Goal: Task Accomplishment & Management: Manage account settings

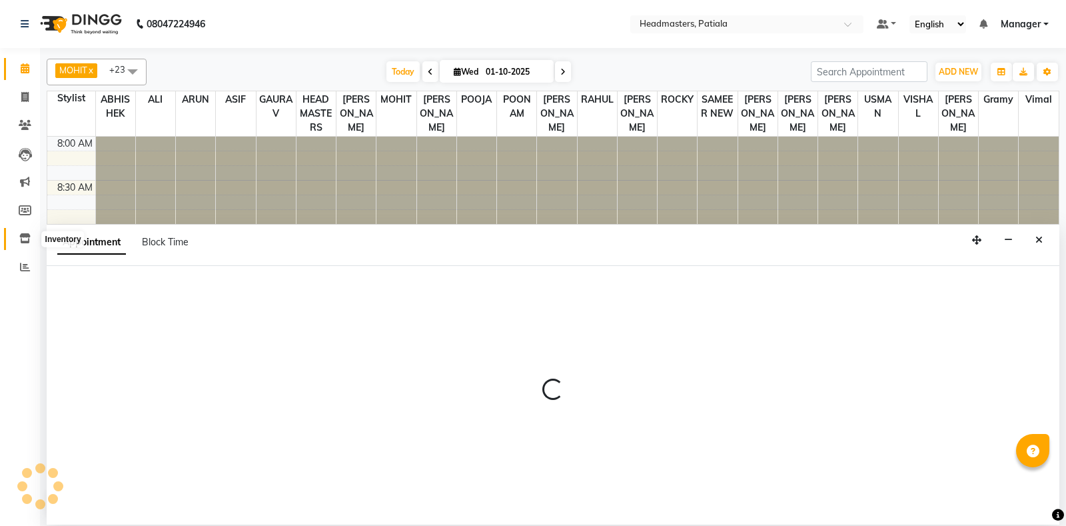
select select "87940"
select select "tentative"
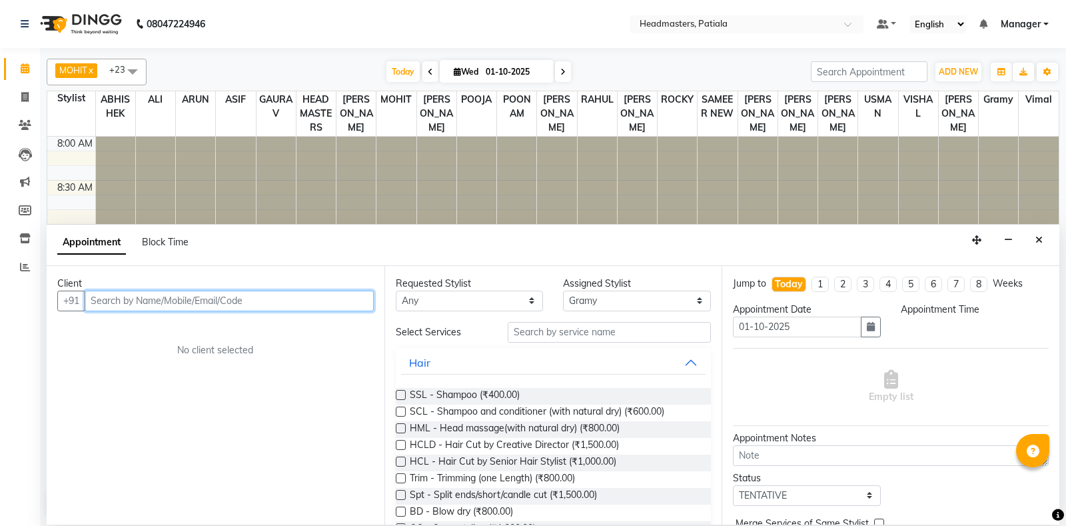
select select "600"
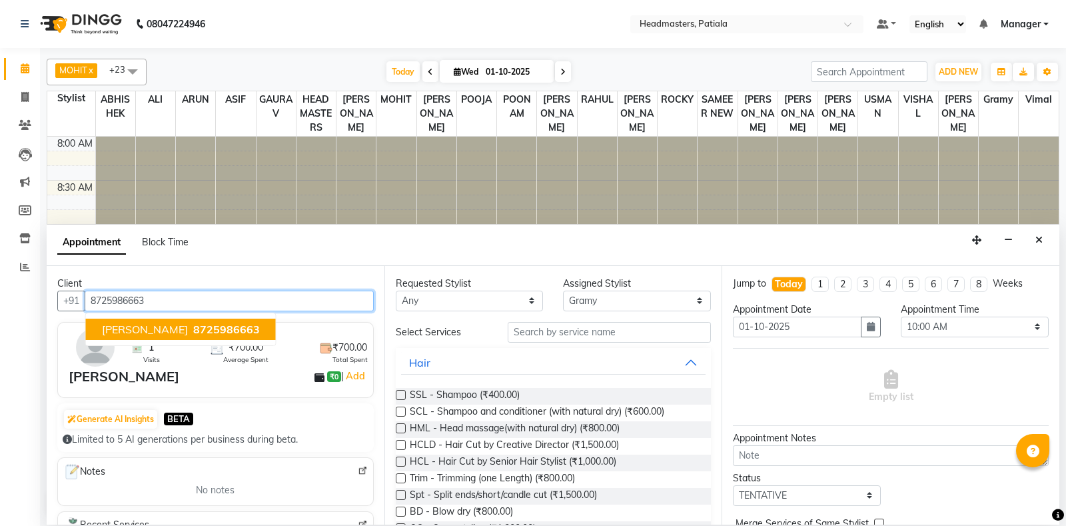
click at [115, 326] on span "[PERSON_NAME]" at bounding box center [145, 328] width 86 height 13
type input "8725986663"
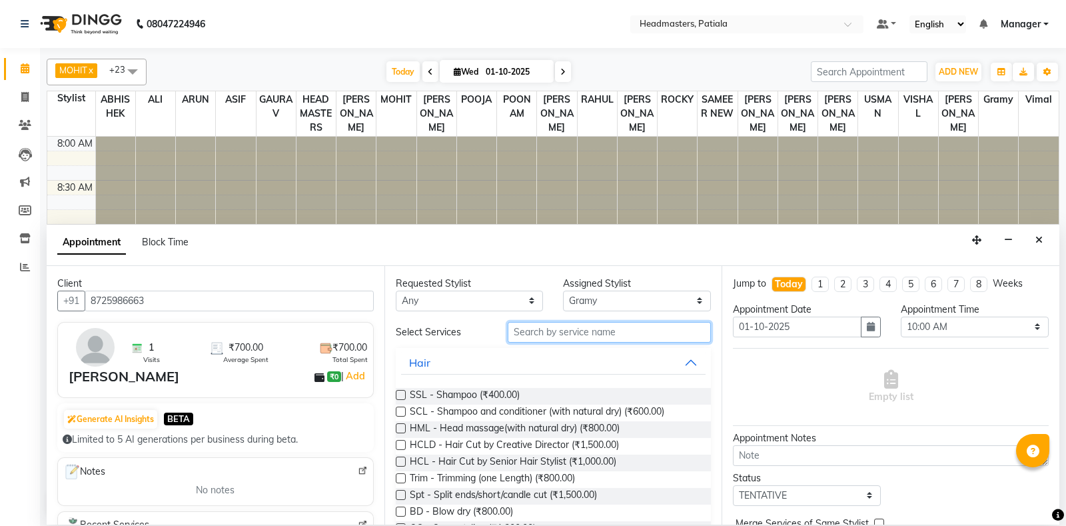
click at [552, 330] on input "text" at bounding box center [610, 332] width 204 height 21
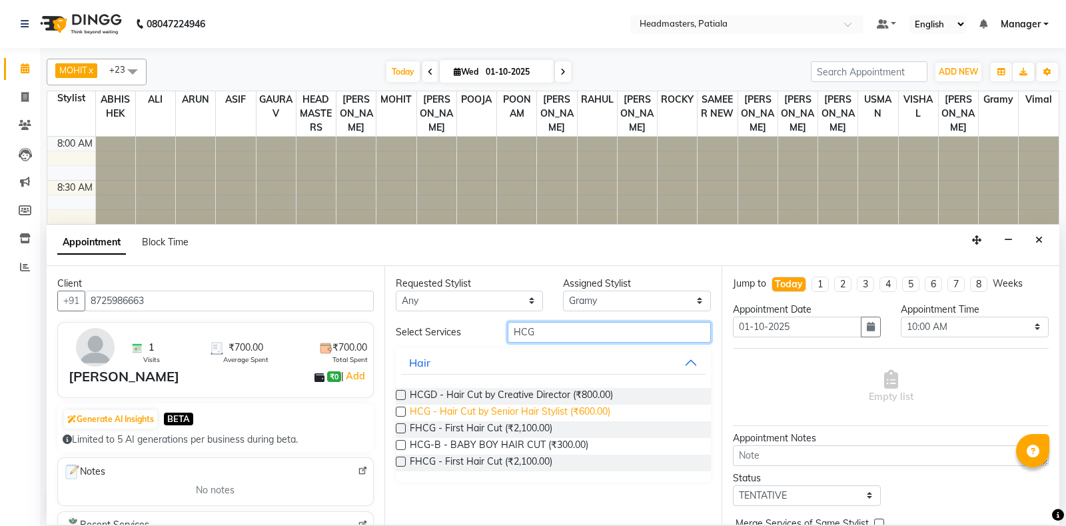
type input "HCG"
click at [546, 405] on span "HCG - Hair Cut by Senior Hair Stylist (₹600.00)" at bounding box center [510, 412] width 201 height 17
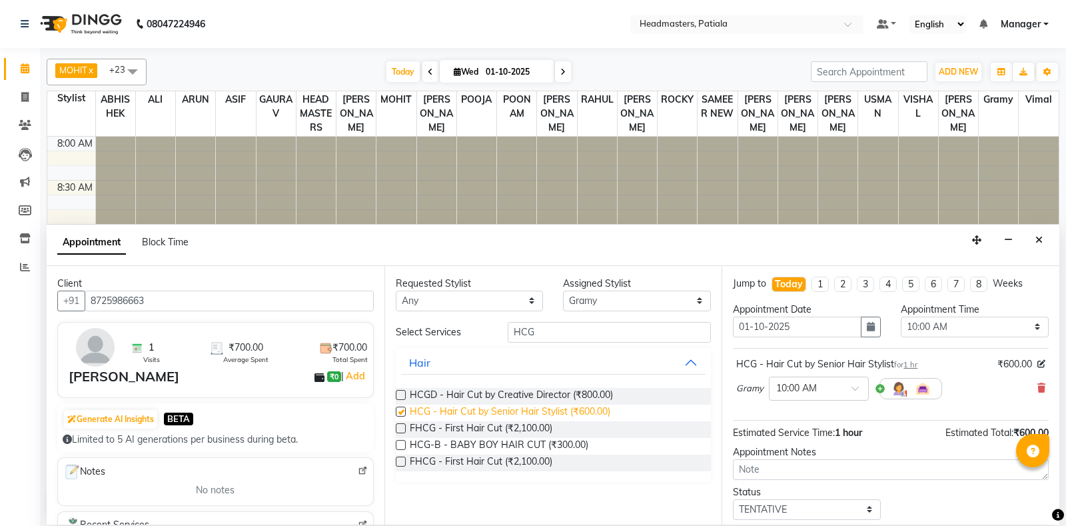
checkbox input "false"
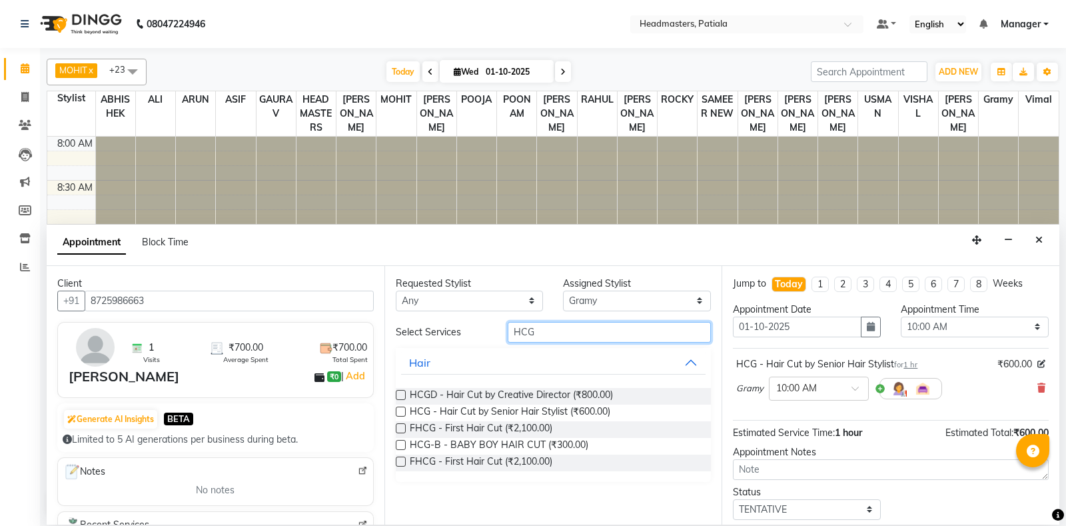
click at [532, 330] on input "HCG" at bounding box center [610, 332] width 204 height 21
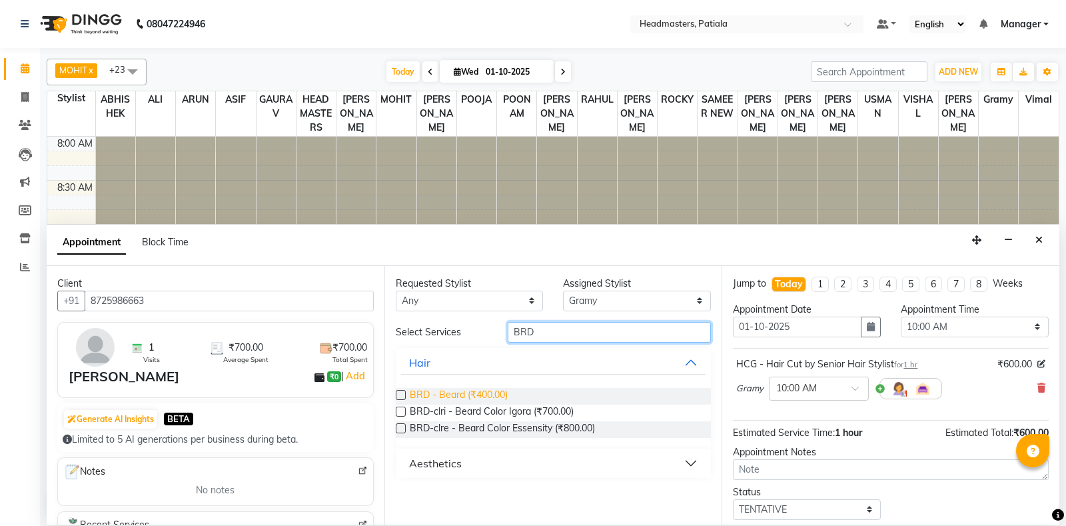
type input "BRD"
click at [466, 402] on span "BRD - Beard (₹400.00)" at bounding box center [459, 396] width 98 height 17
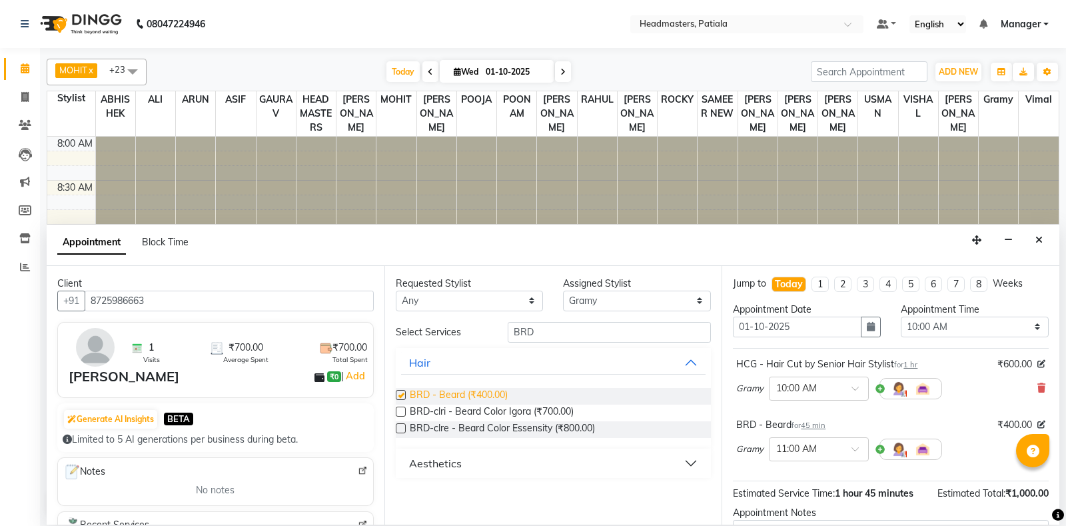
checkbox input "false"
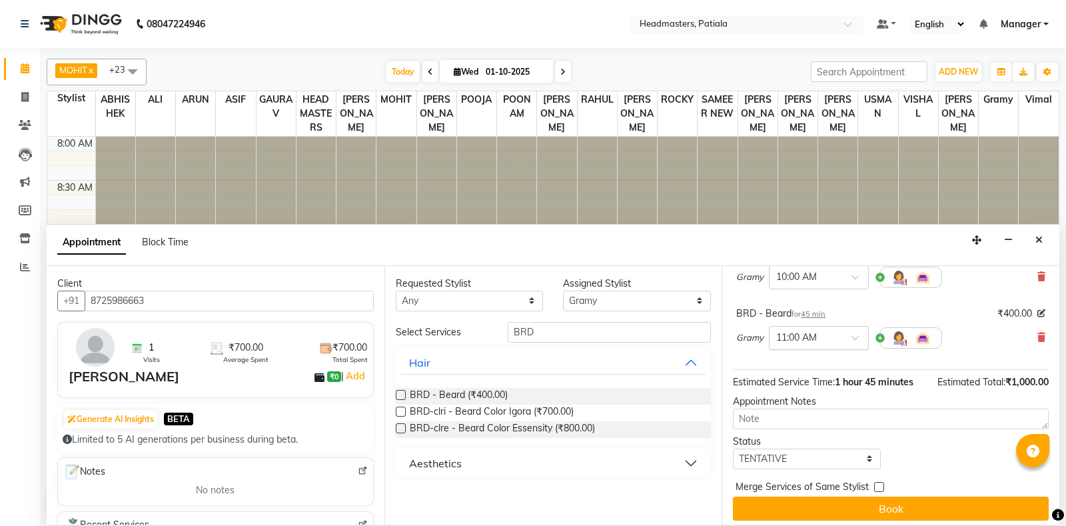
scroll to position [117, 0]
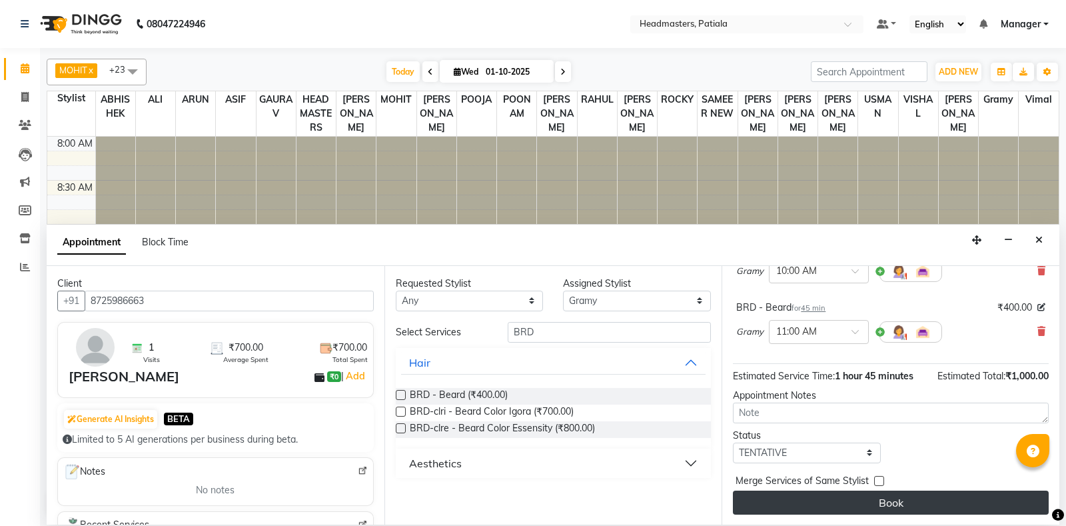
click at [862, 497] on button "Book" at bounding box center [891, 502] width 316 height 24
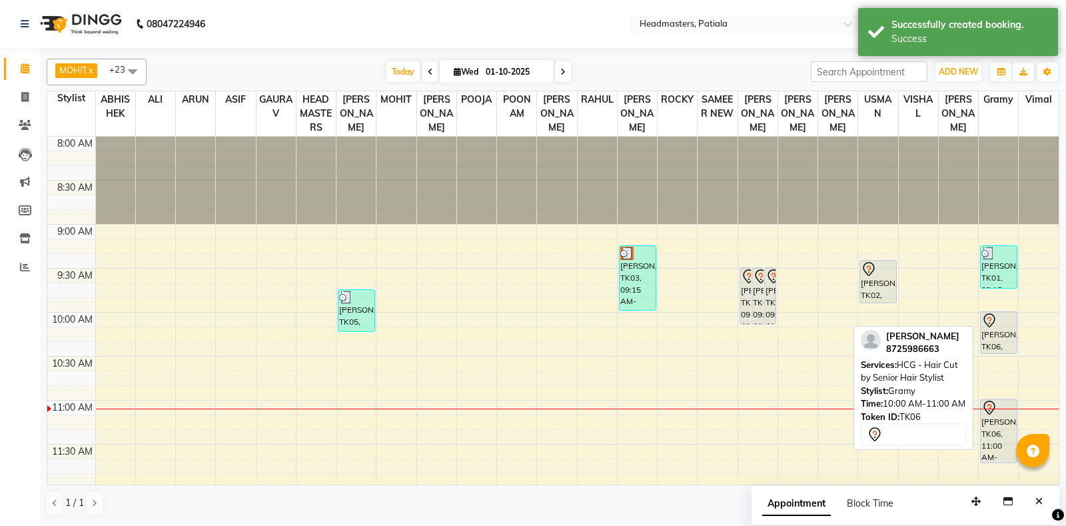
drag, startPoint x: 997, startPoint y: 409, endPoint x: 1003, endPoint y: 362, distance: 47.7
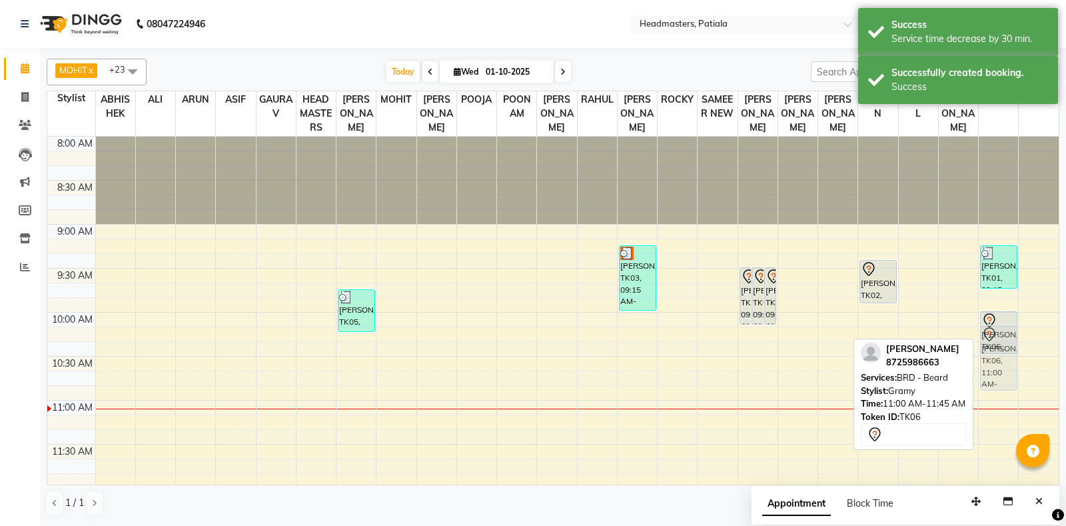
drag, startPoint x: 1011, startPoint y: 448, endPoint x: 1013, endPoint y: 370, distance: 77.3
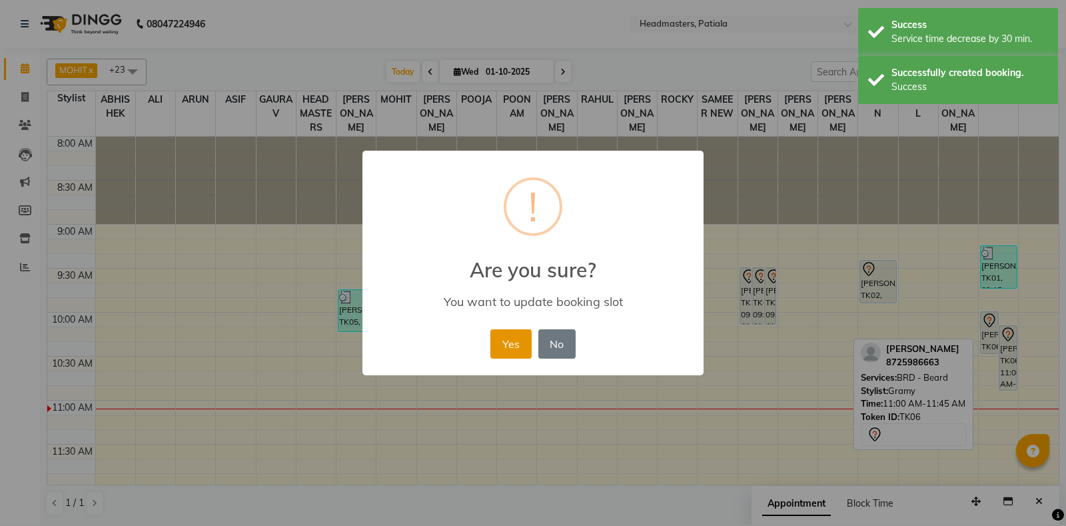
click at [514, 342] on button "Yes" at bounding box center [510, 343] width 41 height 29
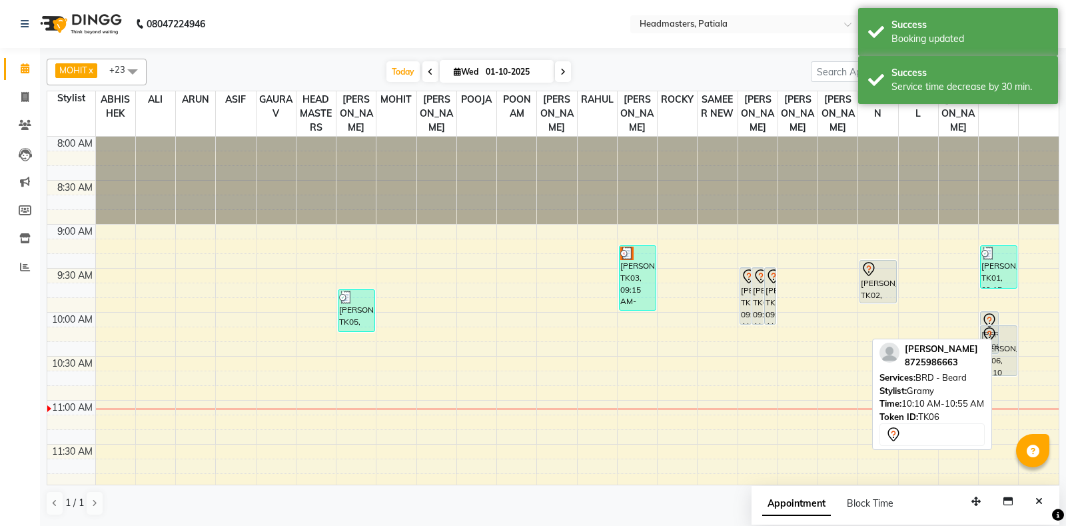
drag, startPoint x: 1001, startPoint y: 402, endPoint x: 1004, endPoint y: 386, distance: 15.6
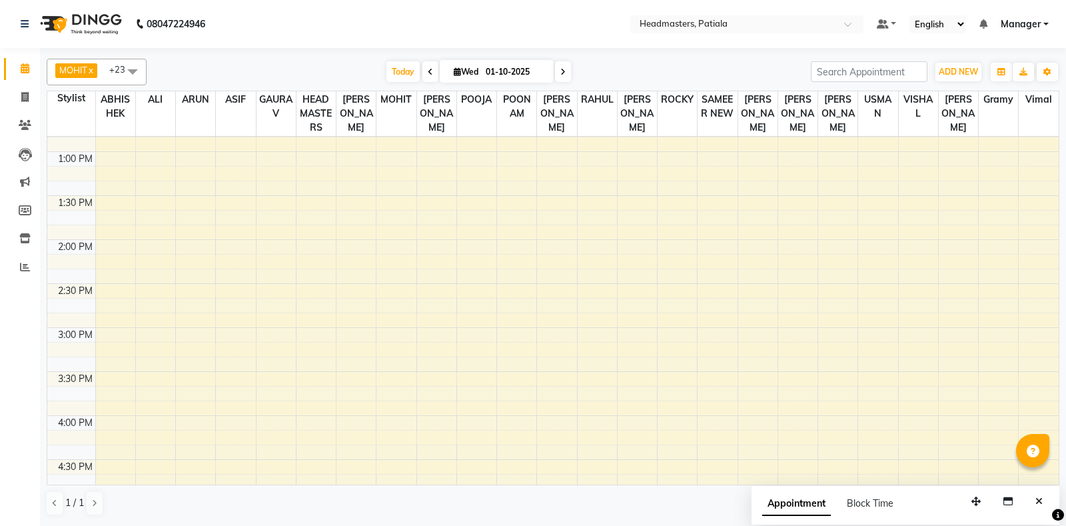
scroll to position [622, 0]
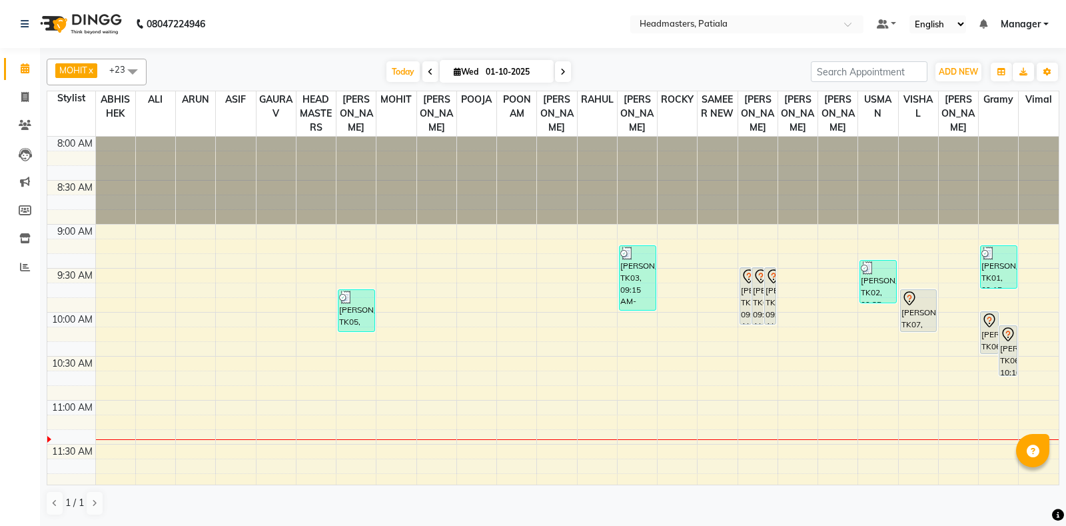
click at [133, 70] on span at bounding box center [132, 71] width 27 height 25
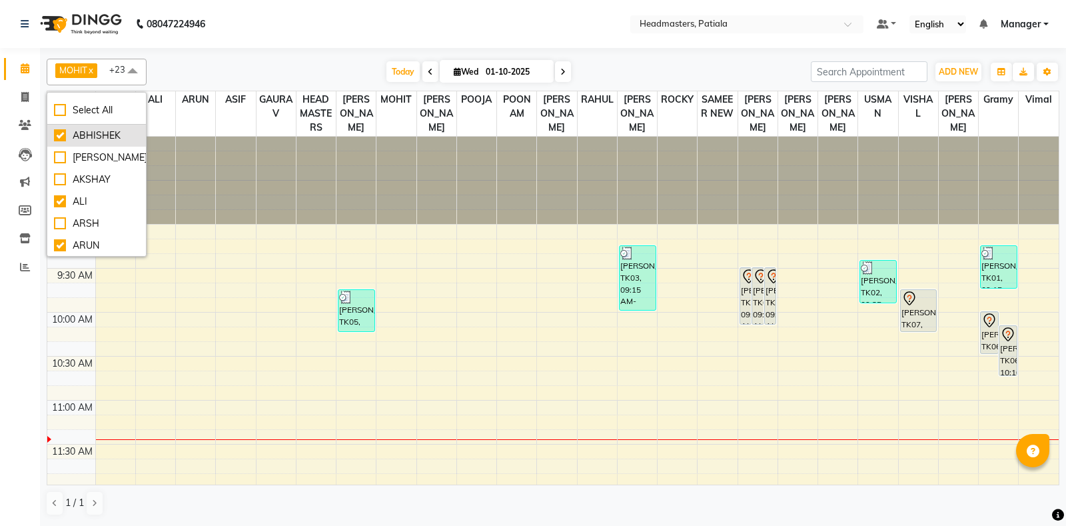
click at [99, 131] on div "ABHISHEK" at bounding box center [96, 136] width 85 height 14
checkbox input "false"
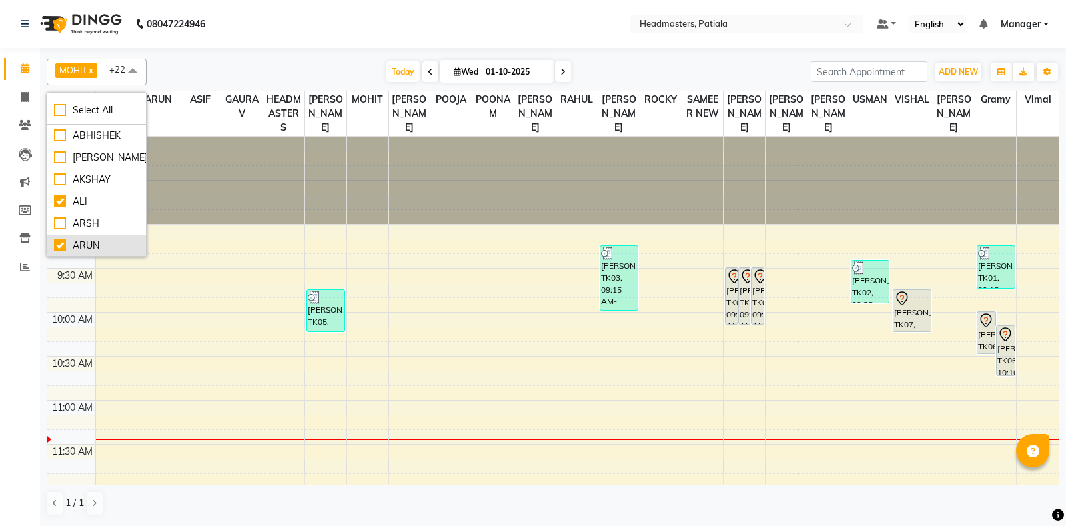
click at [62, 239] on div "ARUN" at bounding box center [96, 246] width 85 height 14
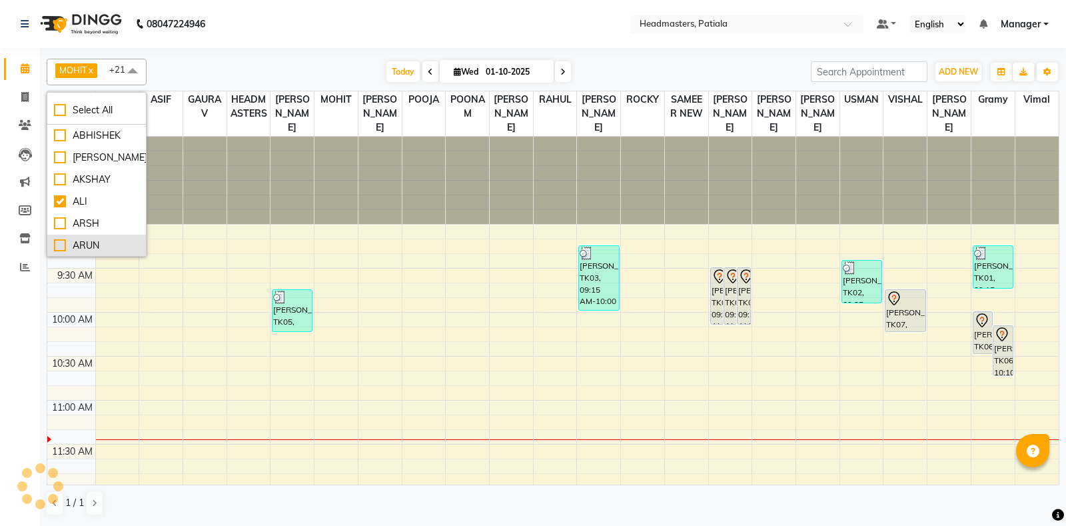
checkbox input "false"
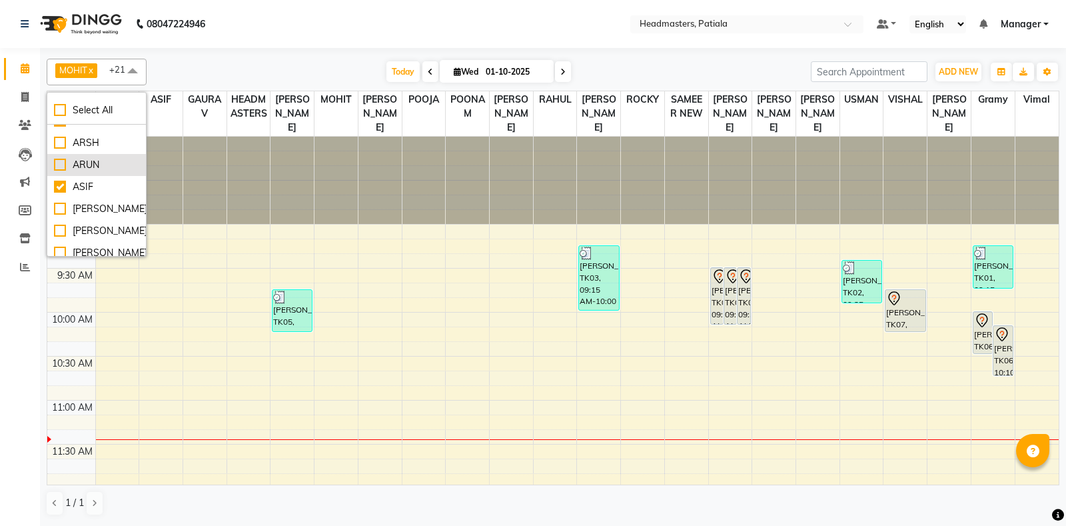
scroll to position [118, 0]
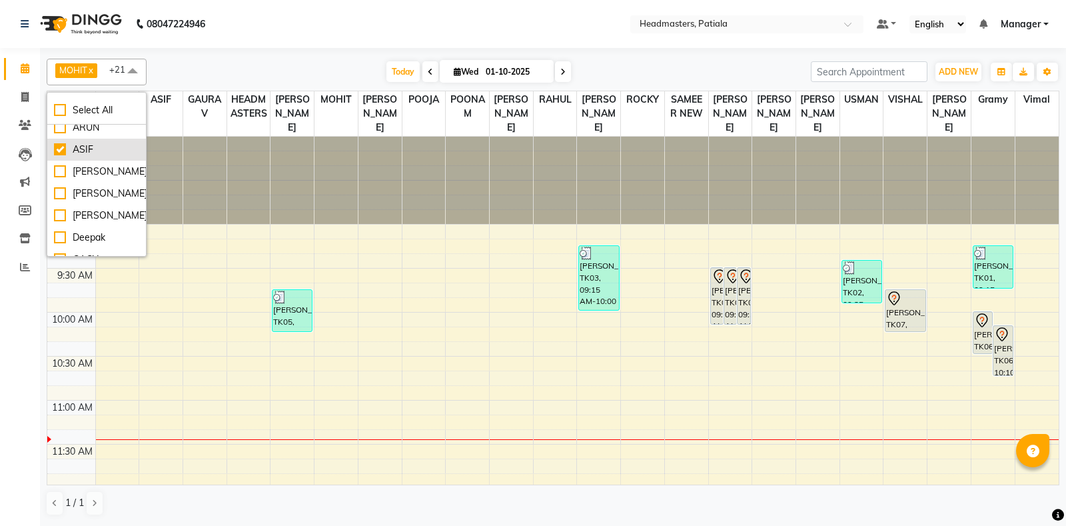
click at [62, 151] on div "ASIF" at bounding box center [96, 150] width 85 height 14
checkbox input "false"
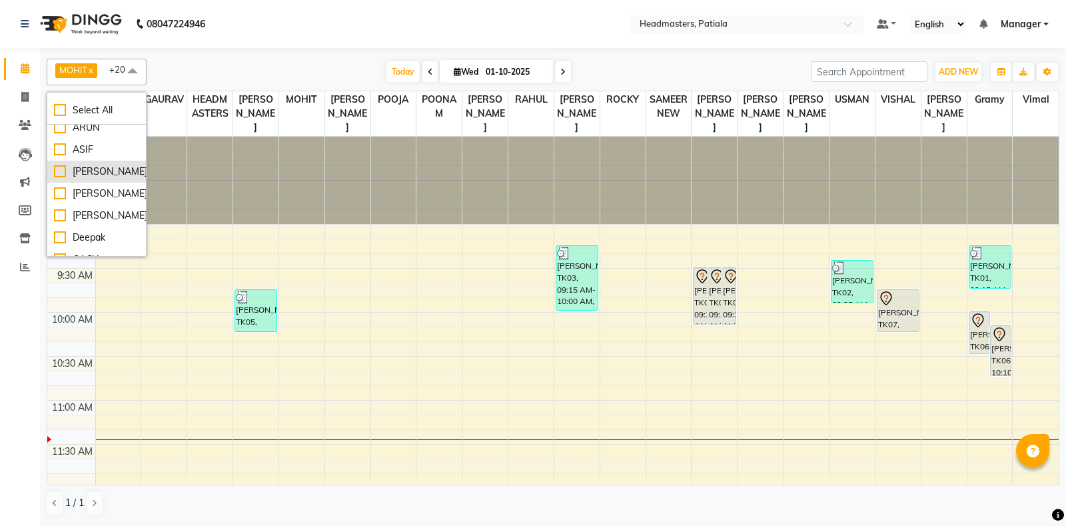
scroll to position [237, 0]
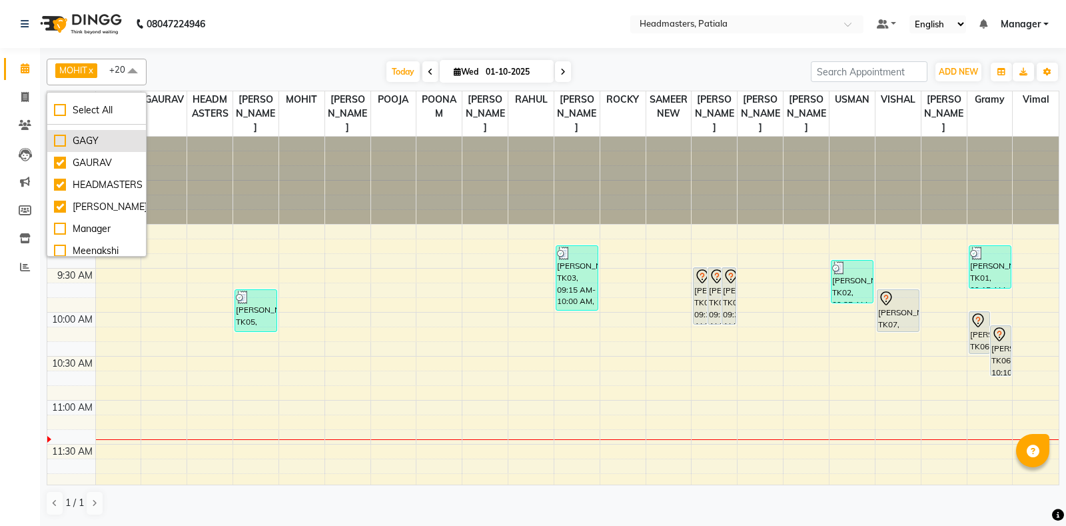
click at [57, 148] on div "GAGY" at bounding box center [96, 141] width 85 height 14
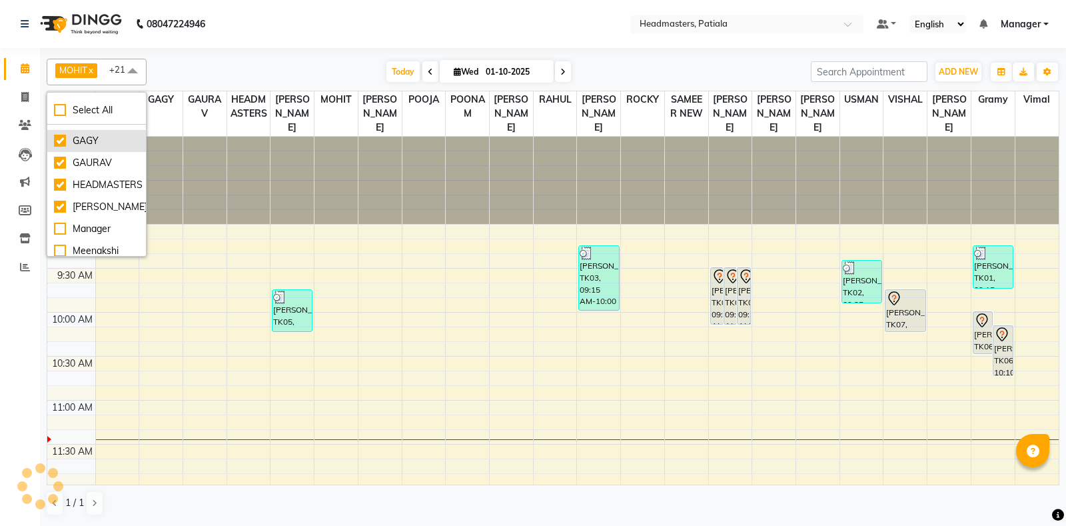
checkbox input "true"
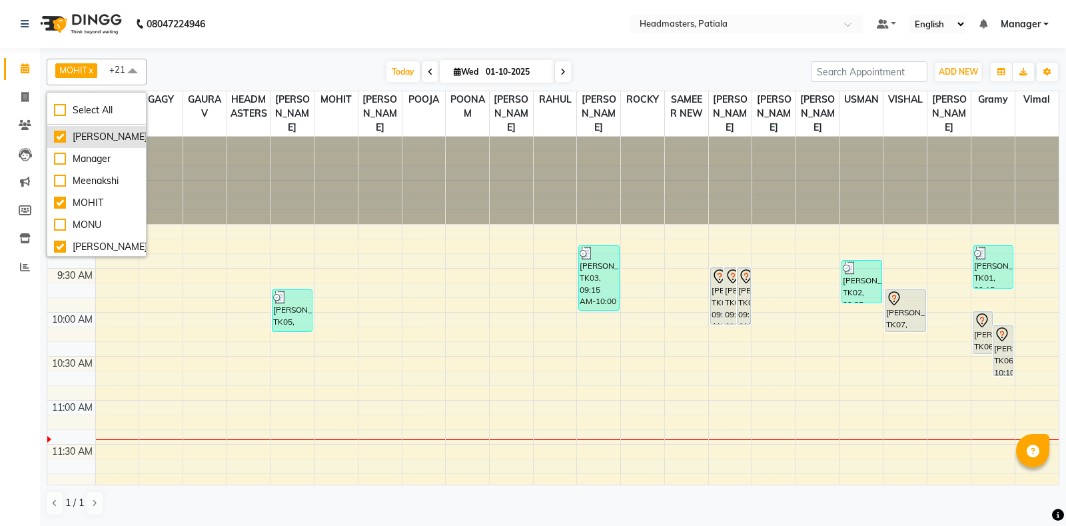
scroll to position [354, 0]
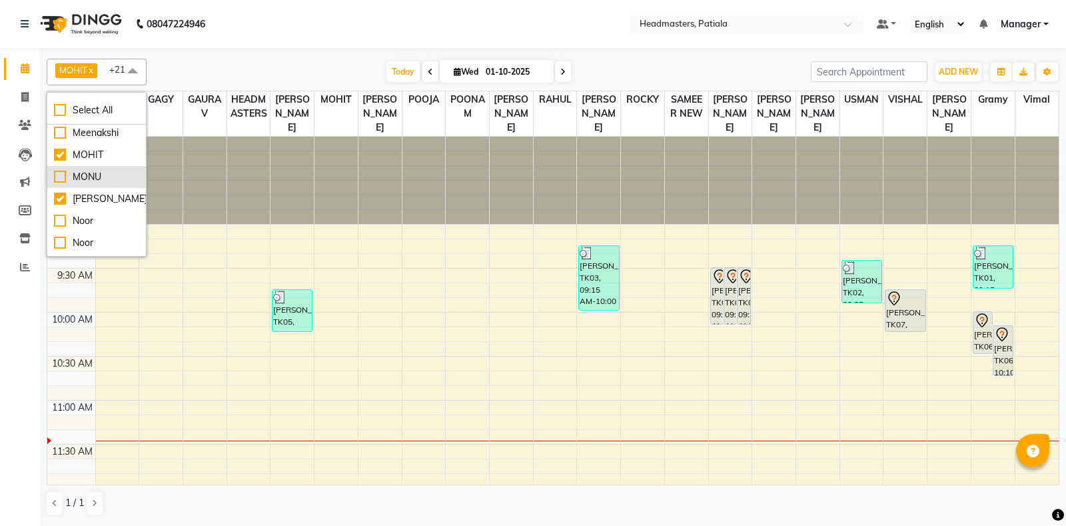
click at [61, 184] on div "MONU" at bounding box center [96, 177] width 85 height 14
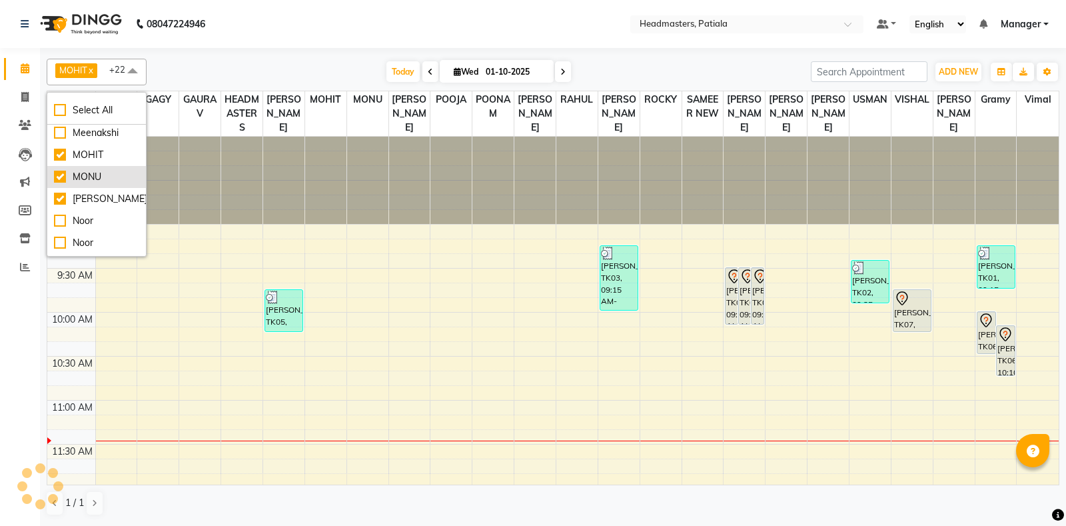
checkbox input "true"
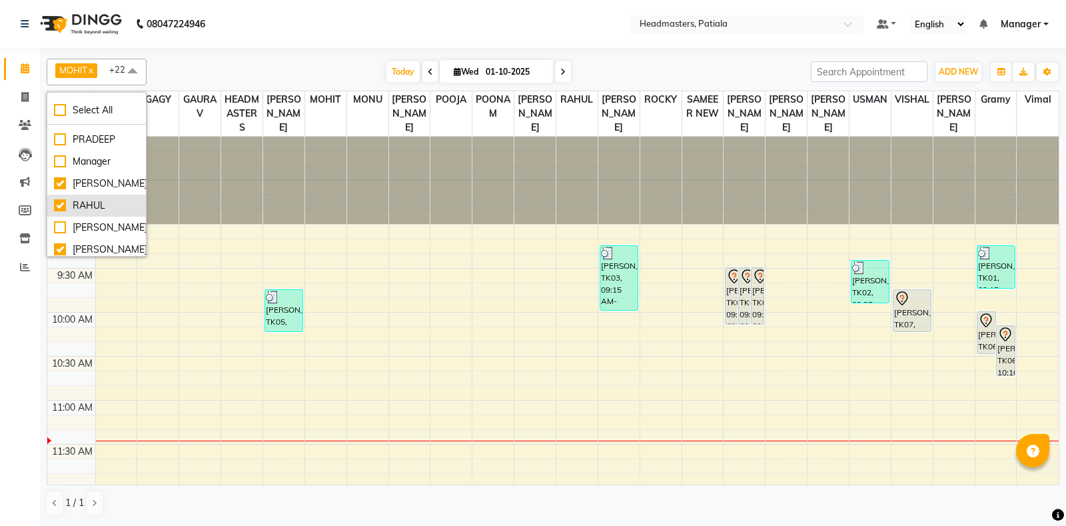
scroll to position [591, 0]
click at [57, 123] on div "[PERSON_NAME]" at bounding box center [96, 116] width 85 height 14
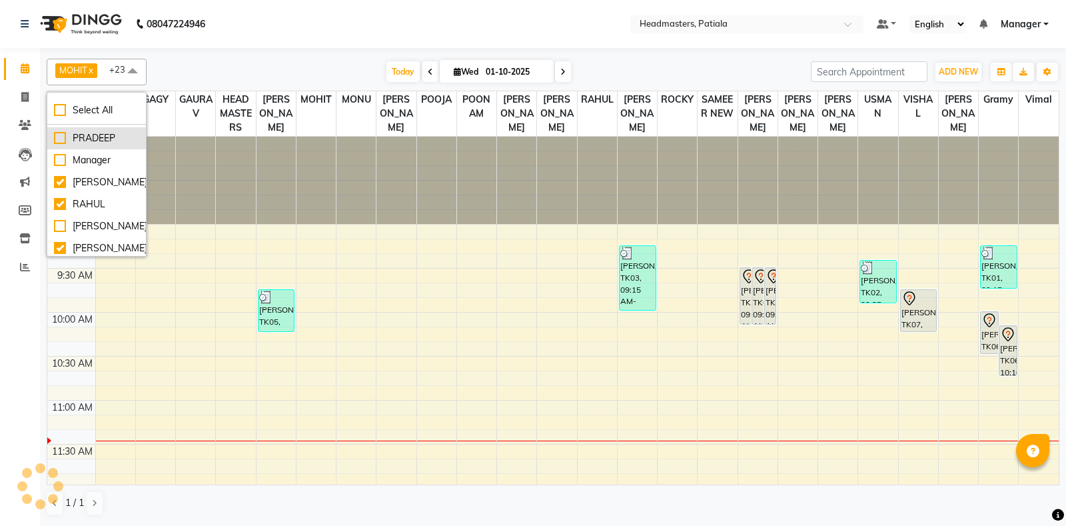
checkbox input "true"
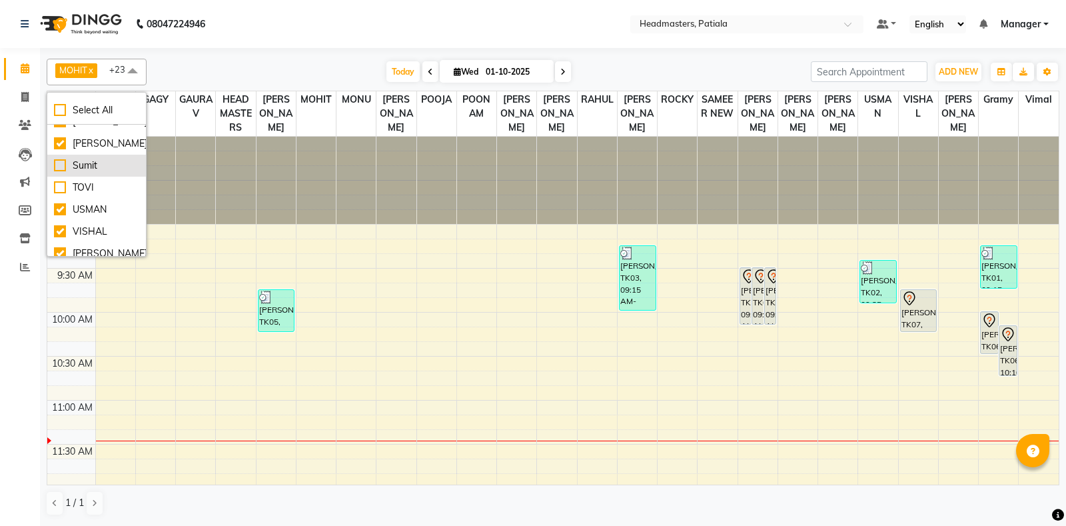
scroll to position [930, 0]
click at [57, 245] on div "Vimal" at bounding box center [96, 245] width 85 height 14
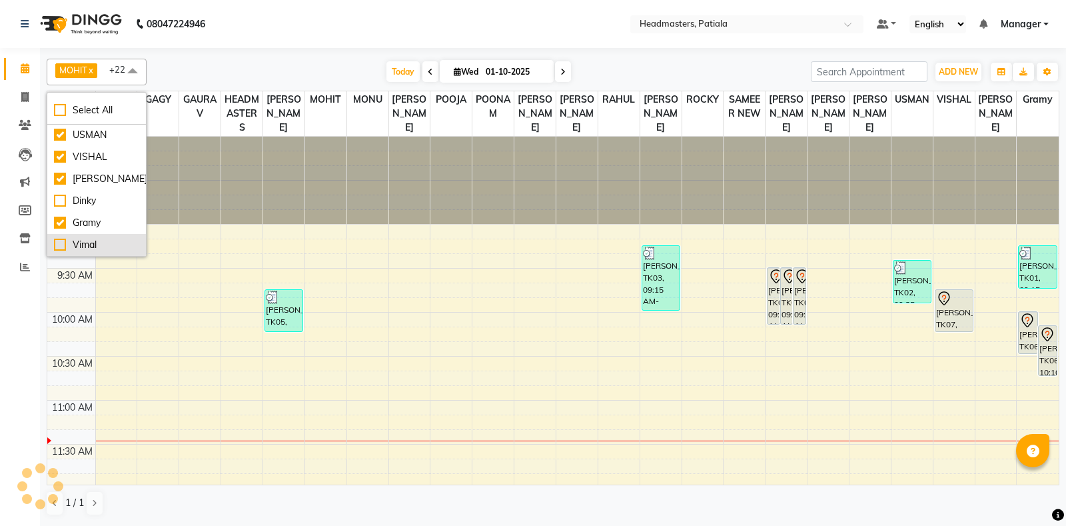
checkbox input "false"
click at [366, 176] on div at bounding box center [367, 180] width 41 height 87
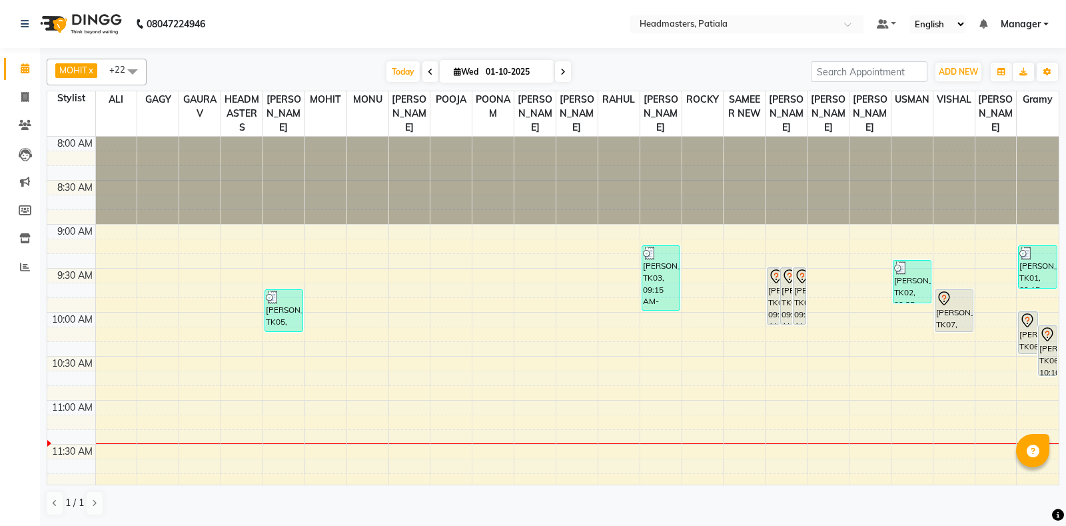
click at [137, 68] on span at bounding box center [132, 71] width 27 height 25
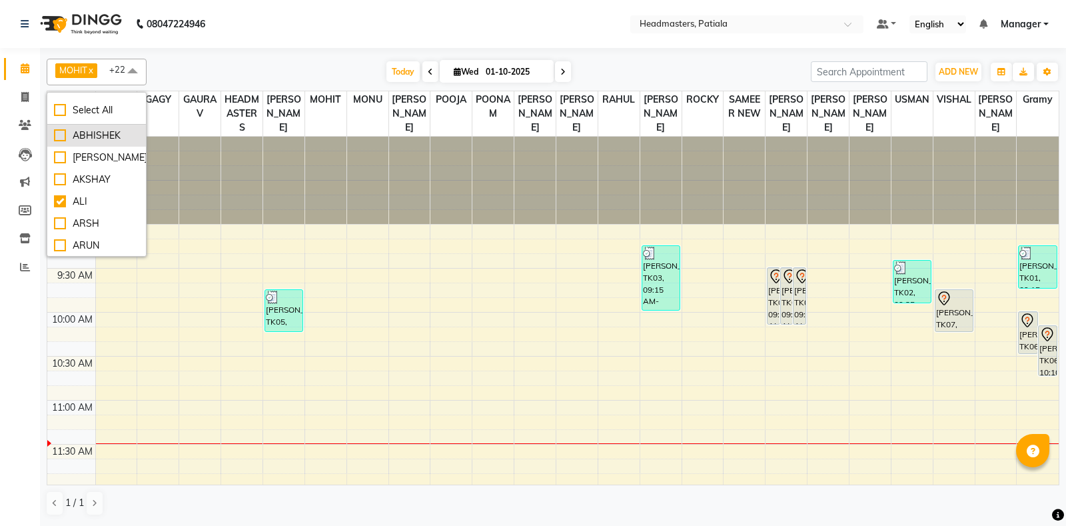
click at [59, 129] on div "ABHISHEK" at bounding box center [96, 136] width 85 height 14
checkbox input "true"
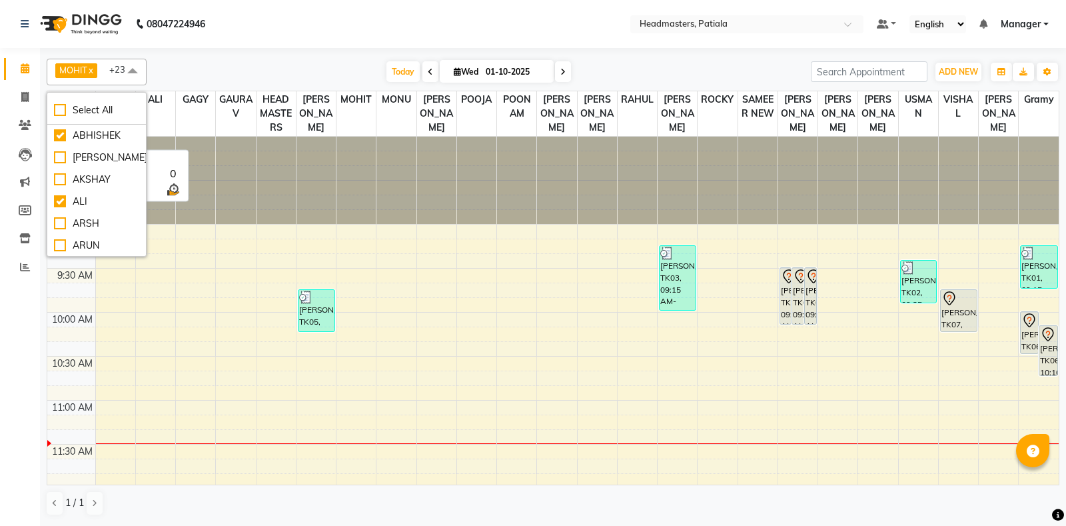
click at [185, 137] on th "GAGY" at bounding box center [196, 113] width 40 height 45
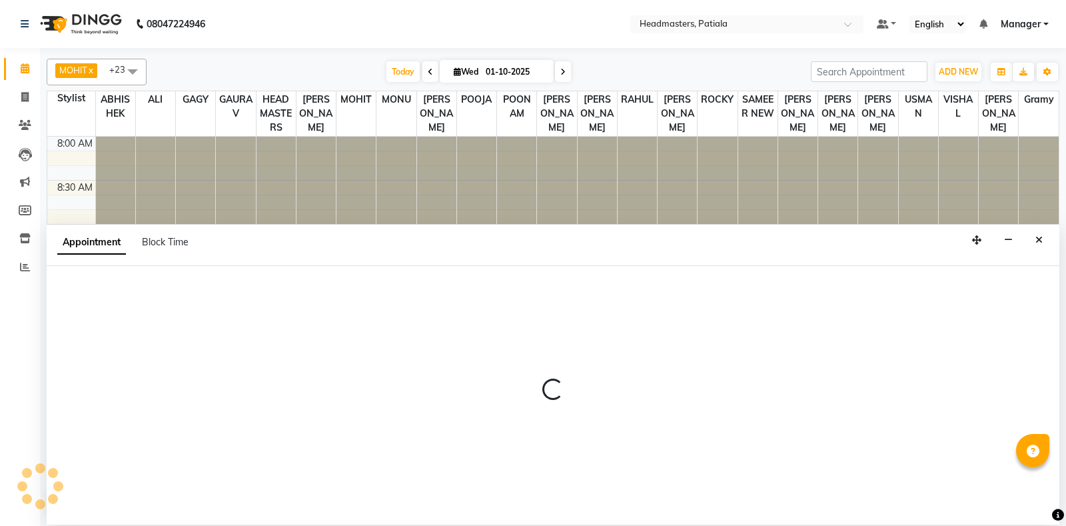
select select "51091"
select select "tentative"
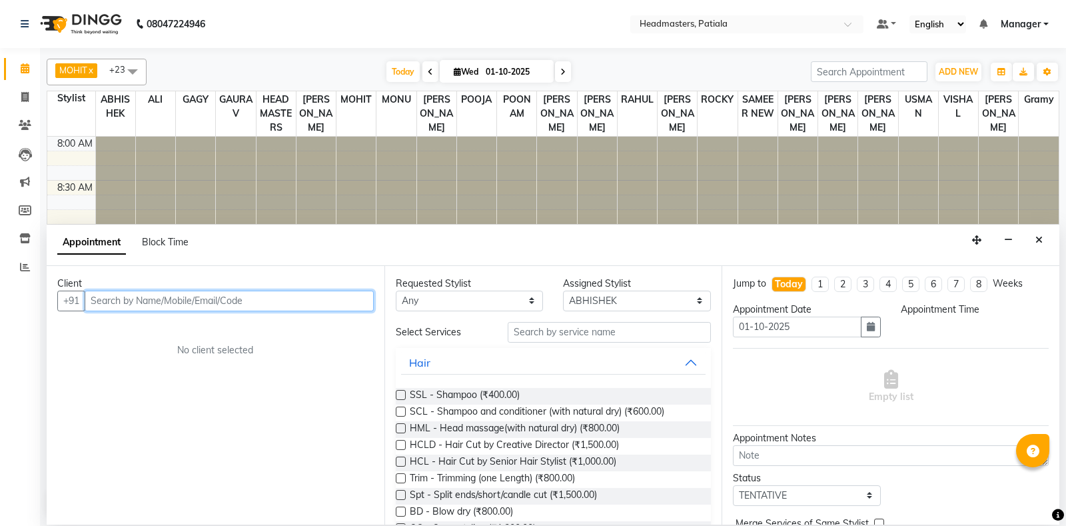
select select "555"
click at [182, 306] on input "text" at bounding box center [229, 301] width 289 height 21
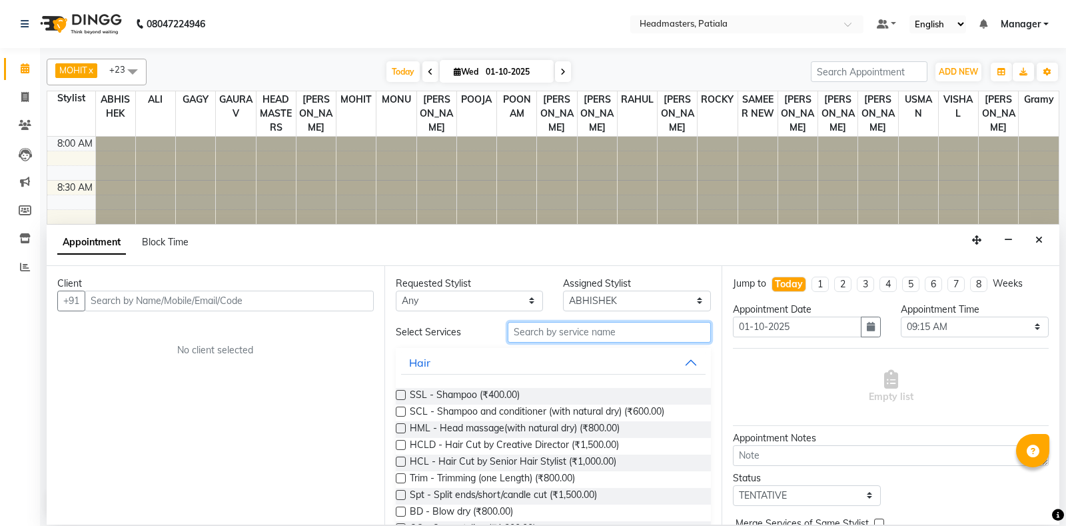
click at [555, 334] on input "text" at bounding box center [610, 332] width 204 height 21
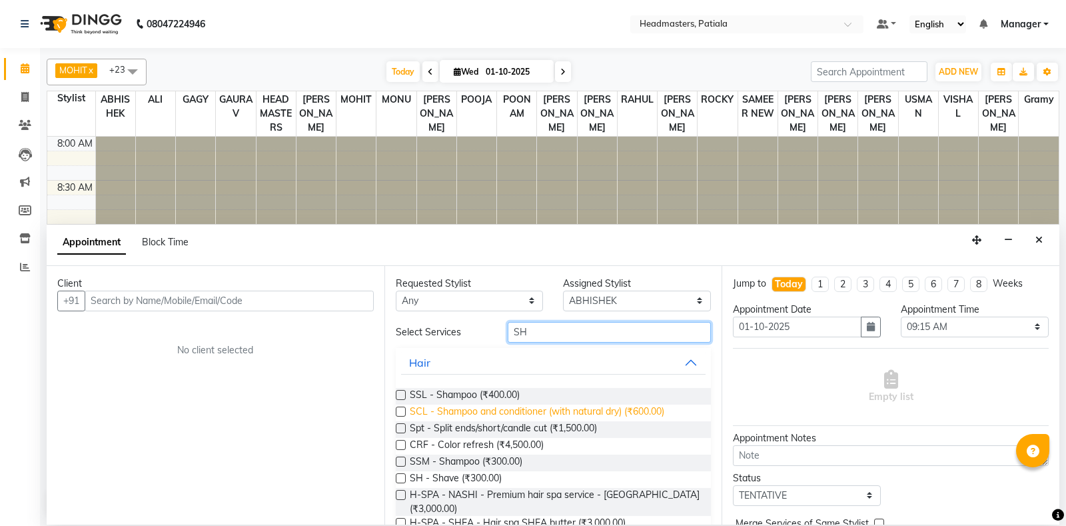
type input "SH"
click at [477, 408] on span "SCL - Shampoo and conditioner (with natural dry) (₹600.00)" at bounding box center [537, 412] width 255 height 17
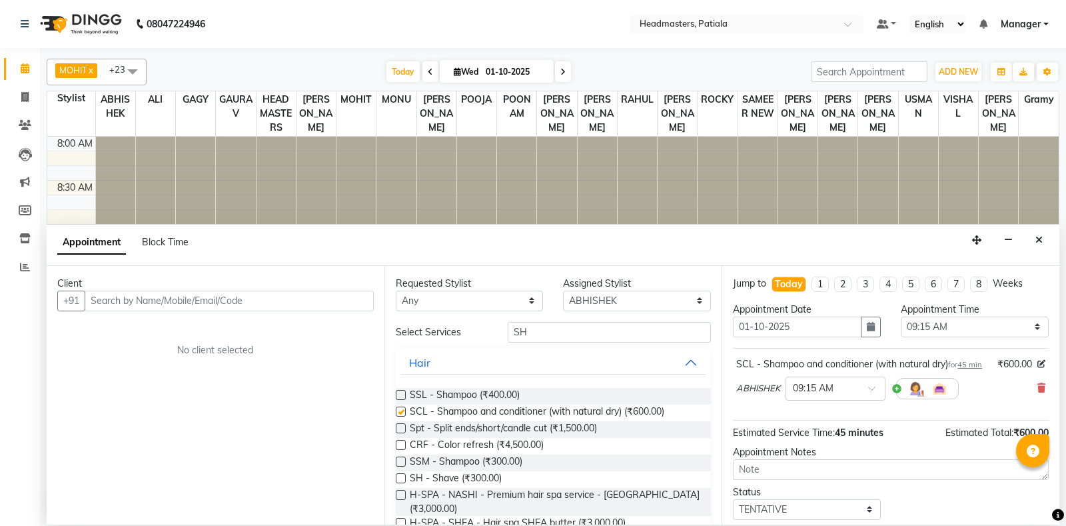
checkbox input "false"
click at [155, 296] on input "text" at bounding box center [229, 301] width 289 height 21
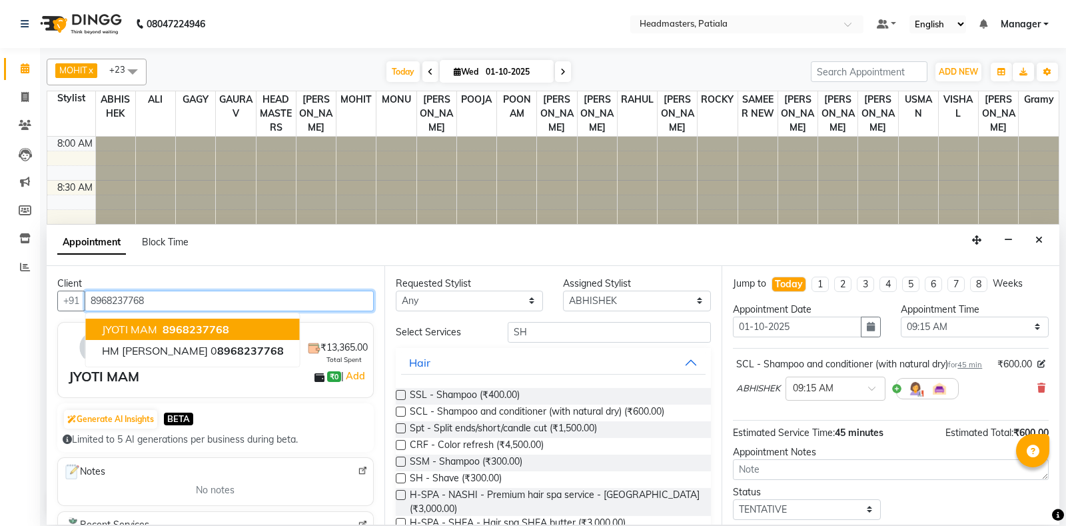
click at [219, 325] on span "8968237768" at bounding box center [196, 328] width 67 height 13
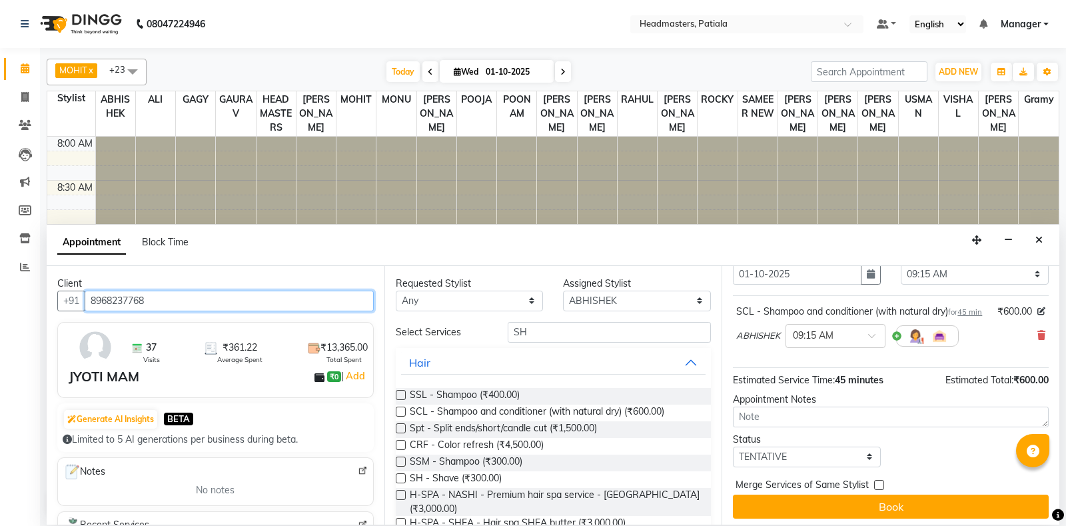
scroll to position [57, 0]
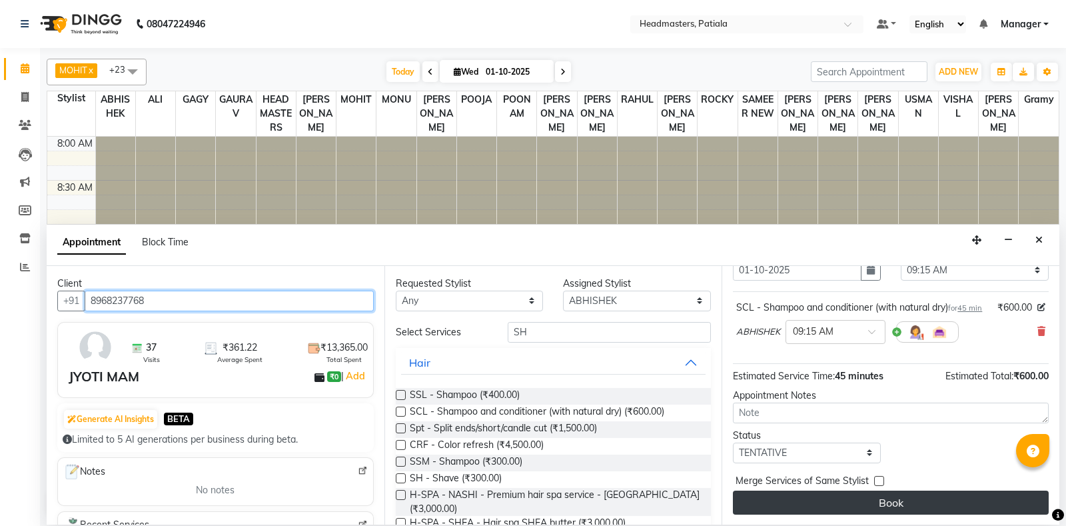
type input "8968237768"
click at [880, 503] on button "Book" at bounding box center [891, 502] width 316 height 24
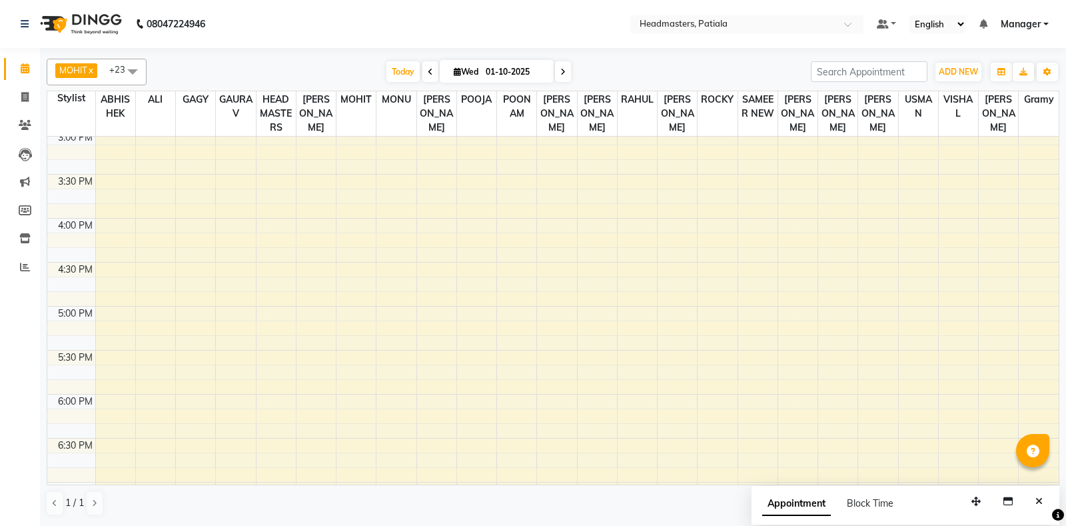
scroll to position [0, 0]
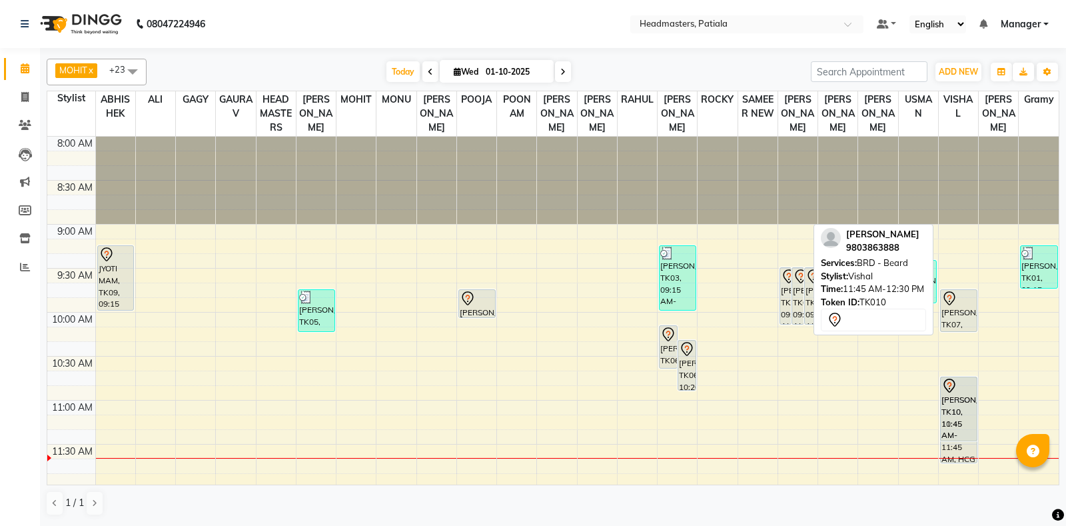
drag, startPoint x: 960, startPoint y: 189, endPoint x: 953, endPoint y: 415, distance: 226.0
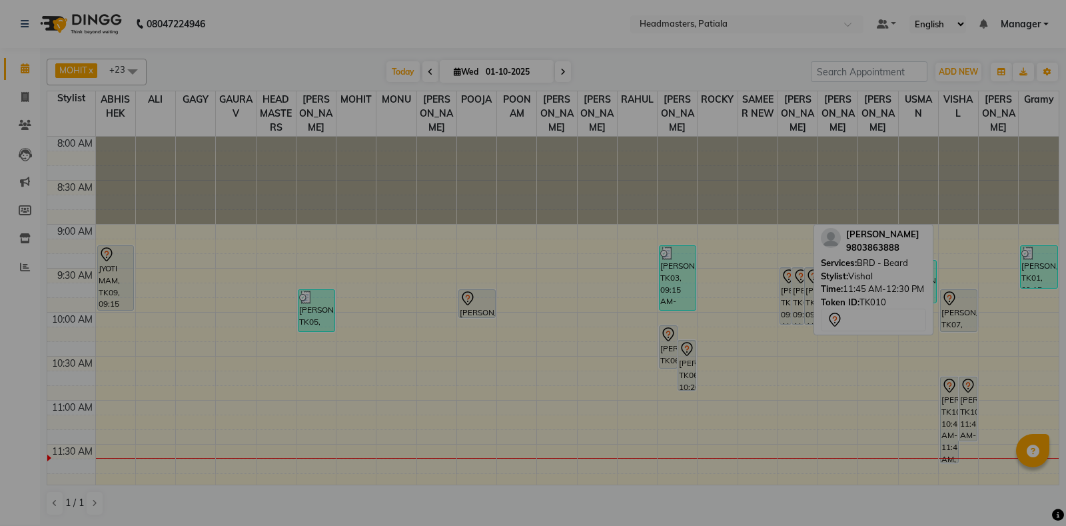
click button "Yes" at bounding box center [510, 343] width 41 height 29
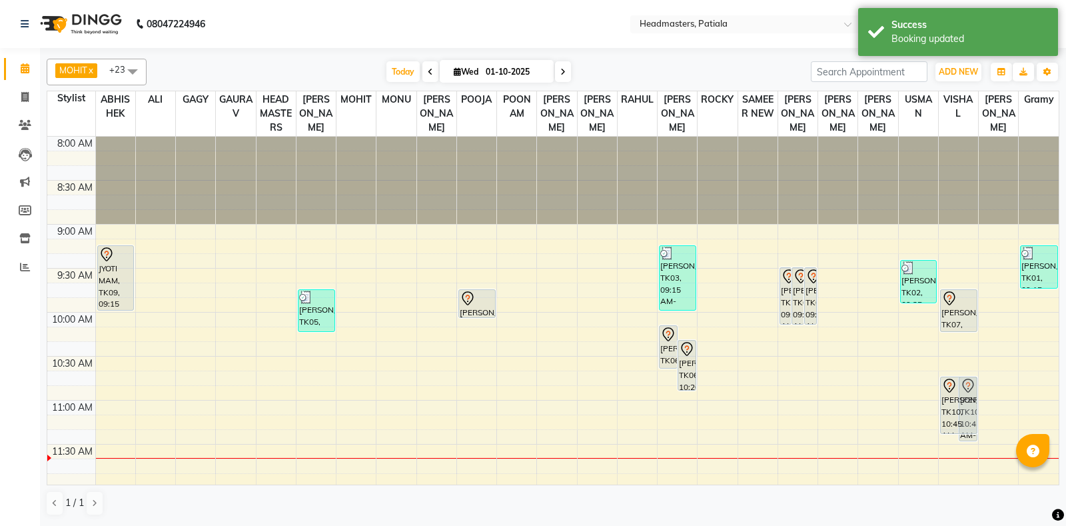
drag, startPoint x: 955, startPoint y: 475, endPoint x: 955, endPoint y: 452, distance: 23.3
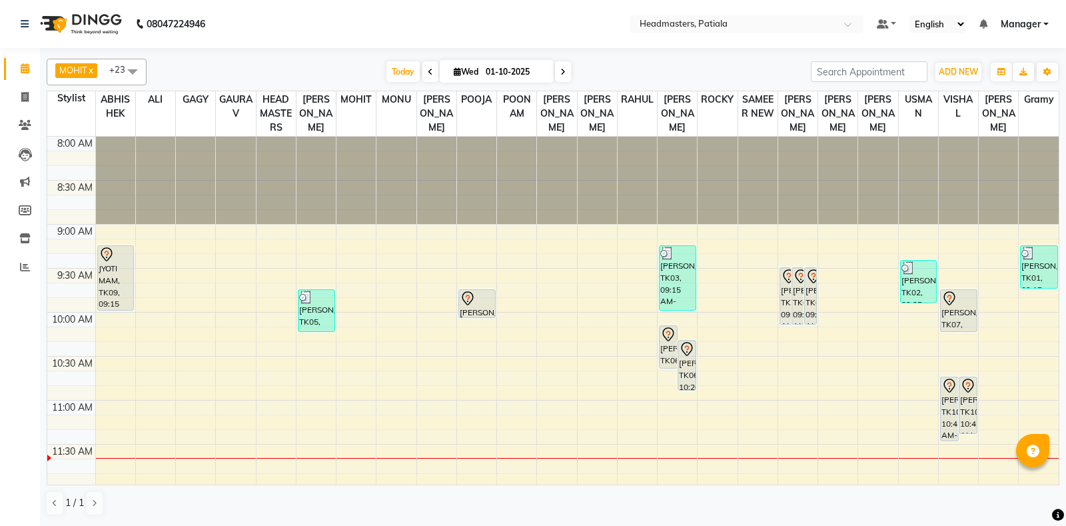
click at [145, 71] on span at bounding box center [132, 71] width 27 height 25
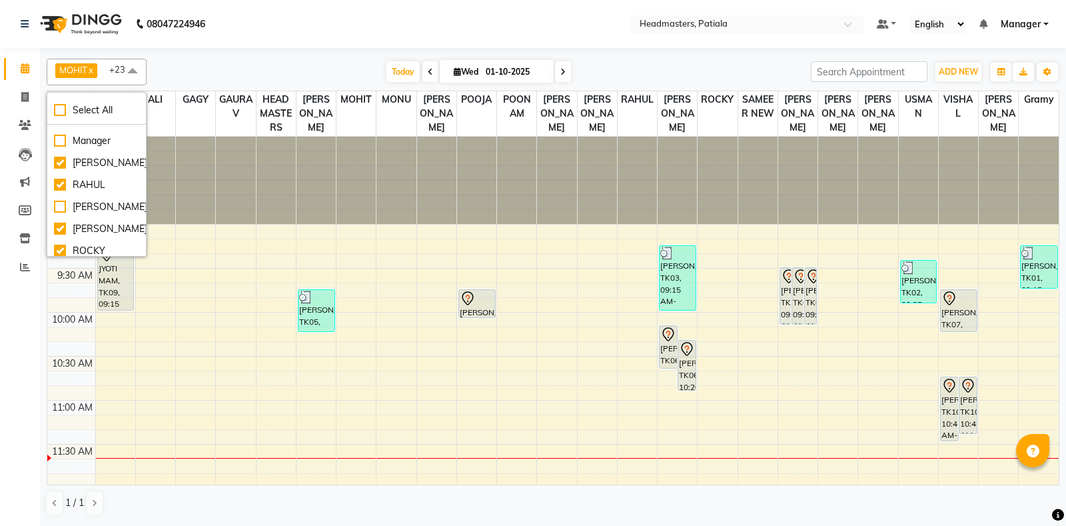
scroll to position [576, 0]
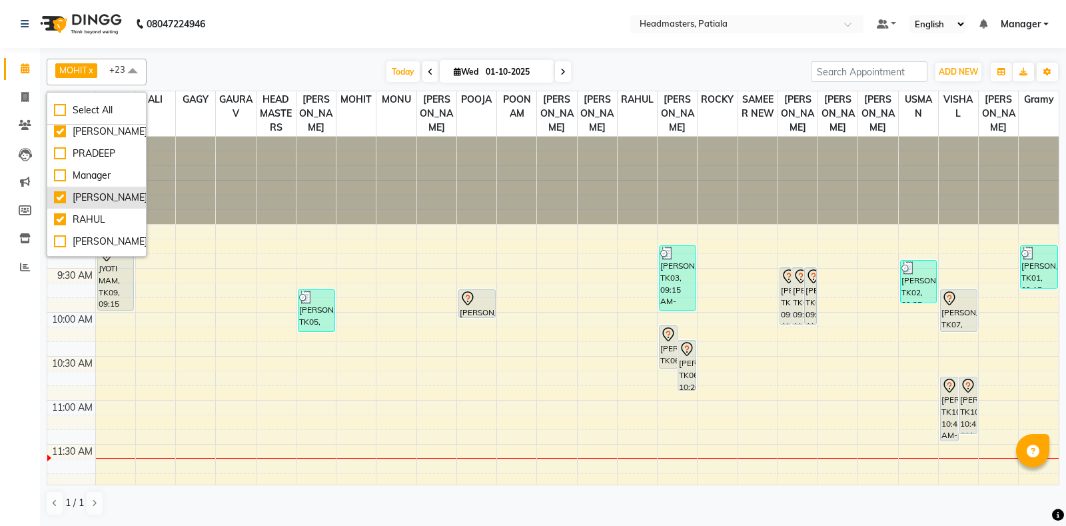
click at [121, 205] on div "[PERSON_NAME]" at bounding box center [96, 198] width 85 height 14
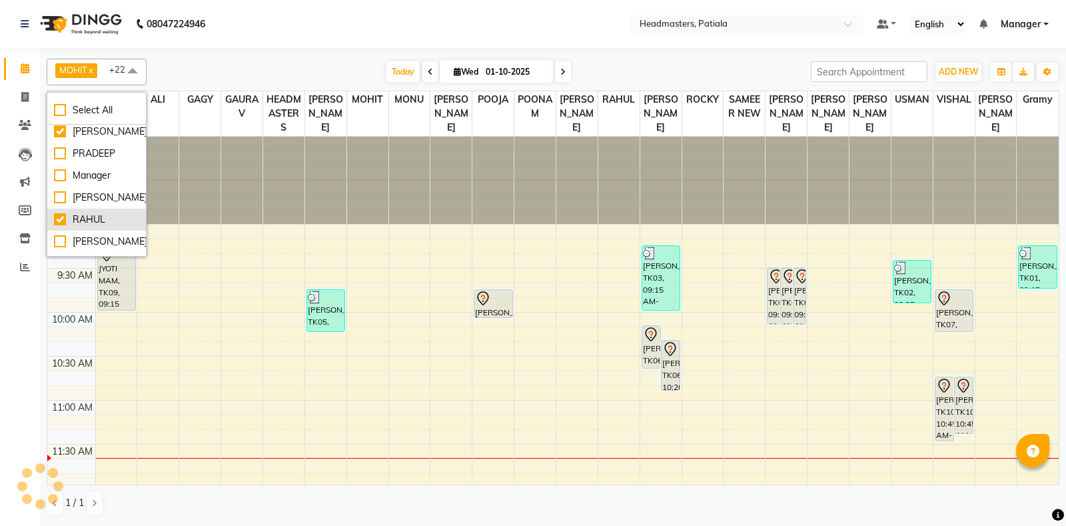
checkbox input "false"
click at [89, 227] on div "RAHUL" at bounding box center [96, 220] width 85 height 14
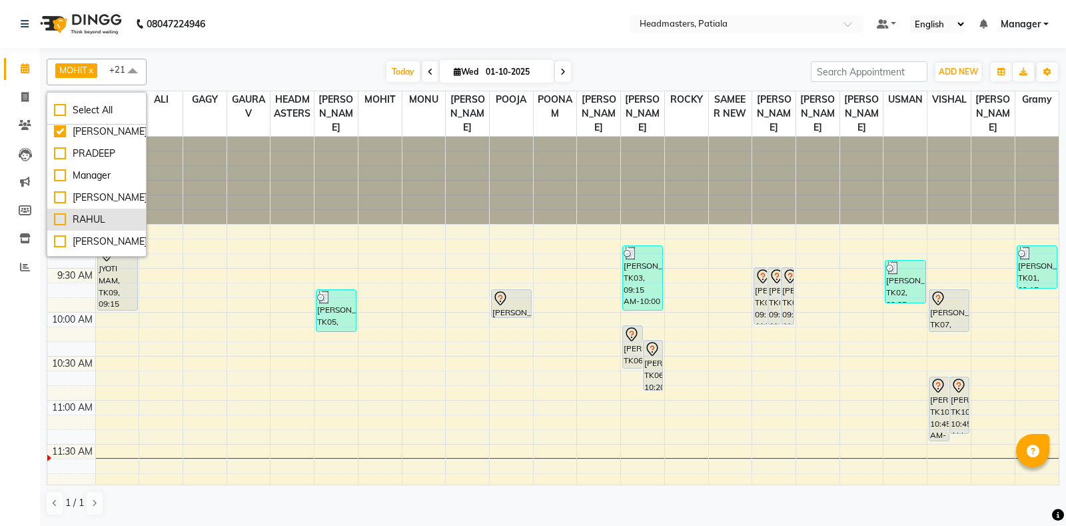
checkbox input "false"
click at [96, 230] on div "[PERSON_NAME]" at bounding box center [96, 223] width 85 height 14
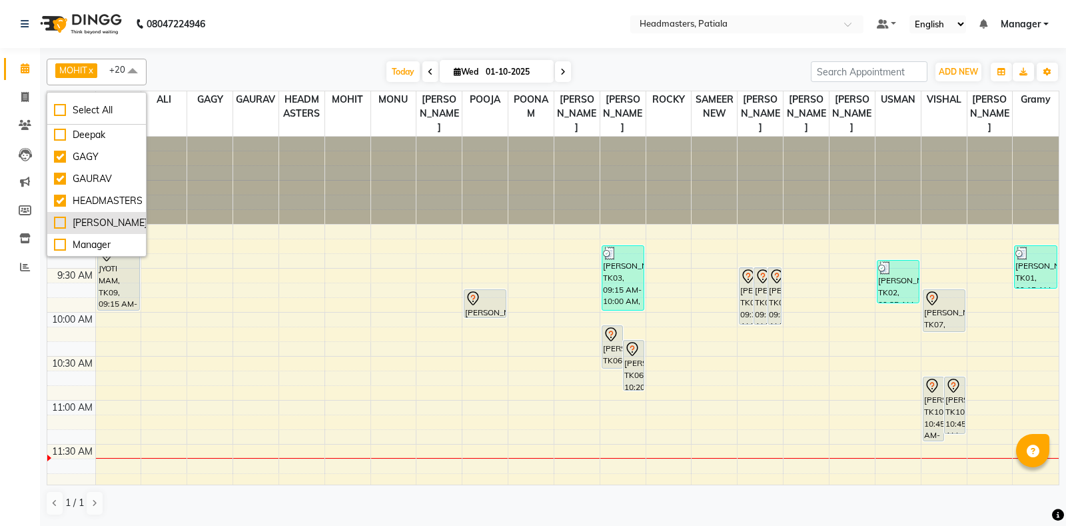
click at [87, 230] on div "[PERSON_NAME]" at bounding box center [96, 223] width 85 height 14
checkbox input "true"
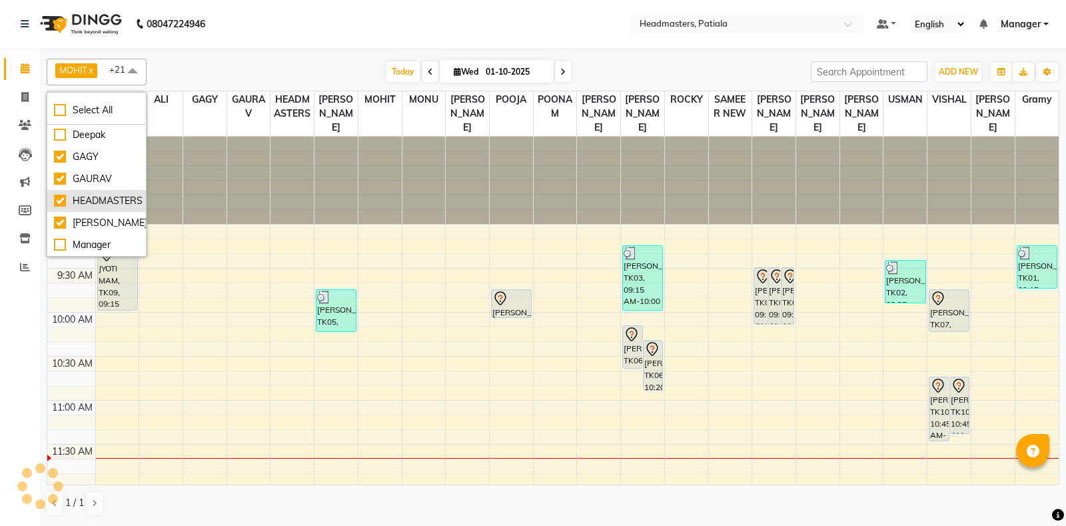
click at [99, 208] on div "HEADMASTERS" at bounding box center [96, 201] width 85 height 14
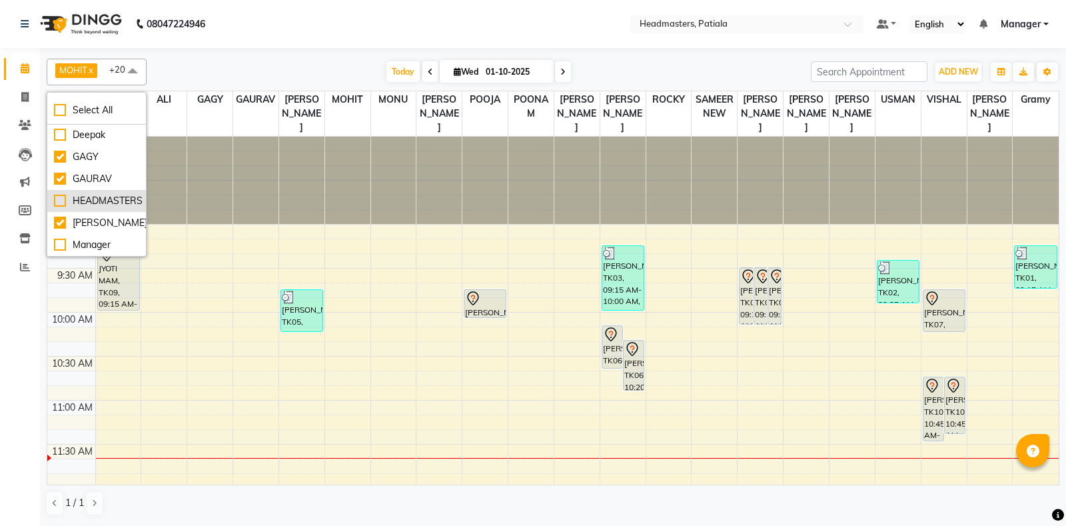
checkbox input "false"
click at [186, 164] on div at bounding box center [163, 180] width 45 height 87
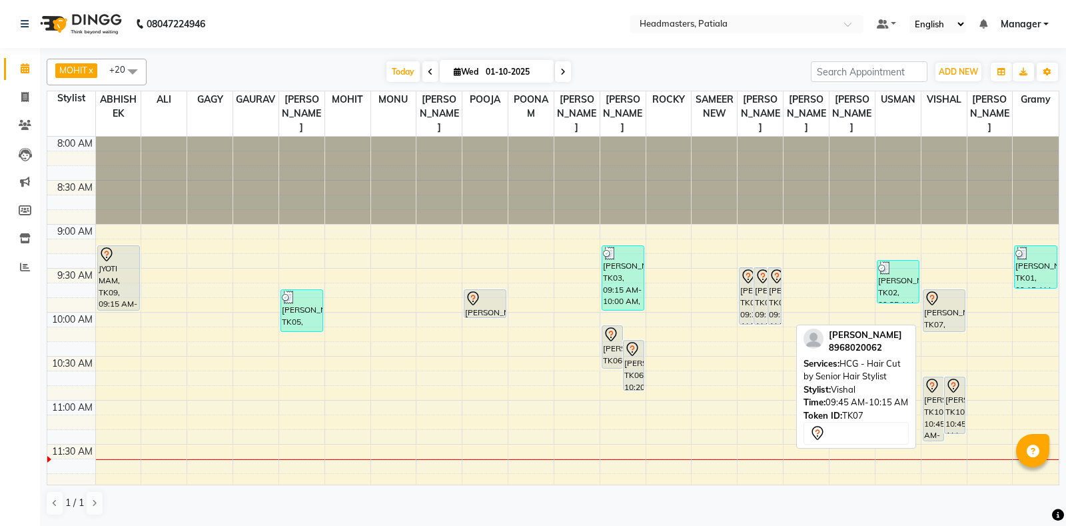
click at [939, 315] on div "[PERSON_NAME], TK07, 09:45 AM-10:15 AM, HCG - Hair Cut by Senior Hair Stylist" at bounding box center [943, 310] width 41 height 41
click at [937, 310] on div "[PERSON_NAME], TK07, 09:45 AM-10:15 AM, HCG - Hair Cut by Senior Hair Stylist" at bounding box center [943, 310] width 41 height 41
select select "7"
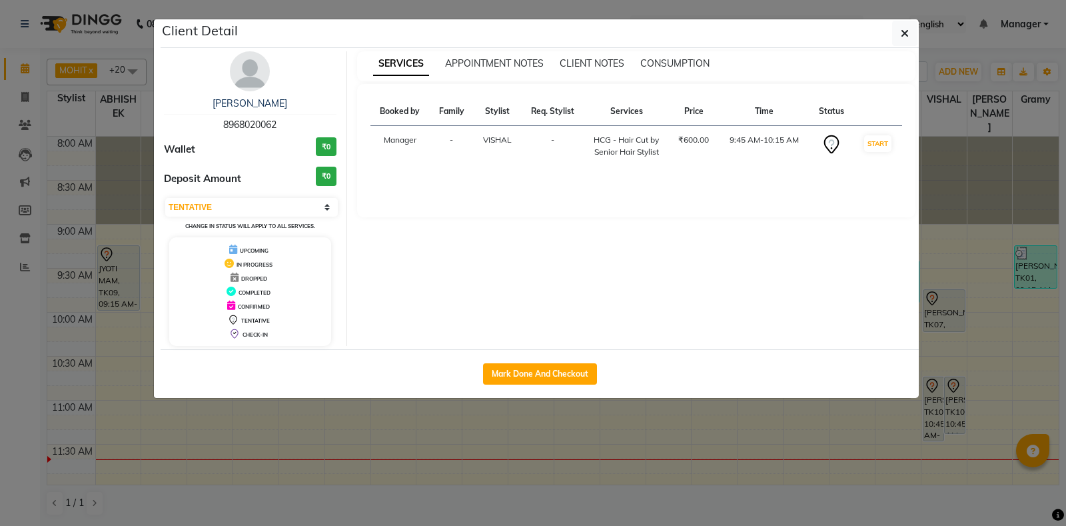
click at [248, 122] on span "8968020062" at bounding box center [249, 125] width 53 height 12
copy span "8968020062"
click at [907, 38] on icon "button" at bounding box center [905, 33] width 8 height 11
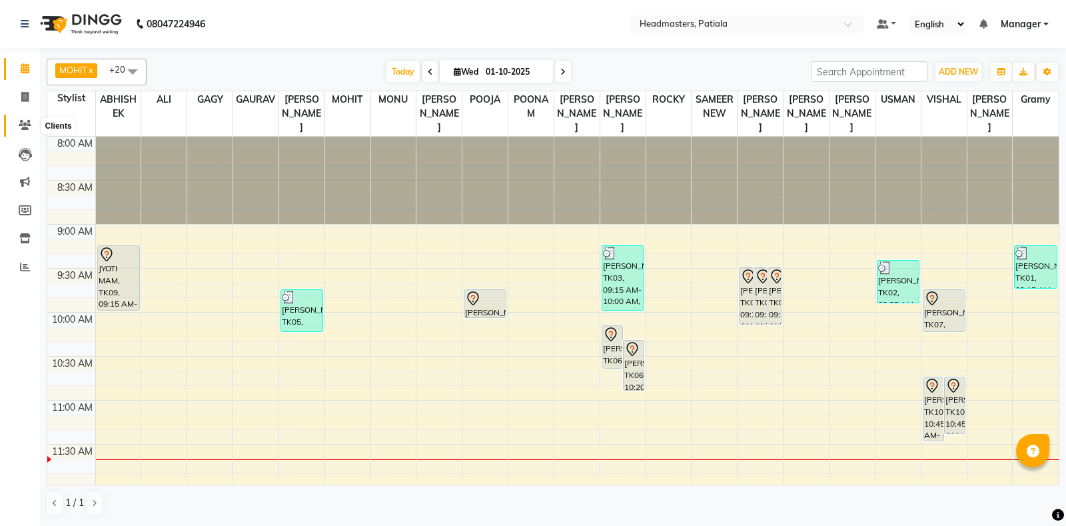
click at [28, 122] on icon at bounding box center [25, 125] width 13 height 10
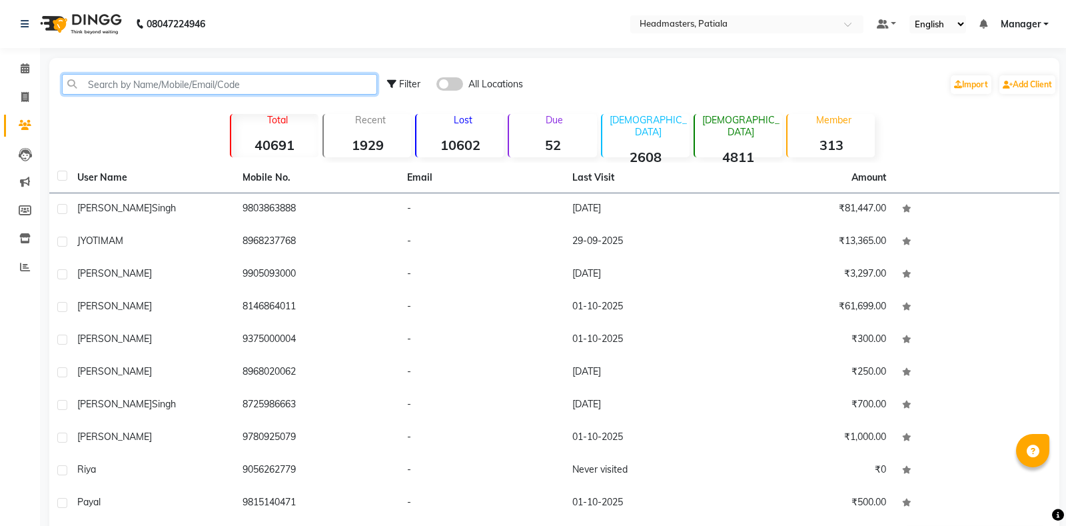
click at [115, 88] on input "text" at bounding box center [219, 84] width 315 height 21
paste input "8968020062"
type input "8968020062"
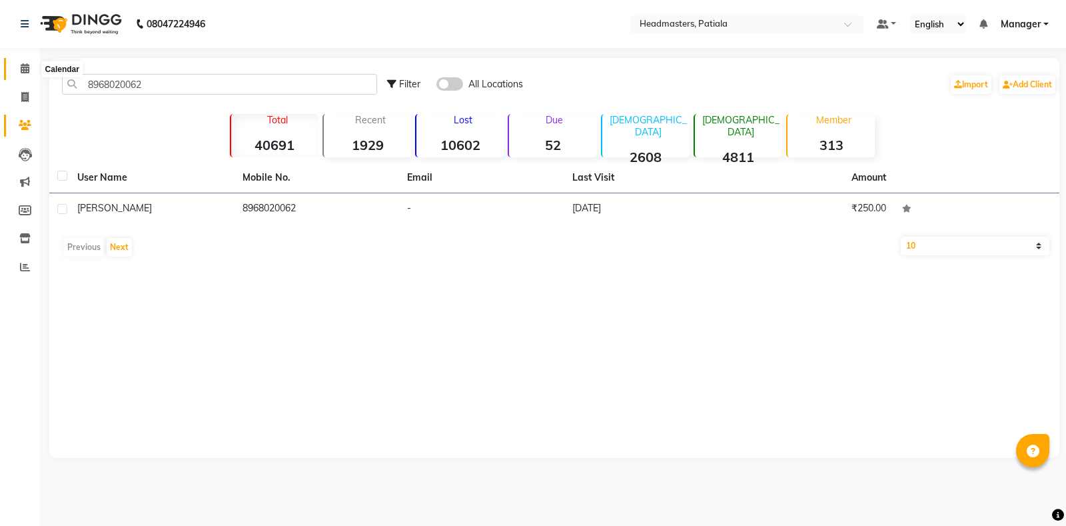
click at [25, 65] on icon at bounding box center [25, 68] width 9 height 10
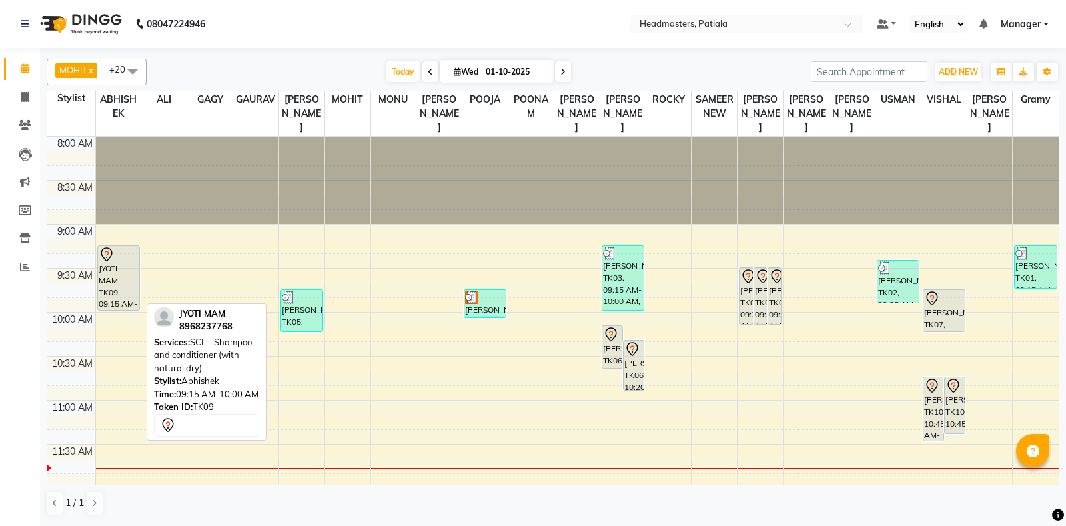
click at [107, 275] on div "JYOTI MAM, TK09, 09:15 AM-10:00 AM, SCL - Shampoo and conditioner (with natural…" at bounding box center [118, 278] width 41 height 64
select select "7"
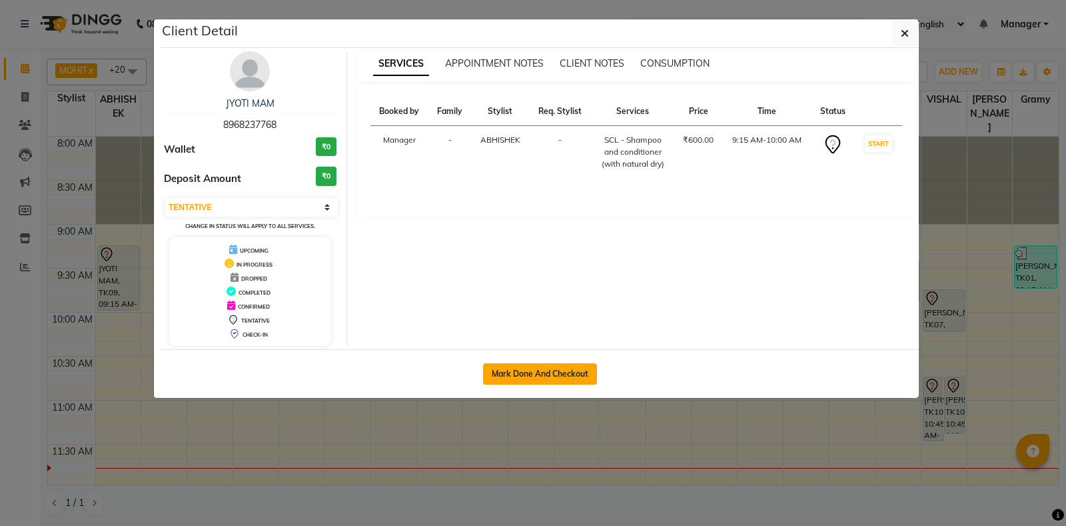
click at [525, 372] on button "Mark Done And Checkout" at bounding box center [540, 373] width 114 height 21
select select "service"
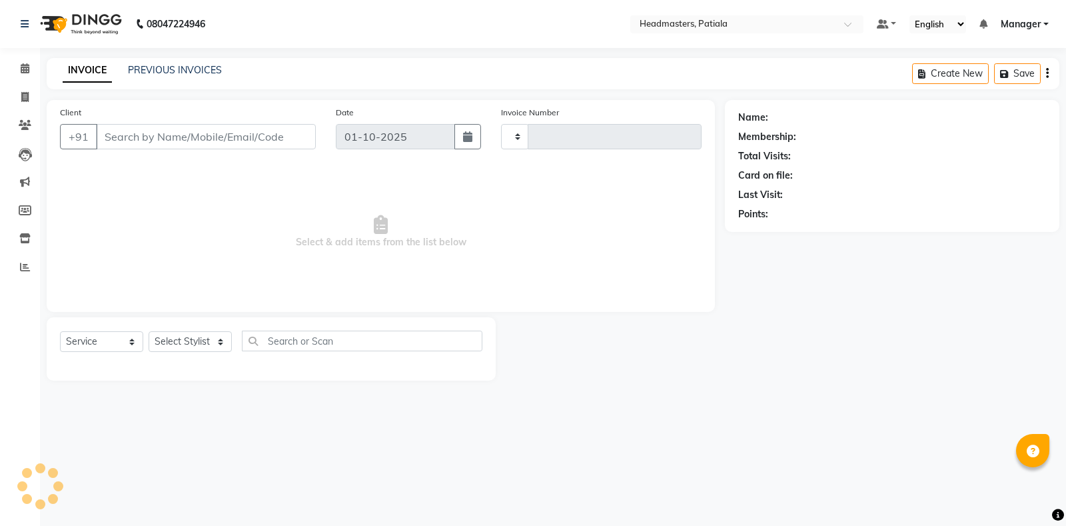
type input "7398"
select select "6602"
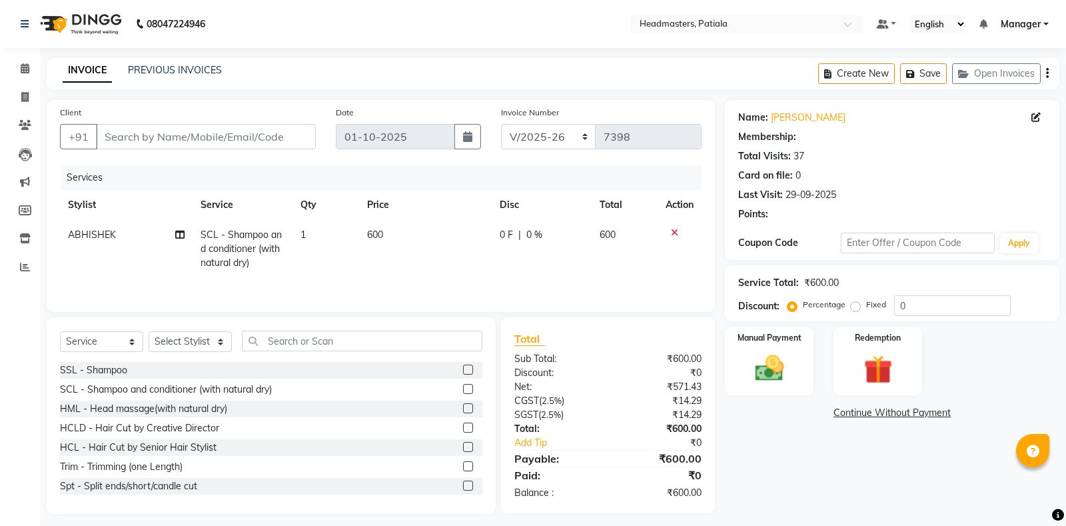
type input "8968237768"
select select "51091"
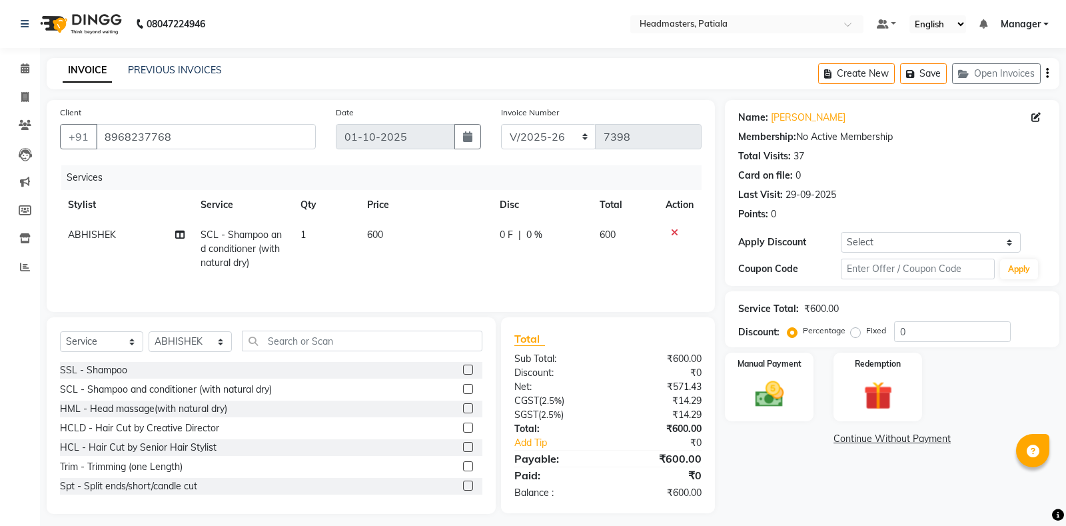
click at [866, 329] on label "Fixed" at bounding box center [876, 330] width 20 height 12
click at [854, 329] on input "Fixed" at bounding box center [858, 330] width 9 height 9
radio input "true"
click at [942, 334] on input "0" at bounding box center [952, 331] width 117 height 21
type input "0400"
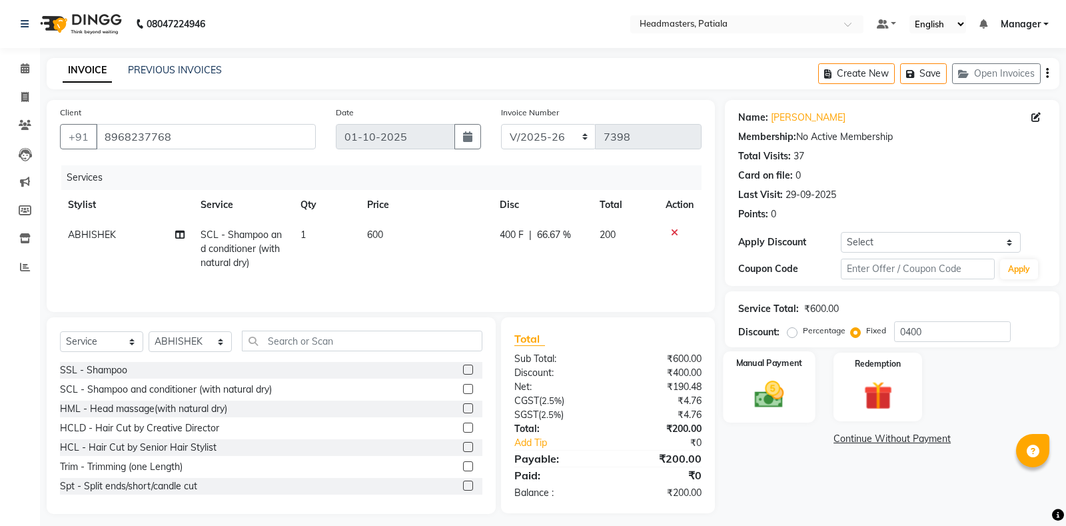
click at [782, 402] on img at bounding box center [770, 394] width 48 height 34
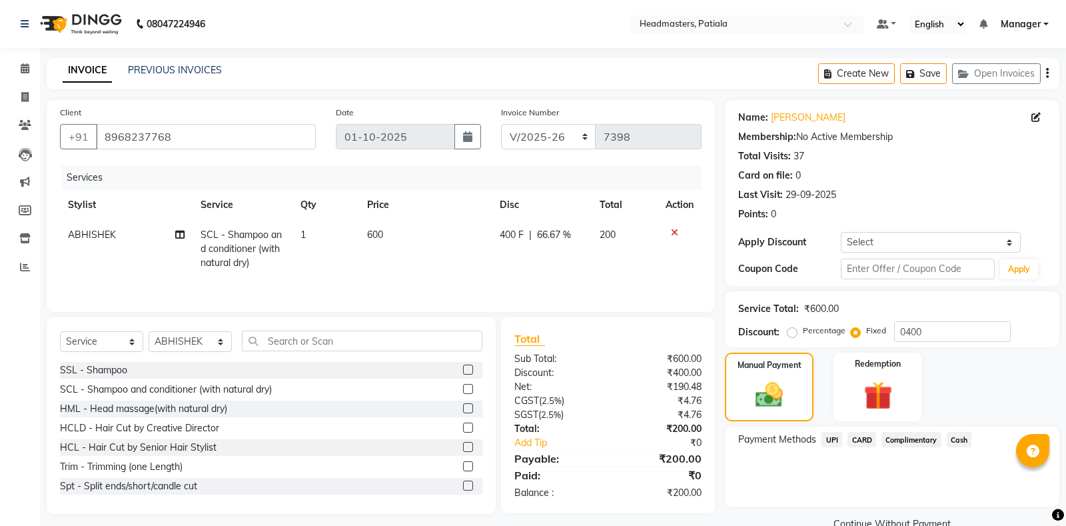
click at [827, 436] on span "UPI" at bounding box center [832, 439] width 21 height 15
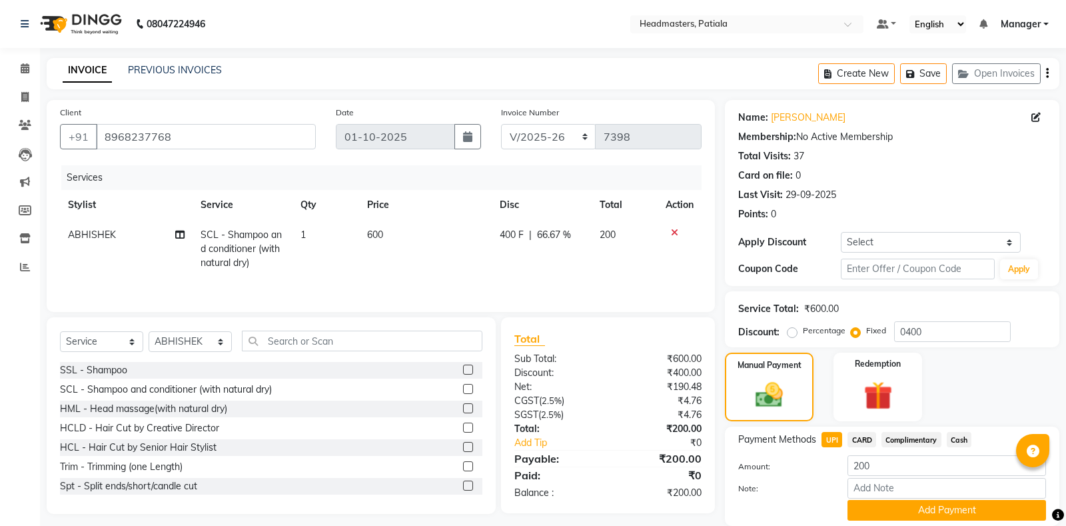
scroll to position [47, 0]
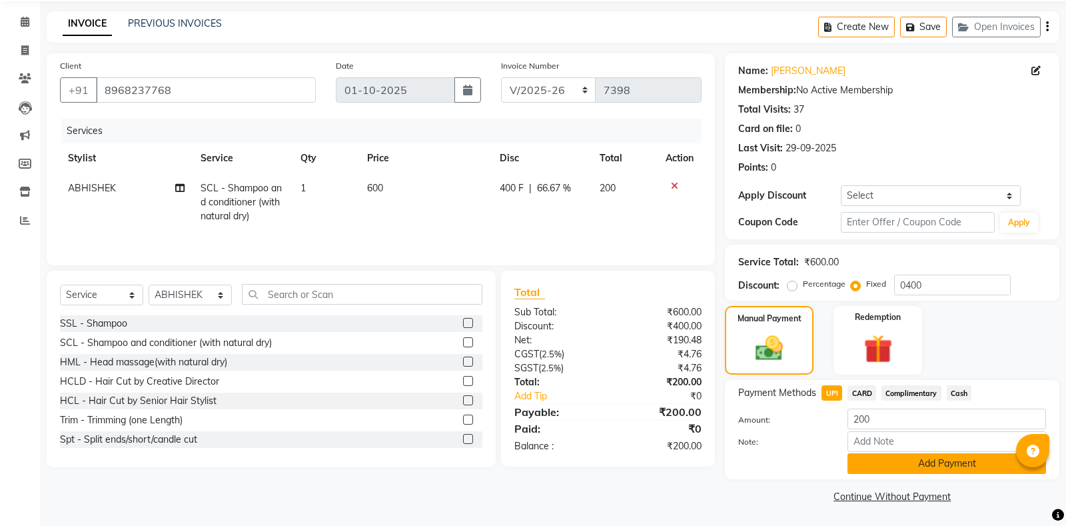
click at [913, 464] on button "Add Payment" at bounding box center [947, 463] width 199 height 21
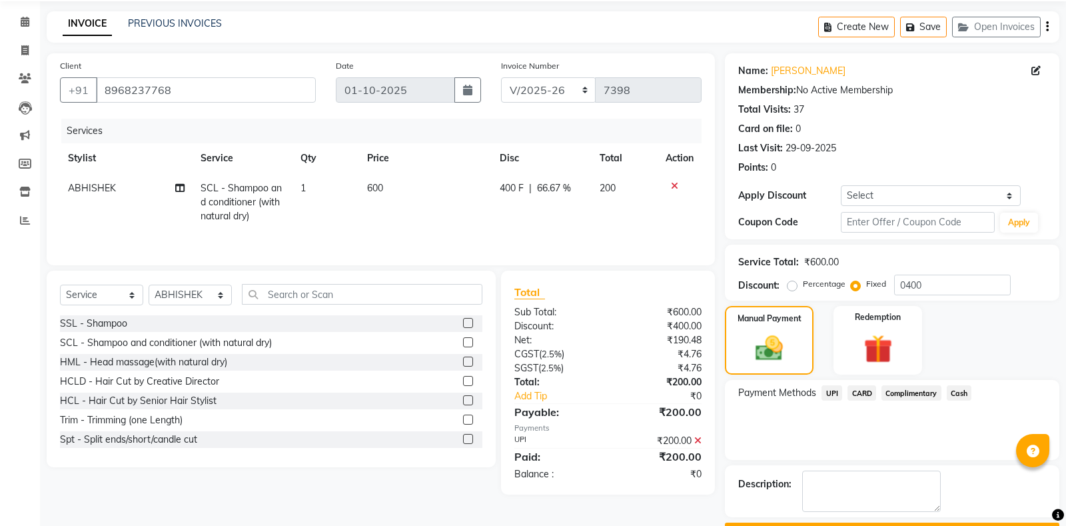
scroll to position [83, 0]
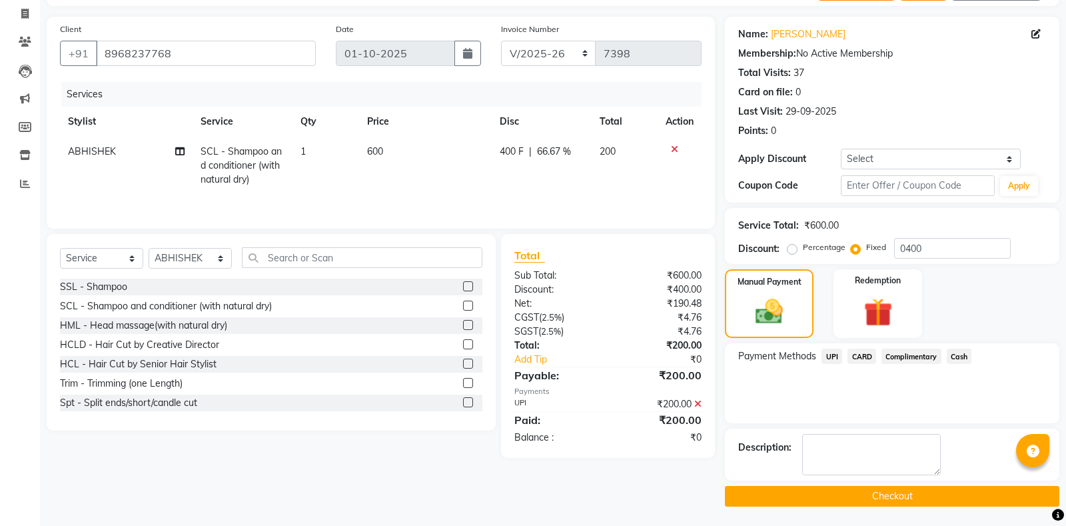
click at [905, 493] on button "Checkout" at bounding box center [892, 496] width 334 height 21
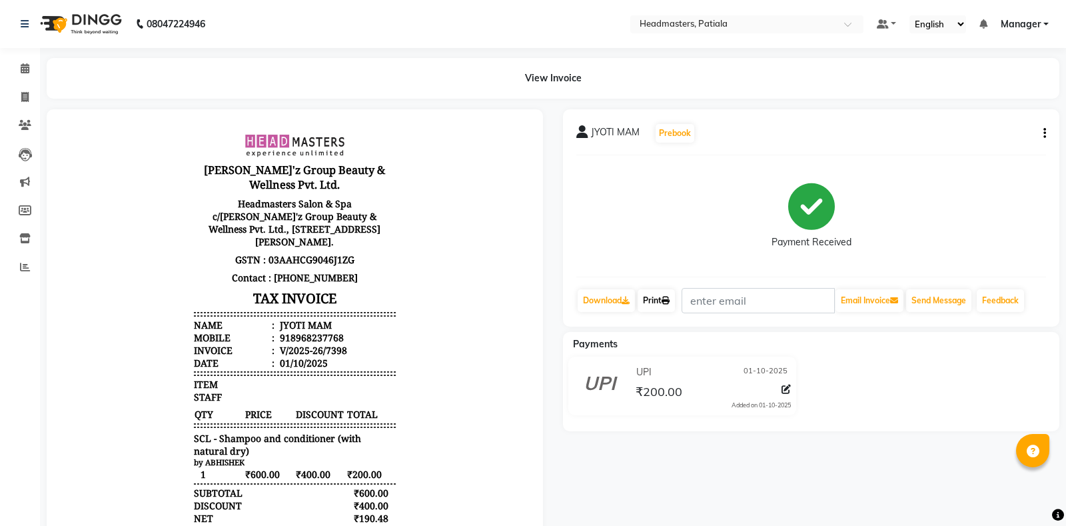
click at [662, 298] on link "Print" at bounding box center [656, 300] width 37 height 23
click at [28, 67] on icon at bounding box center [25, 68] width 9 height 10
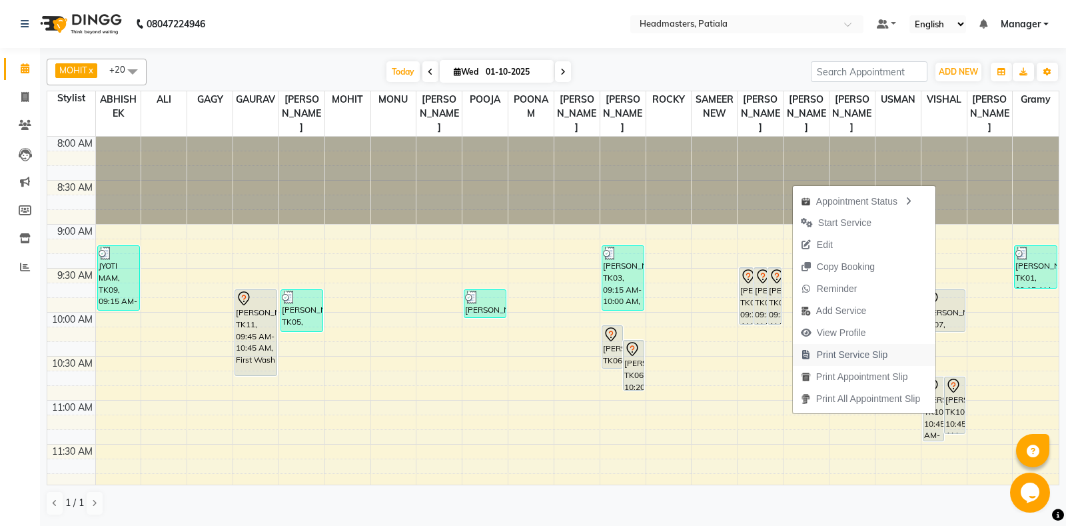
click at [818, 351] on span "Print Service Slip" at bounding box center [852, 355] width 71 height 14
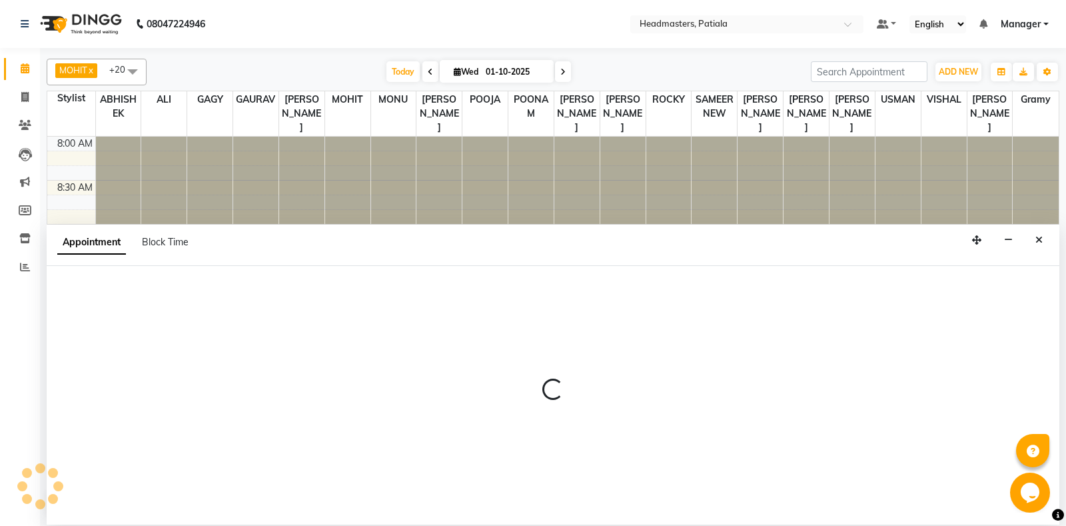
select select "51081"
select select "tentative"
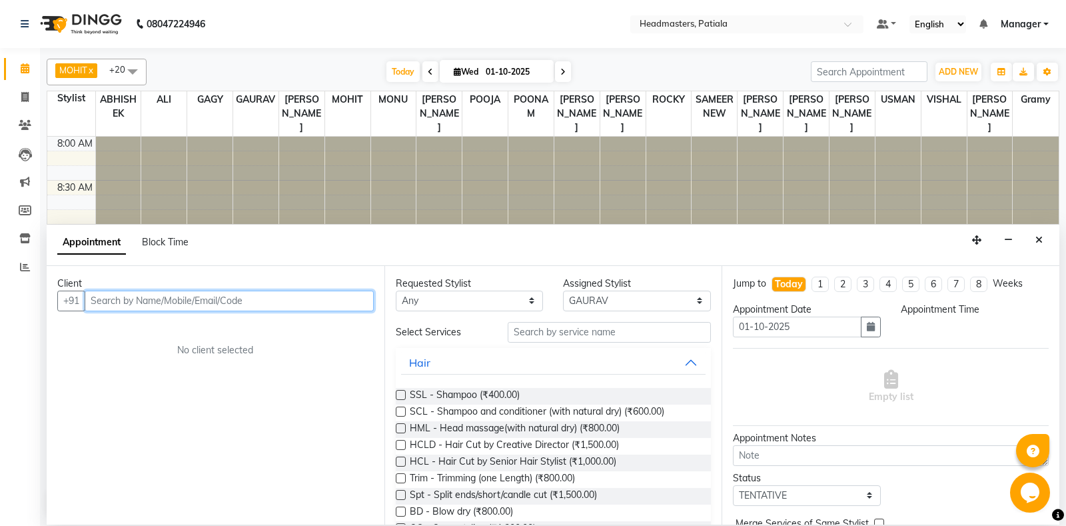
click at [200, 300] on input "text" at bounding box center [229, 301] width 289 height 21
select select "675"
paste input "9888378002"
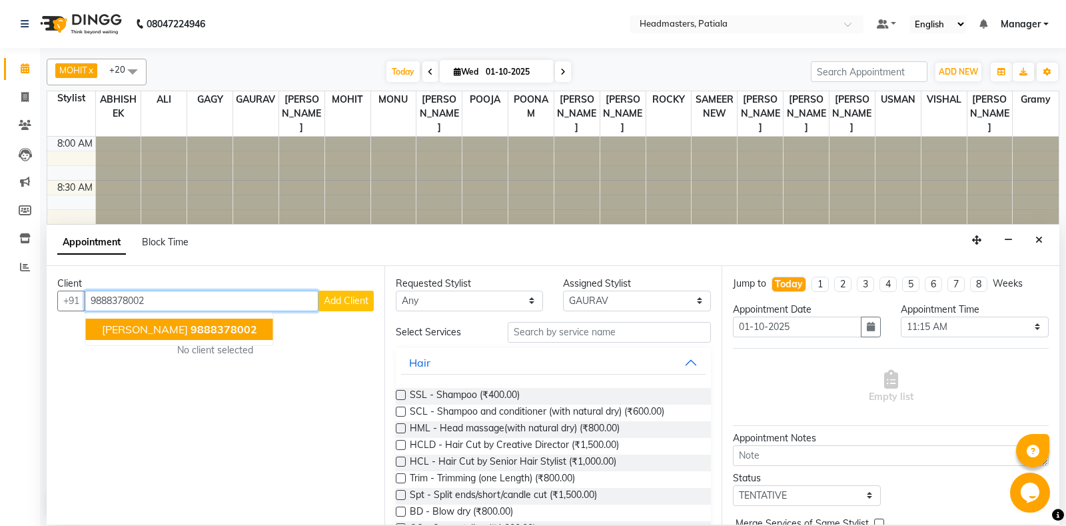
click at [205, 337] on button "AMIT KHANNA 9888378002" at bounding box center [179, 328] width 187 height 21
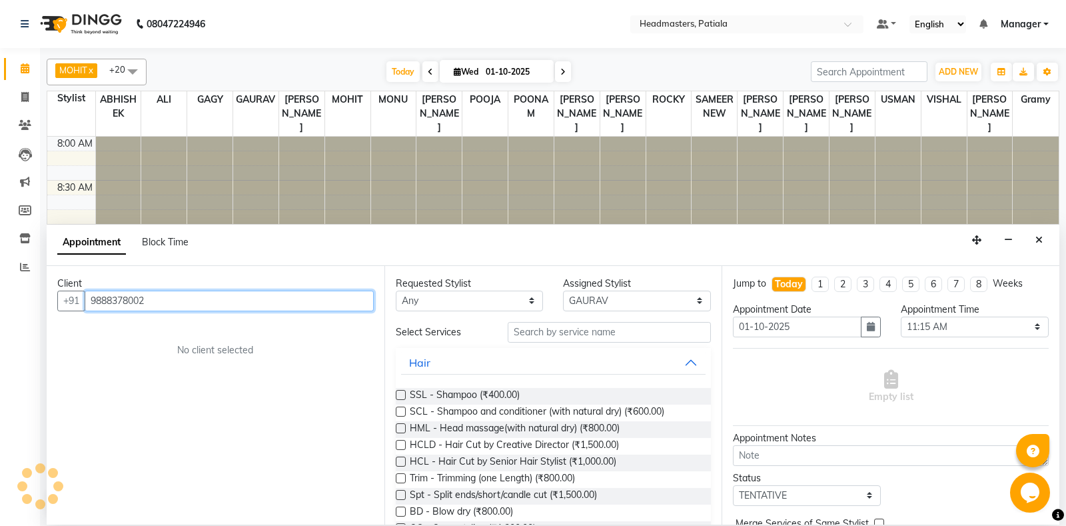
type input "9888378002"
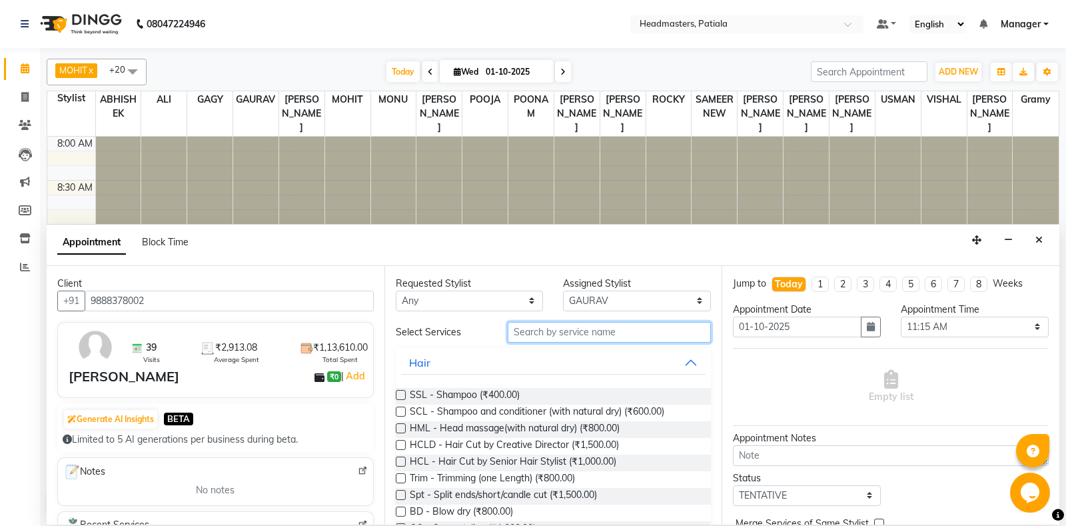
click at [558, 332] on input "text" at bounding box center [610, 332] width 204 height 21
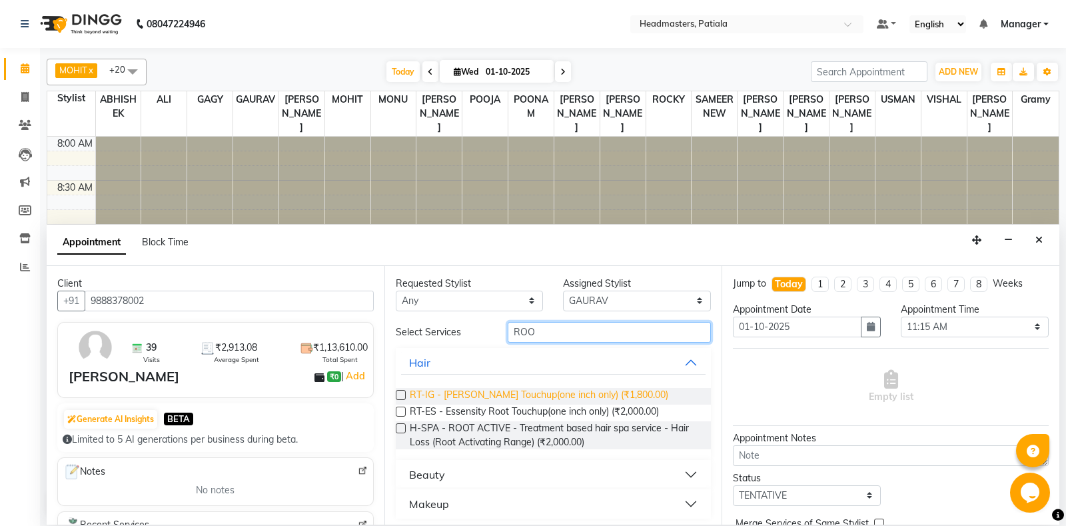
type input "ROO"
click at [501, 394] on span "RT-IG - Igora Root Touchup(one inch only) (₹1,800.00)" at bounding box center [539, 396] width 259 height 17
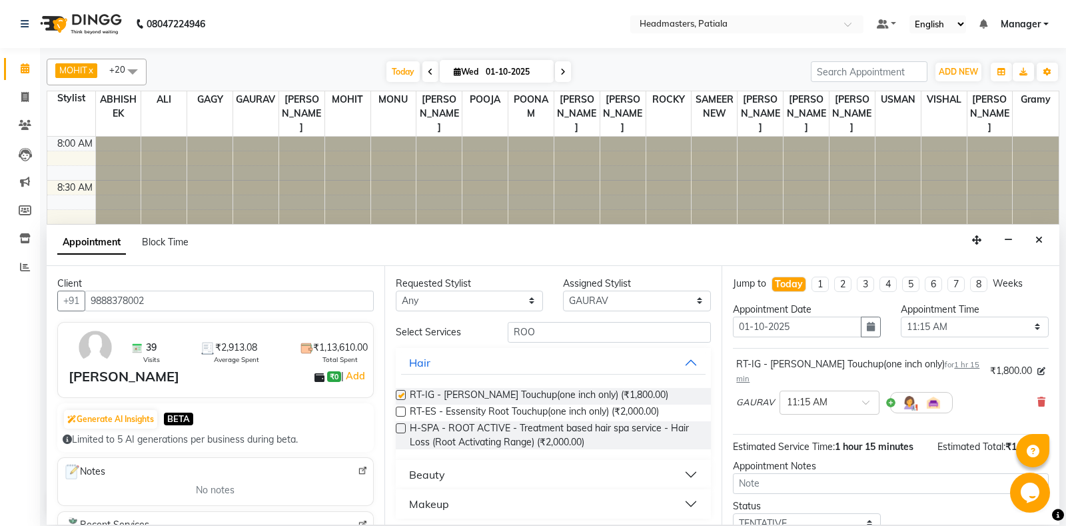
checkbox input "false"
select select "51102"
click option "ROCKY" at bounding box center [0, 0] width 0 height 0
click at [592, 295] on select "Select ABHISHEK AJAY KUMAR AKSHAY ALI ARSH ARUN ASIF AZEEZUR REHMAAN Chand Saho…" at bounding box center [637, 301] width 148 height 21
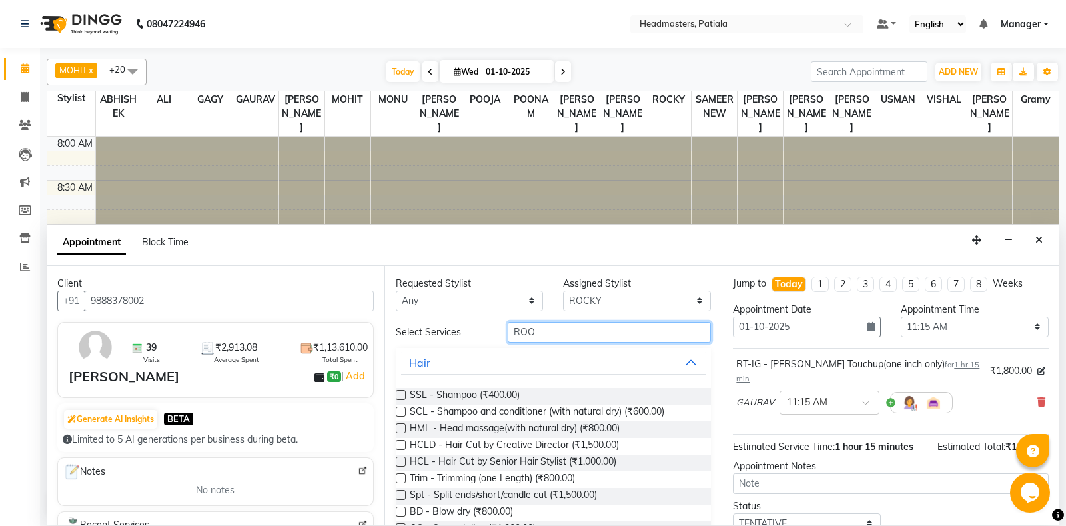
click at [538, 330] on input "ROO" at bounding box center [610, 332] width 204 height 21
click at [538, 329] on input "ROO" at bounding box center [610, 332] width 204 height 21
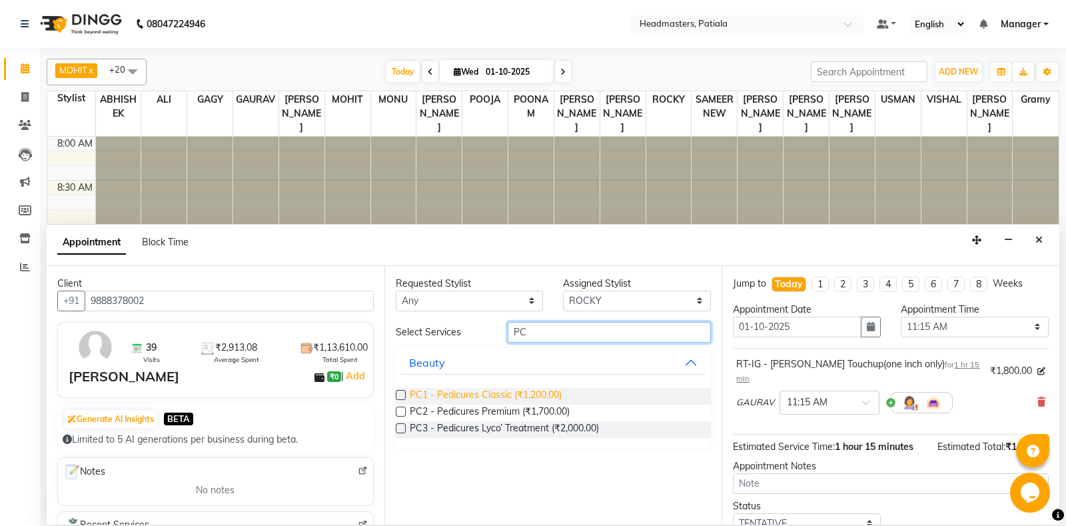
type input "PC"
click at [469, 390] on span "PC1 - Pedicures Classic (₹1,200.00)" at bounding box center [486, 396] width 152 height 17
checkbox input "false"
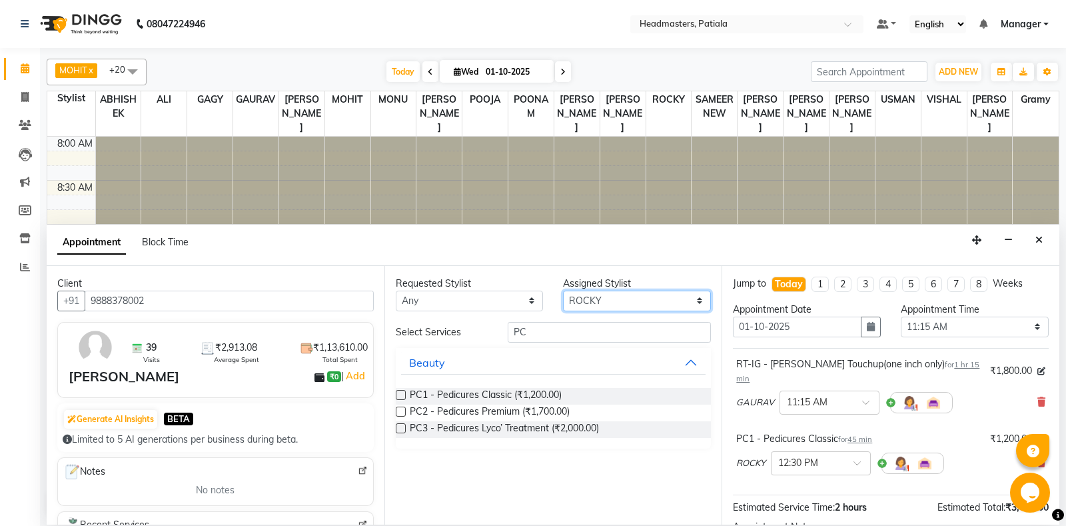
click at [563, 291] on select "Select ABHISHEK AJAY KUMAR AKSHAY ALI ARSH ARUN ASIF AZEEZUR REHMAAN Chand Saho…" at bounding box center [637, 301] width 148 height 21
select select "51089"
click option "VISHAL" at bounding box center [0, 0] width 0 height 0
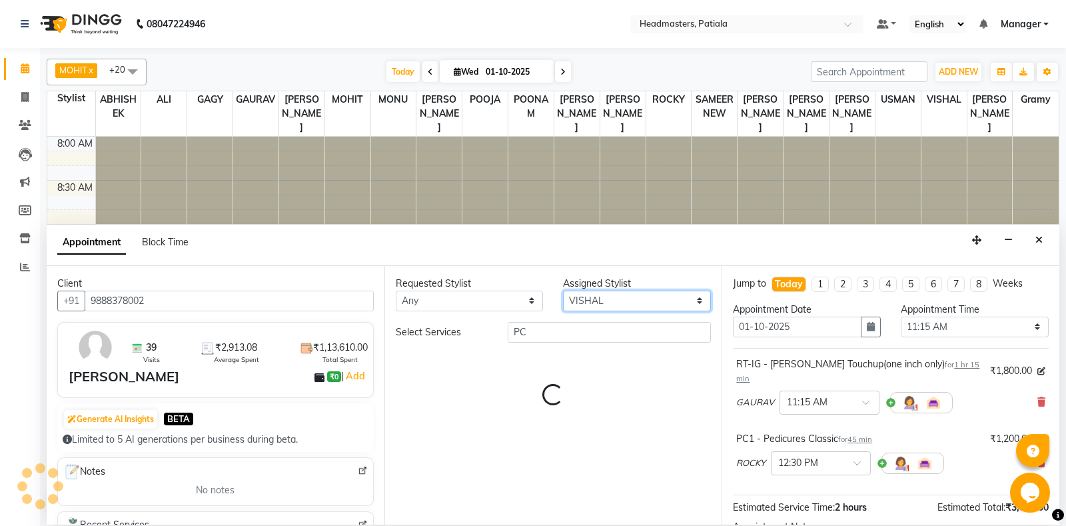
click at [580, 298] on select "Select ABHISHEK AJAY KUMAR AKSHAY ALI ARSH ARUN ASIF AZEEZUR REHMAAN Chand Saho…" at bounding box center [637, 301] width 148 height 21
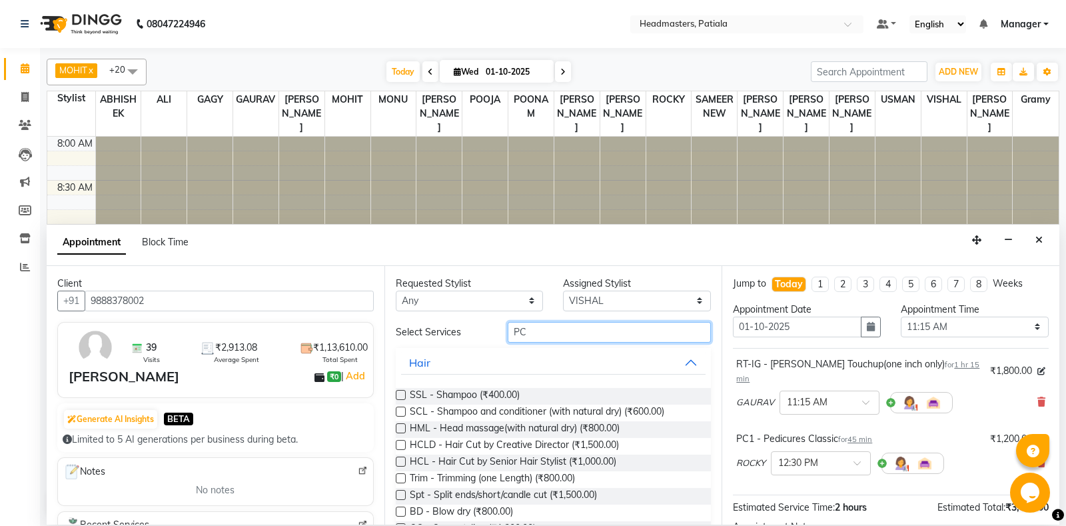
click at [544, 326] on input "PC" at bounding box center [610, 332] width 204 height 21
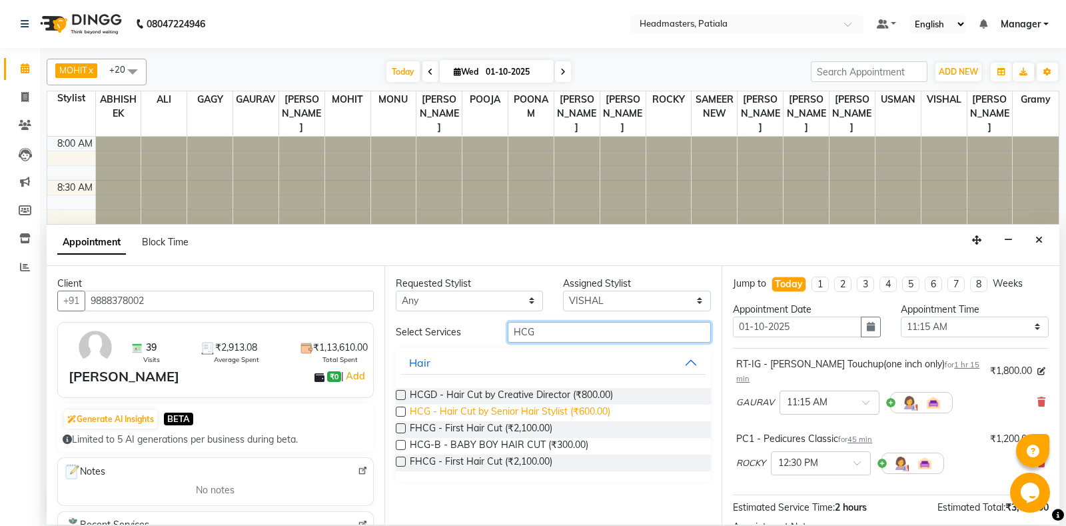
type input "HCG"
click at [510, 413] on span "HCG - Hair Cut by Senior Hair Stylist (₹600.00)" at bounding box center [510, 412] width 201 height 17
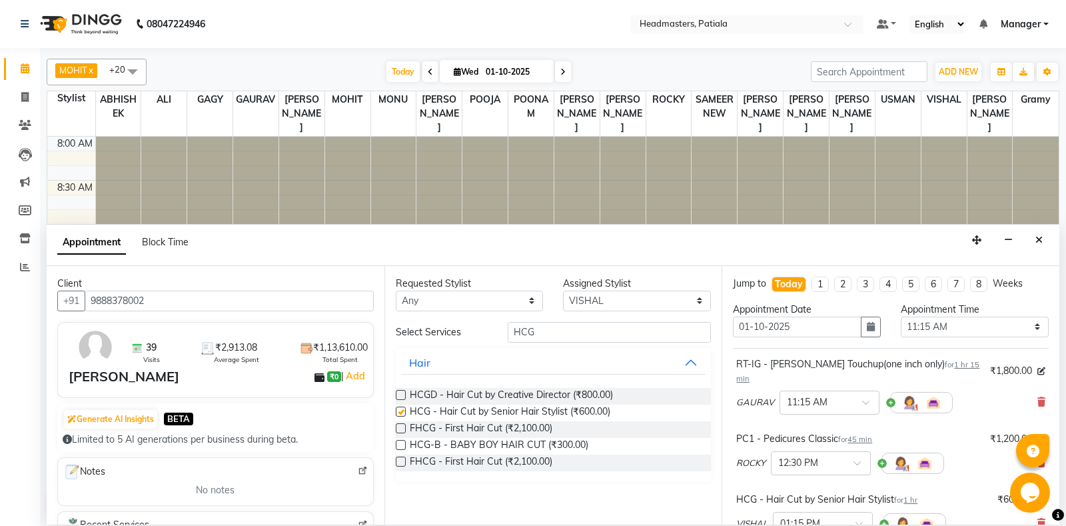
checkbox input "false"
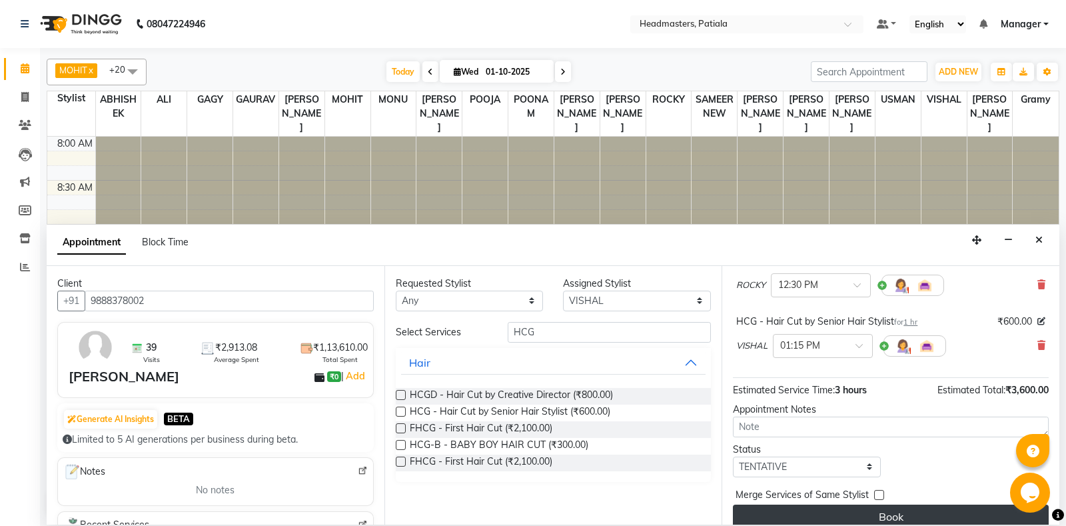
click at [864, 504] on button "Book" at bounding box center [891, 516] width 316 height 24
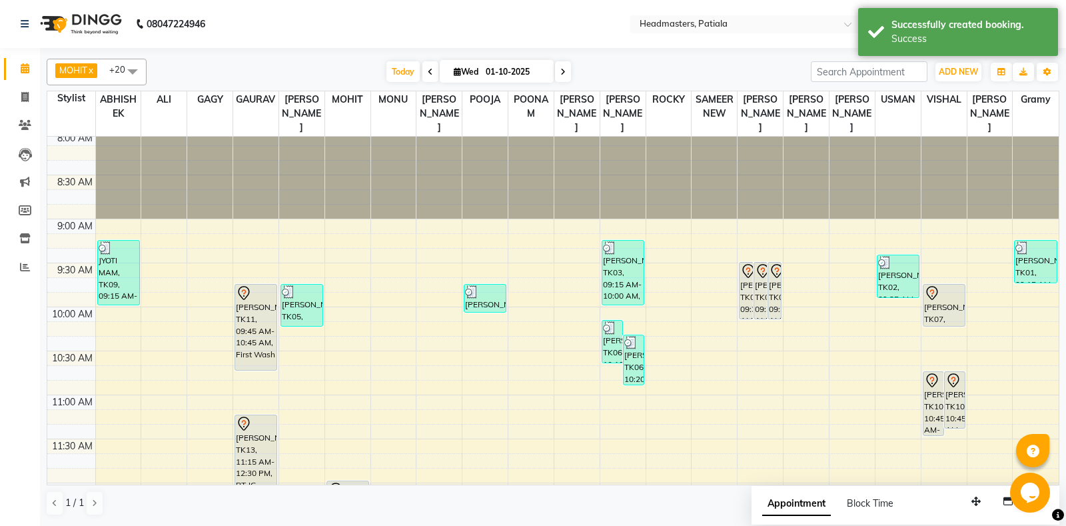
scroll to position [0, 0]
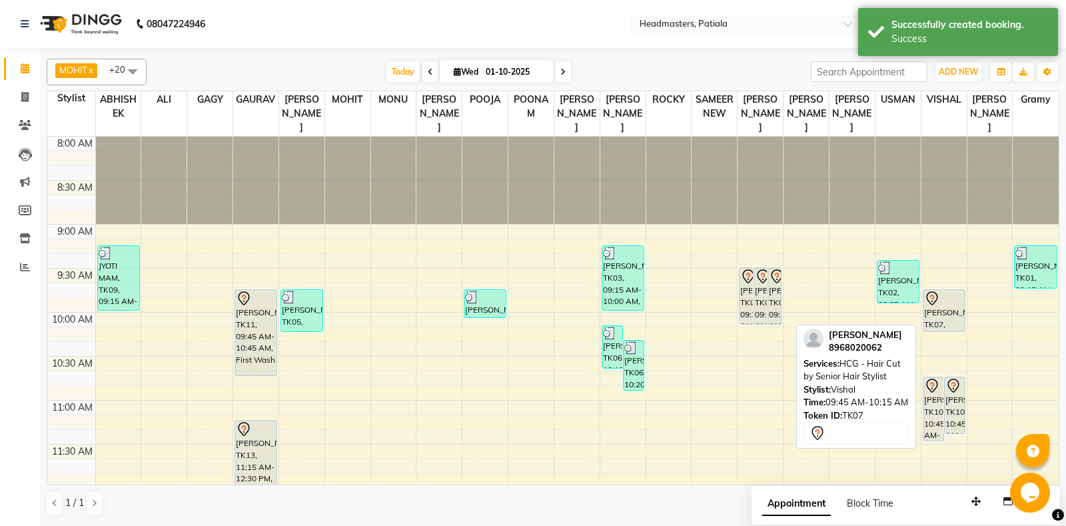
click at [936, 314] on div "[PERSON_NAME], TK07, 09:45 AM-10:15 AM, HCG - Hair Cut by Senior Hair Stylist" at bounding box center [943, 310] width 41 height 41
select select "7"
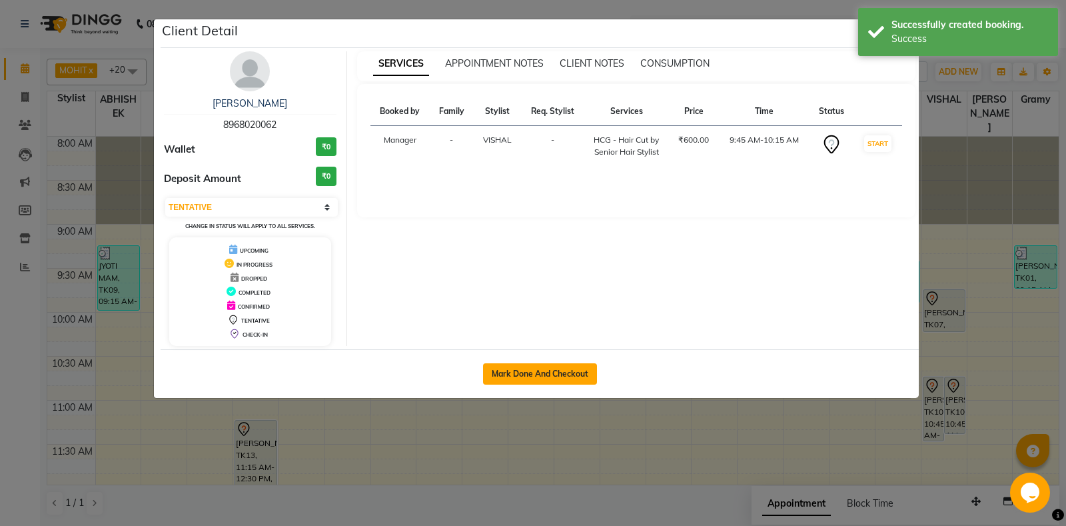
click at [580, 367] on button "Mark Done And Checkout" at bounding box center [540, 373] width 114 height 21
select select "service"
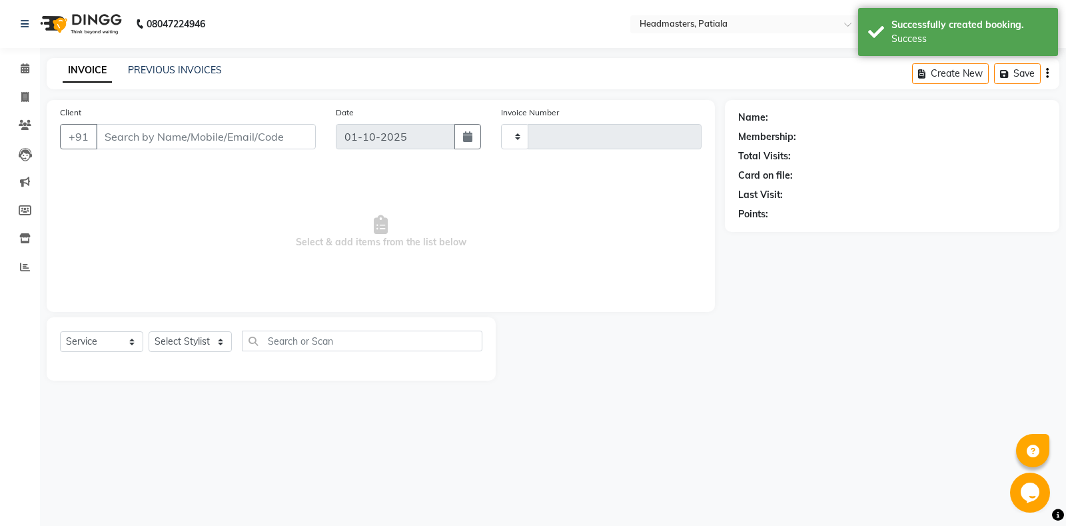
type input "7400"
select select "6602"
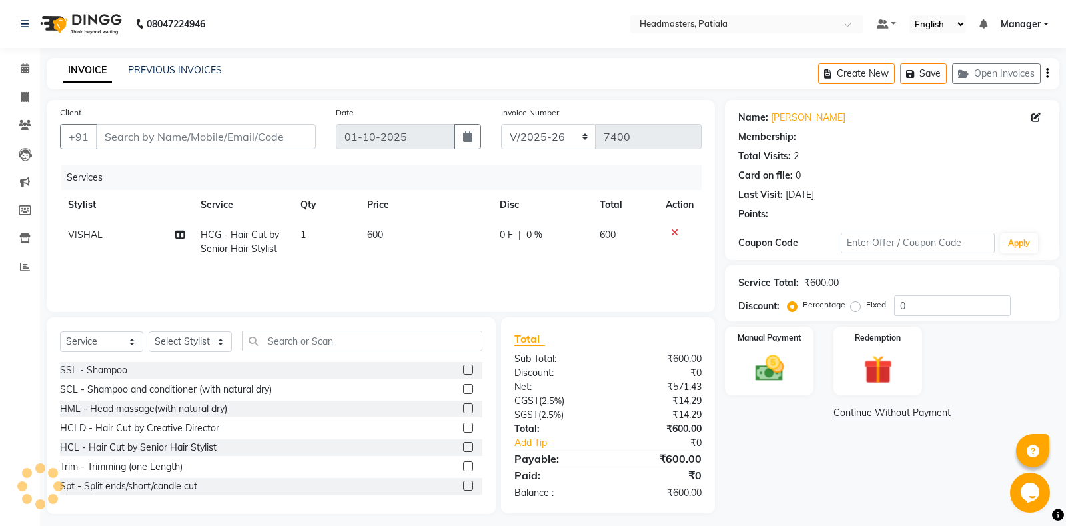
type input "8968020062"
select select "51089"
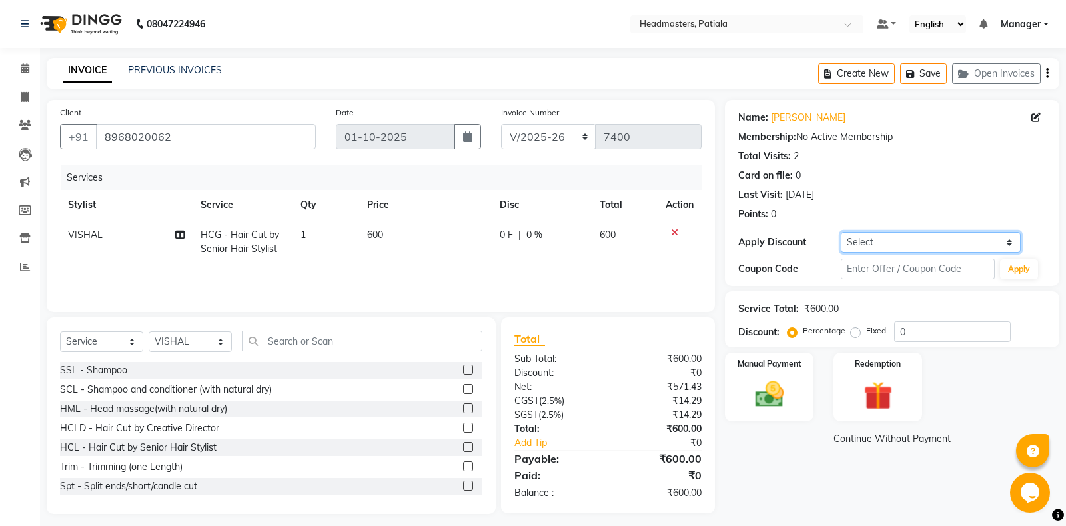
click at [841, 232] on select "Select Coupon → Already Paid Coupon → Service Not Done Coupon → Pending Payment…" at bounding box center [930, 242] width 179 height 21
select select "6: Object"
click option "Coupon → Wrong Job Card" at bounding box center [0, 0] width 0 height 0
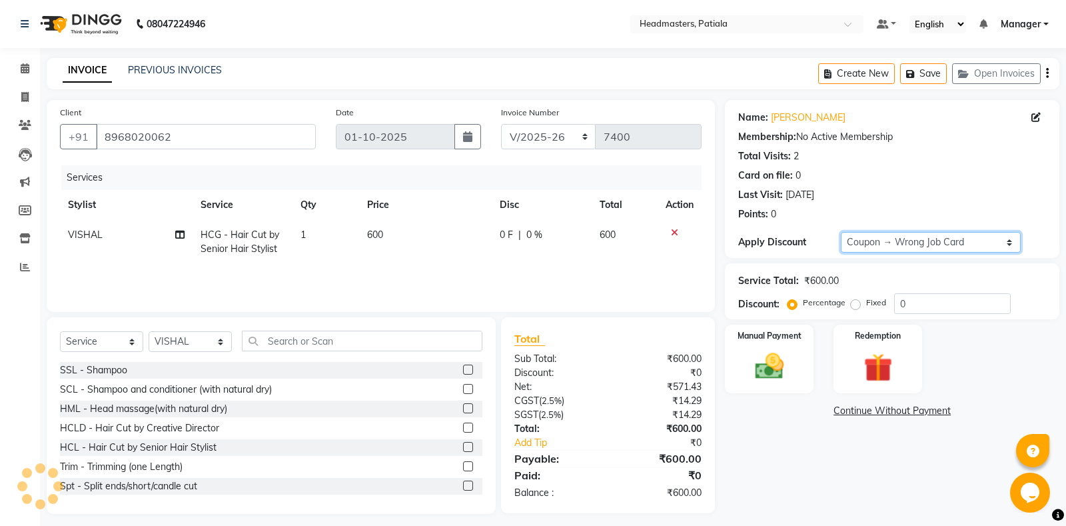
type input "100"
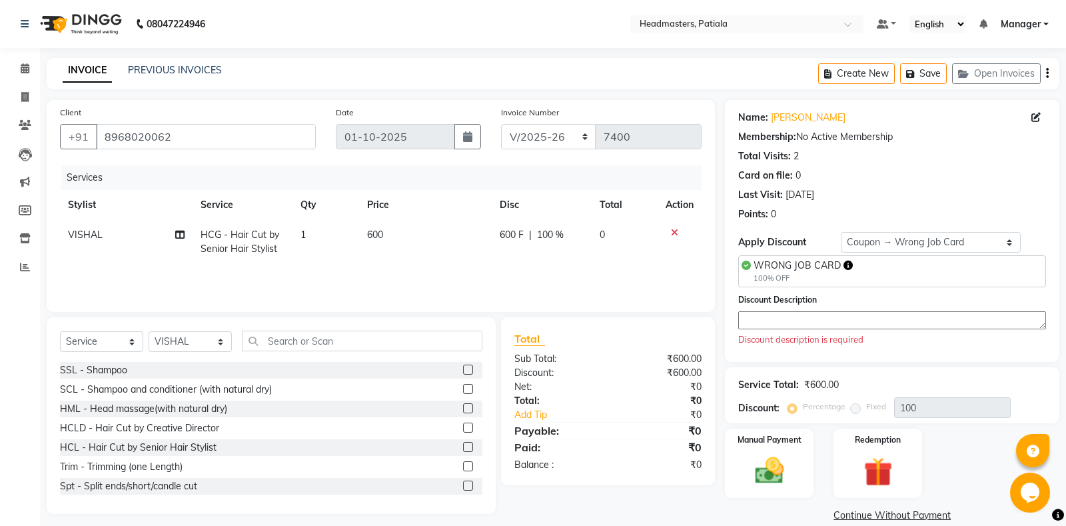
click at [826, 260] on span "WRONG JOB CARD" at bounding box center [797, 265] width 87 height 12
click at [778, 322] on textarea at bounding box center [892, 320] width 308 height 18
paste textarea "WRONG JOB CARD"
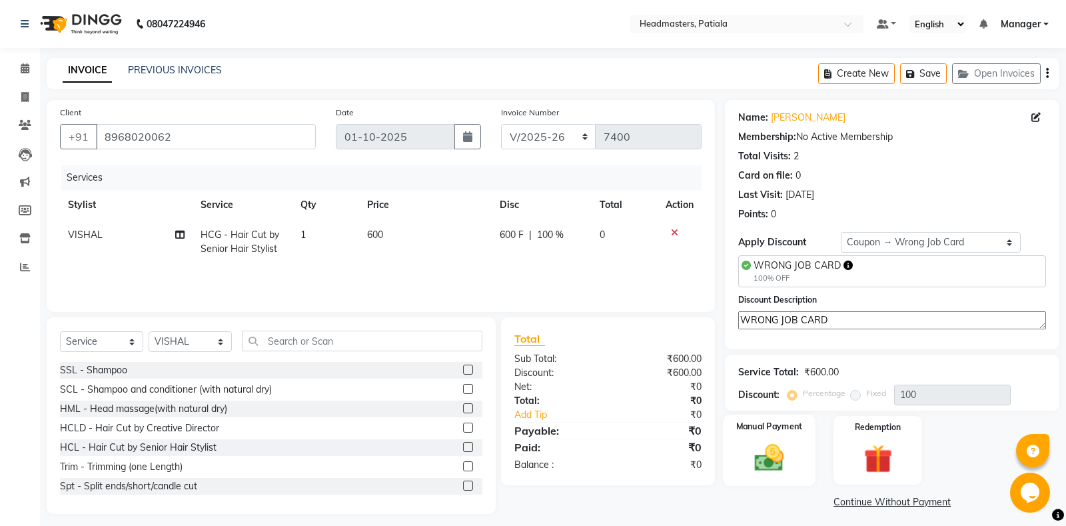
scroll to position [8, 0]
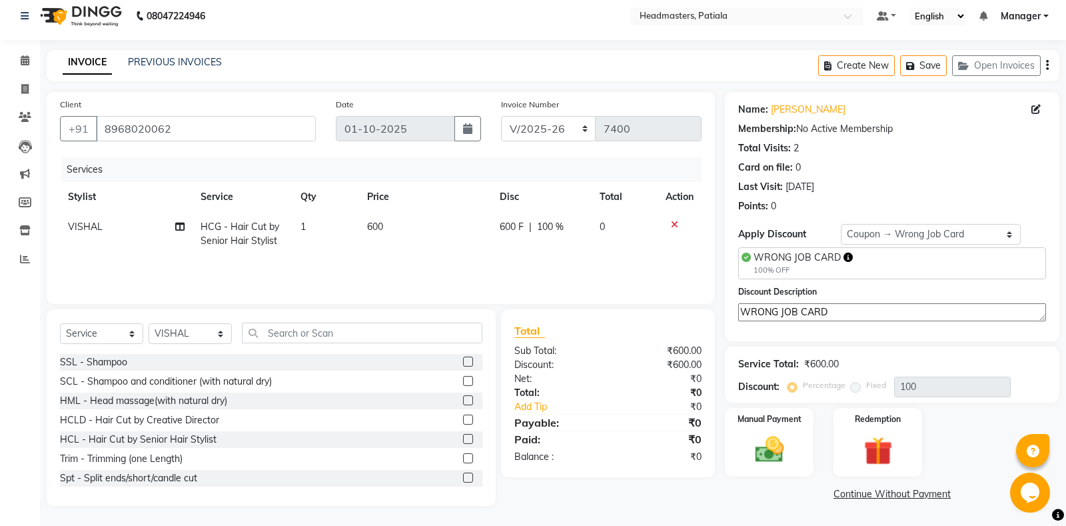
type textarea "WRONG JOB CARD"
click at [778, 480] on div "Name: Vineeta Membership: No Active Membership Total Visits: 2 Card on file: 0 …" at bounding box center [897, 299] width 344 height 414
click at [781, 458] on img at bounding box center [770, 449] width 48 height 34
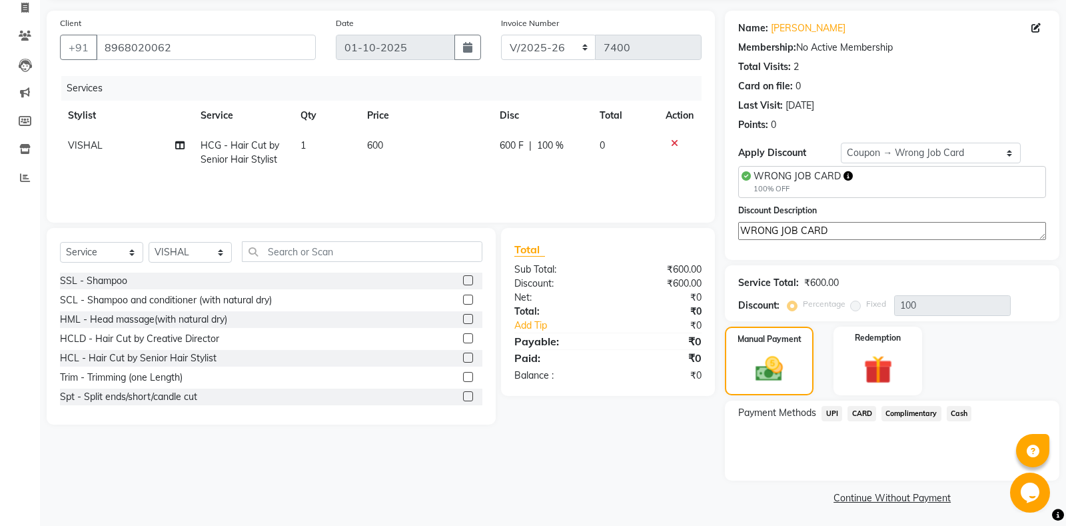
click at [908, 414] on span "Complimentary" at bounding box center [911, 413] width 60 height 15
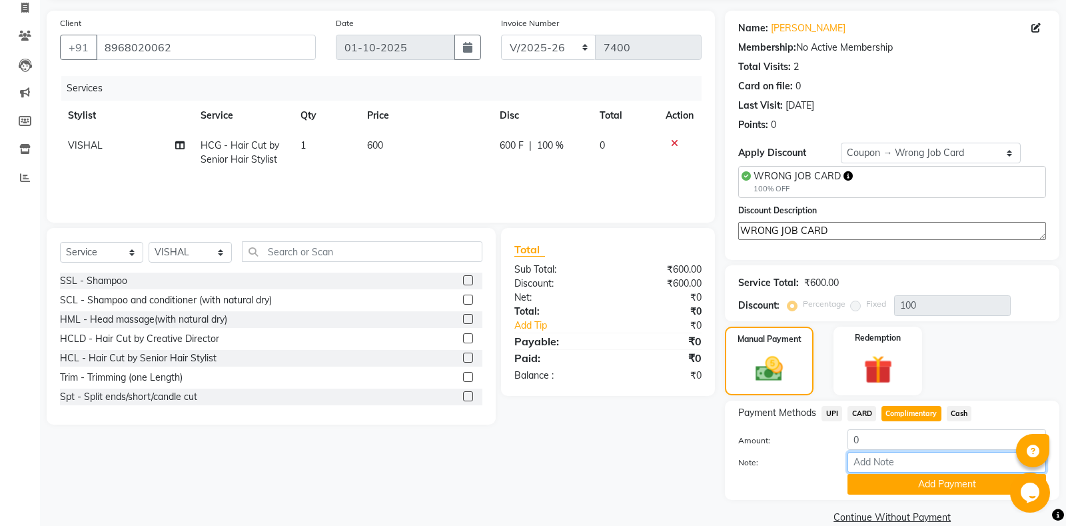
click at [878, 459] on input "Note:" at bounding box center [947, 462] width 199 height 21
paste input "WRONG JOB CARD"
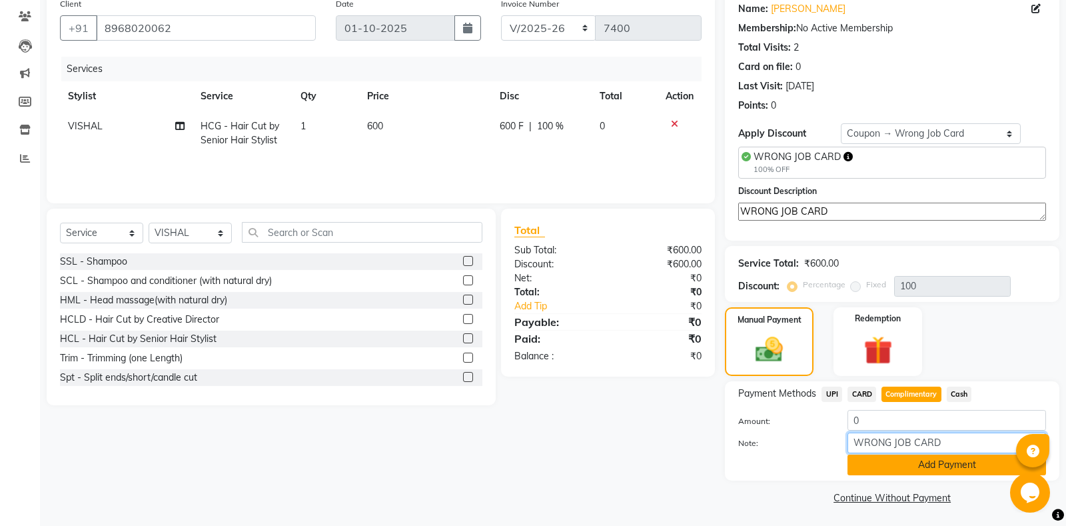
type input "WRONG JOB CARD"
click at [923, 463] on button "Add Payment" at bounding box center [947, 464] width 199 height 21
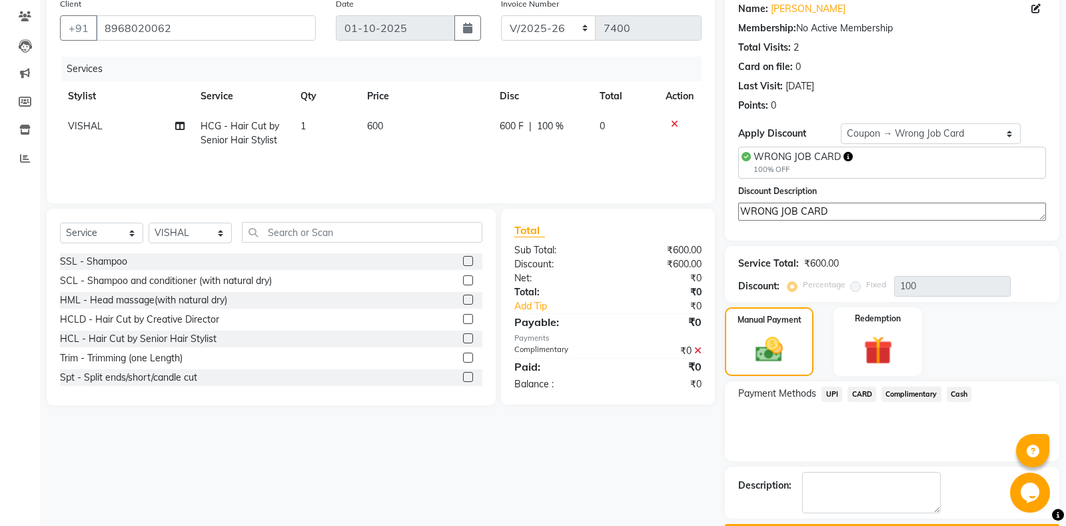
scroll to position [145, 0]
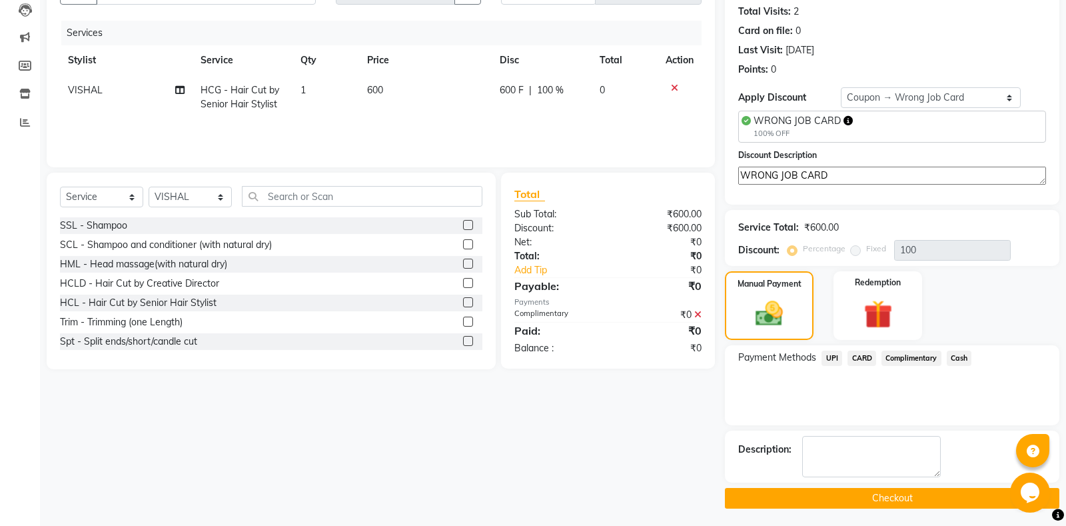
click at [895, 493] on button "Checkout" at bounding box center [892, 498] width 334 height 21
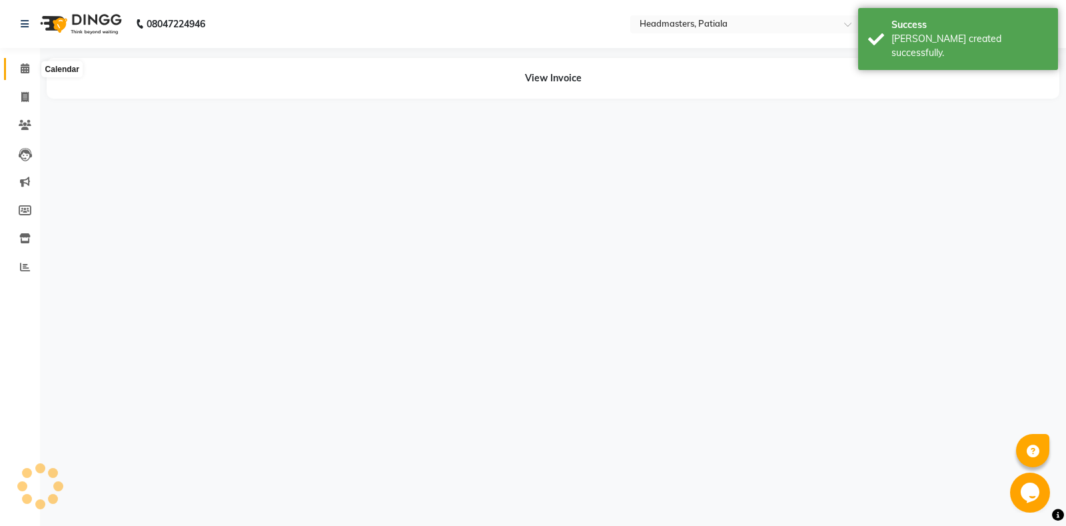
click at [21, 67] on icon at bounding box center [25, 68] width 9 height 10
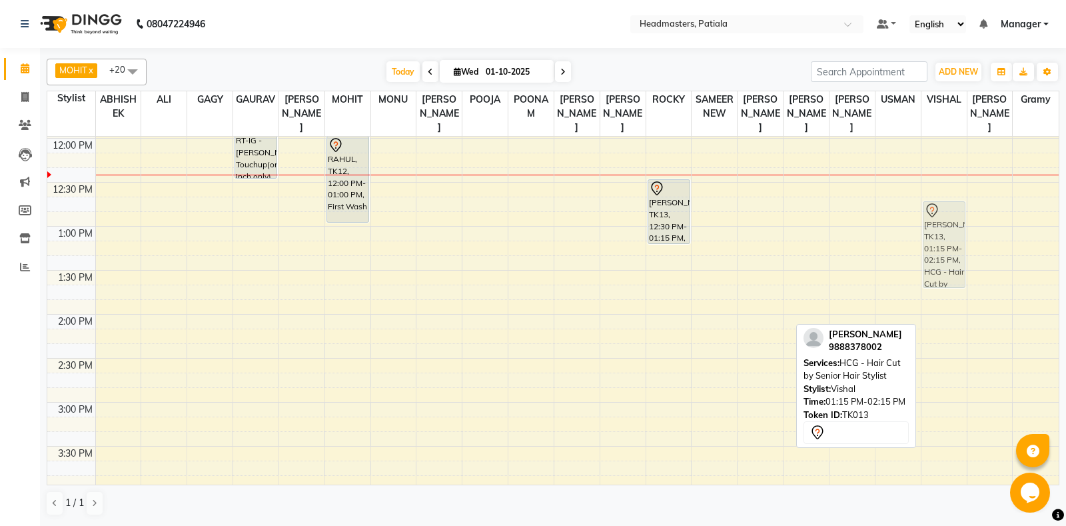
scroll to position [25, 0]
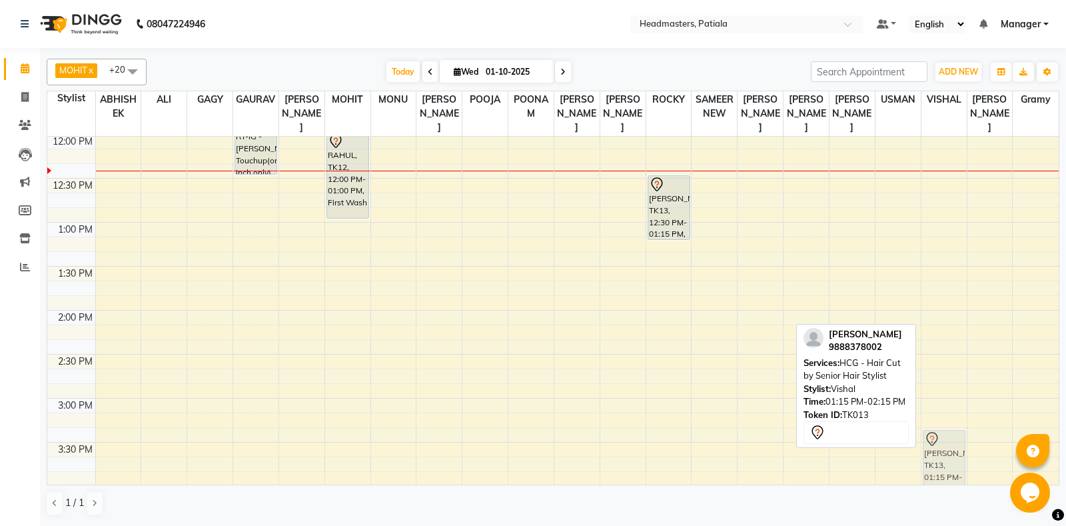
drag, startPoint x: 933, startPoint y: 281, endPoint x: 934, endPoint y: 458, distance: 177.2
click at [934, 458] on div "pushpinder singh, TK10, 10:45 AM-11:30 AM, BRD - Beard pushpinder singh, TK10, …" at bounding box center [943, 398] width 45 height 1231
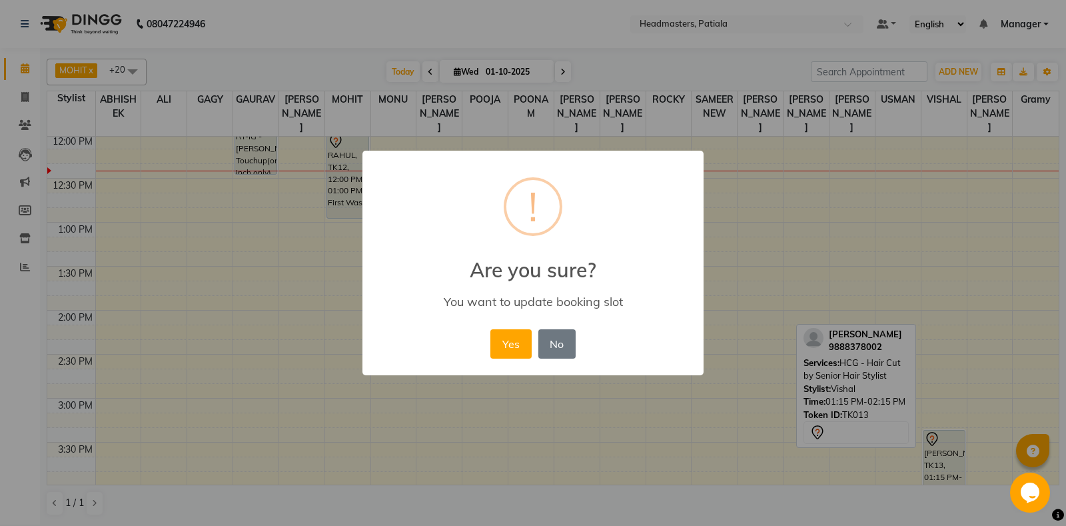
scroll to position [356, 0]
click at [938, 282] on div "× ! Are you sure? You want to update booking slot Yes No No" at bounding box center [533, 263] width 1066 height 526
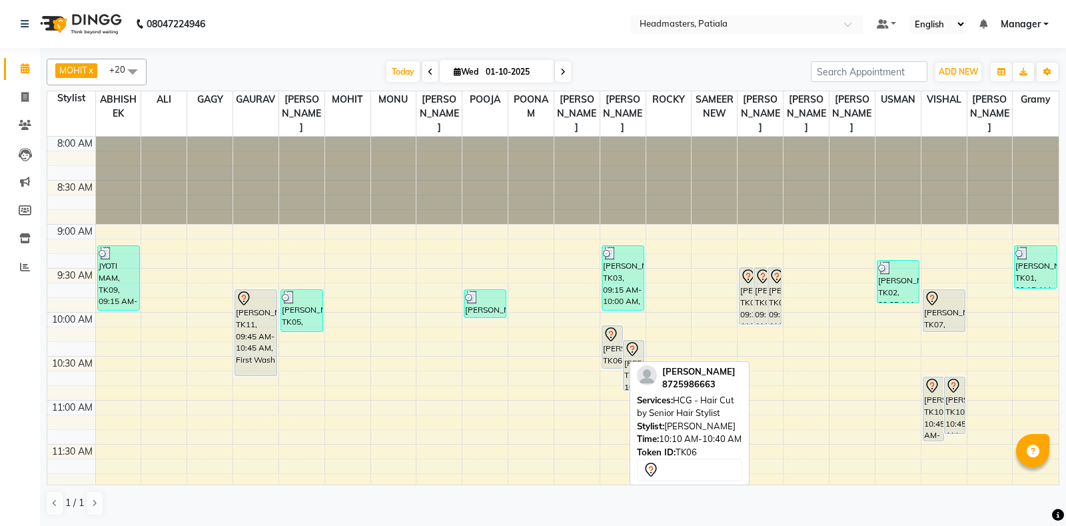
click at [612, 339] on icon at bounding box center [611, 334] width 16 height 16
select select "7"
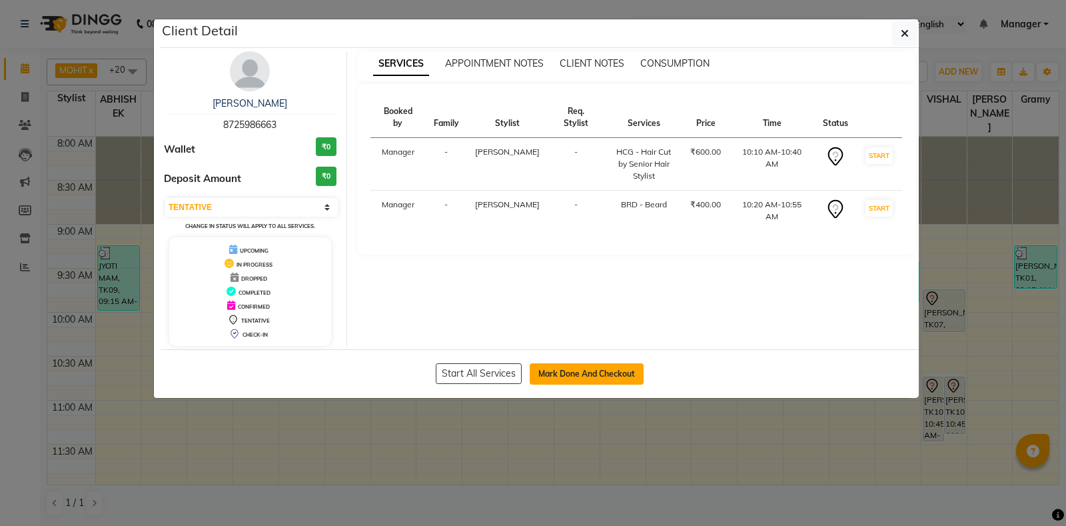
click at [612, 370] on button "Mark Done And Checkout" at bounding box center [587, 373] width 114 height 21
select select "service"
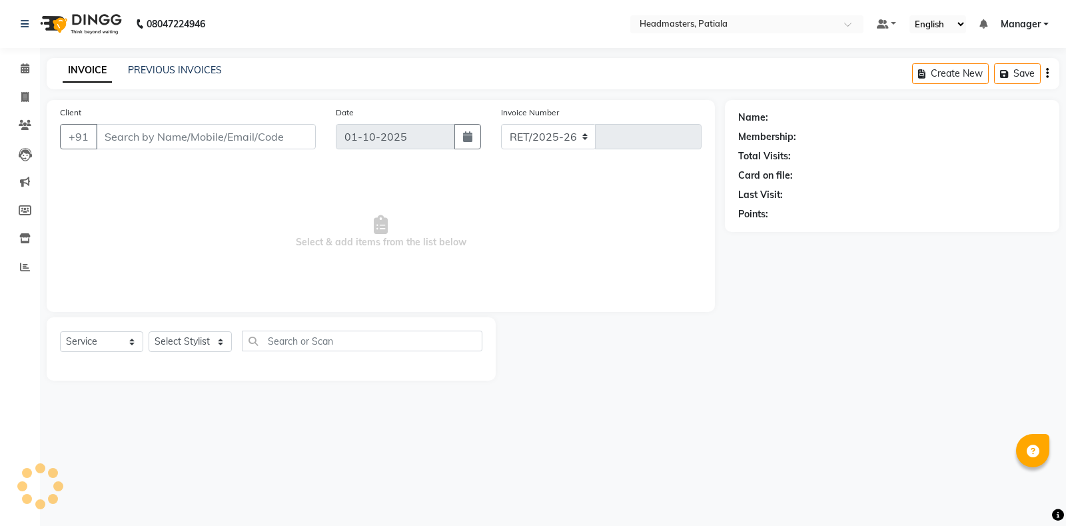
select select "6602"
type input "7399"
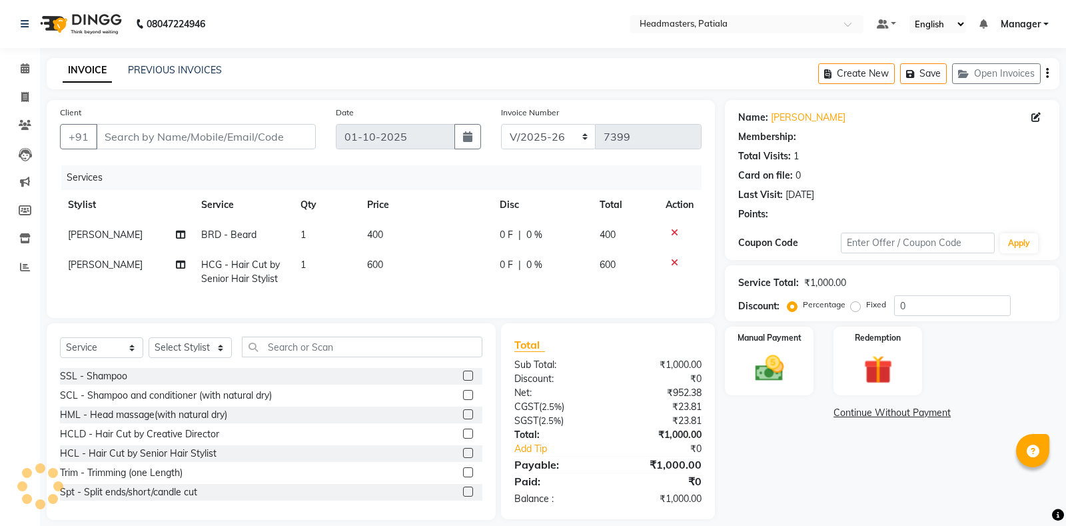
type input "8725986663"
select select "62112"
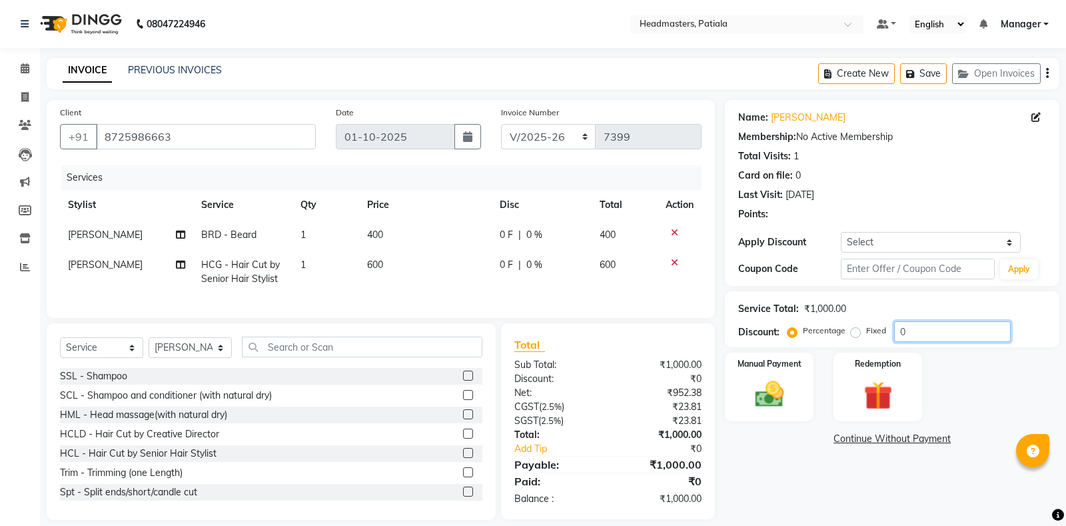
click at [918, 333] on input "0" at bounding box center [952, 331] width 117 height 21
type input "030"
click at [786, 395] on img at bounding box center [770, 394] width 48 height 34
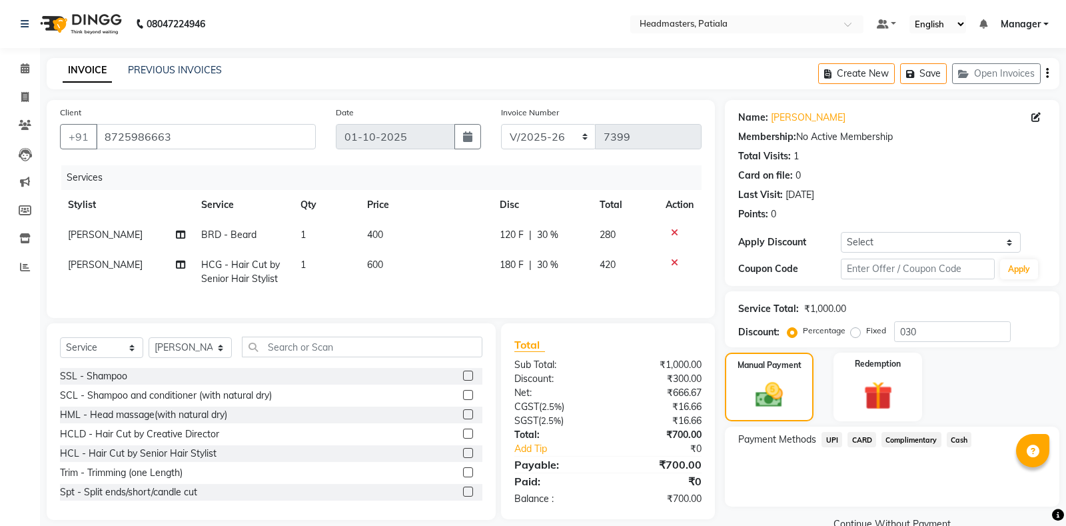
click at [955, 445] on span "Cash" at bounding box center [959, 439] width 25 height 15
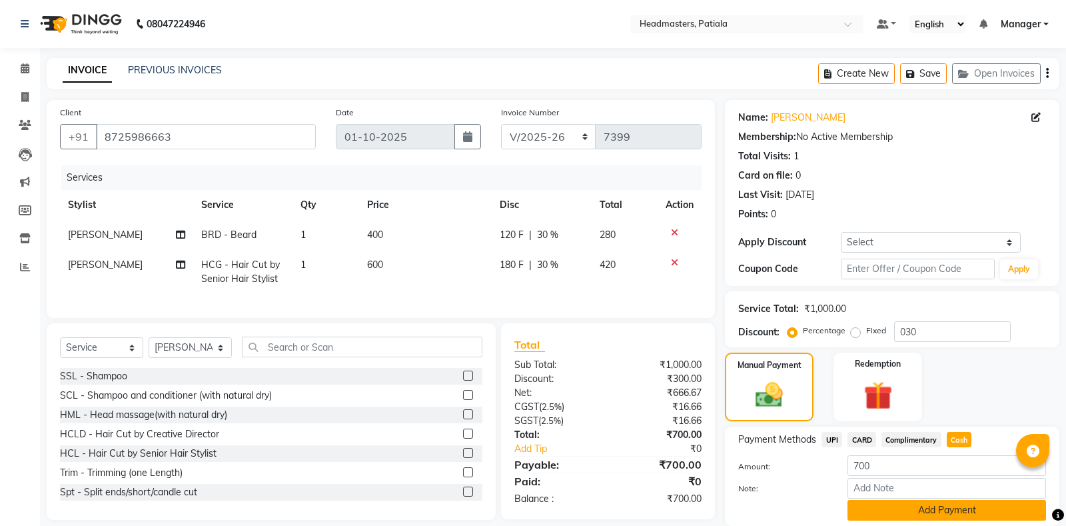
click at [947, 504] on button "Add Payment" at bounding box center [947, 510] width 199 height 21
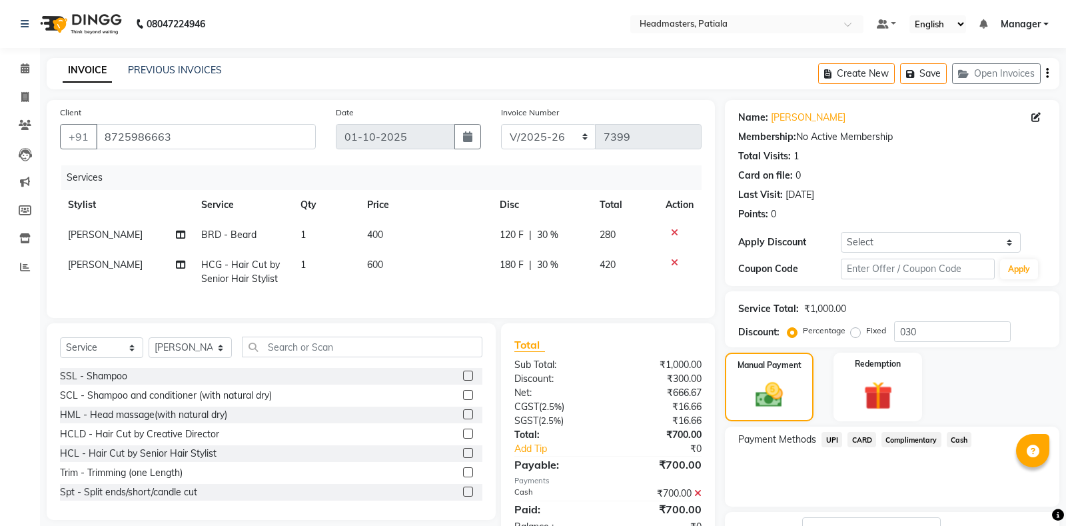
scroll to position [83, 0]
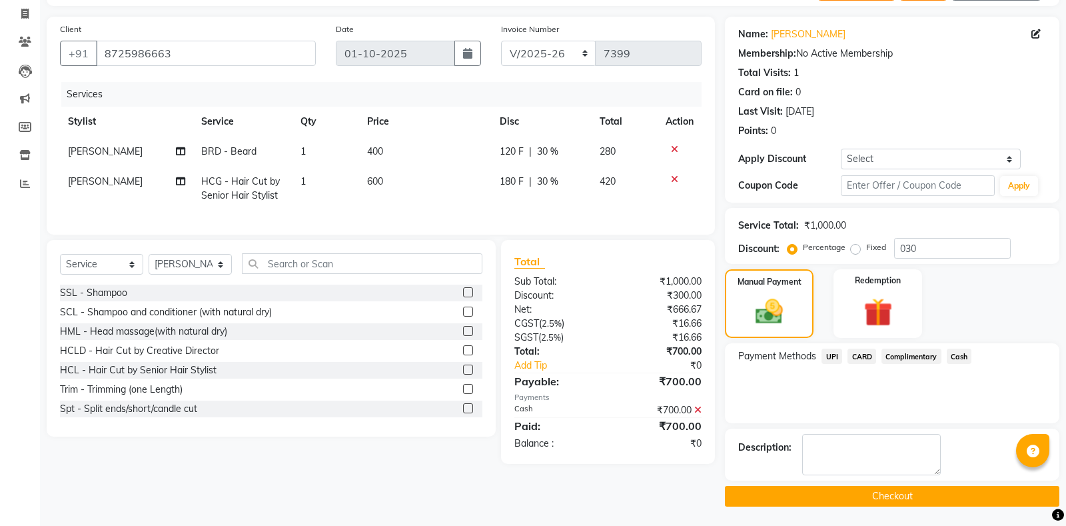
click at [886, 492] on button "Checkout" at bounding box center [892, 496] width 334 height 21
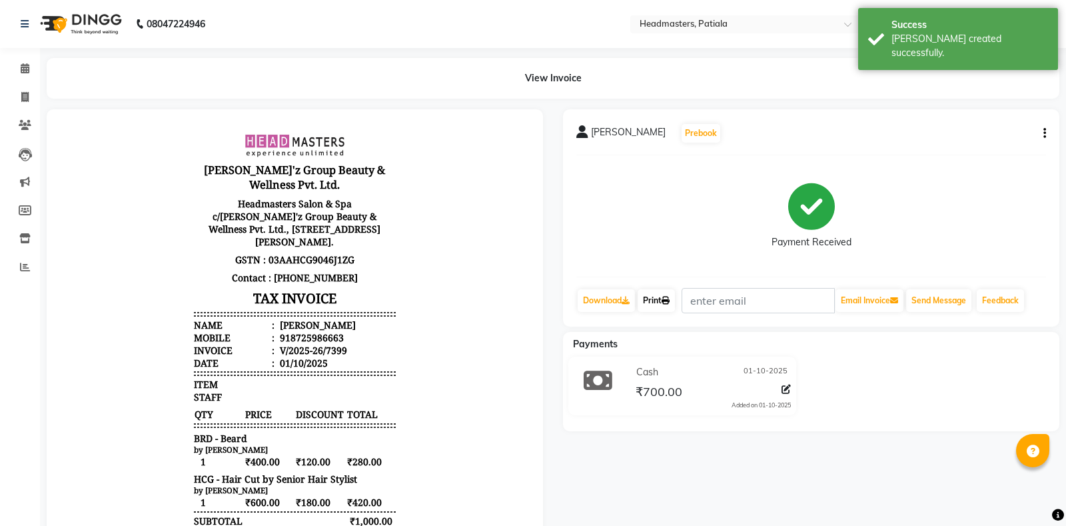
click at [654, 295] on link "Print" at bounding box center [656, 300] width 37 height 23
click at [22, 73] on icon at bounding box center [25, 68] width 9 height 10
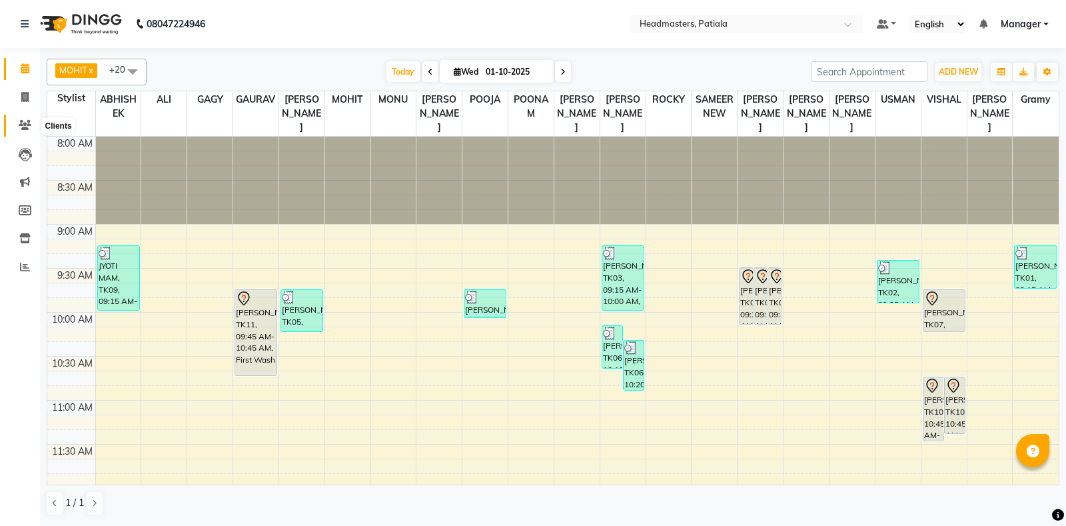
click at [19, 125] on span at bounding box center [24, 125] width 23 height 15
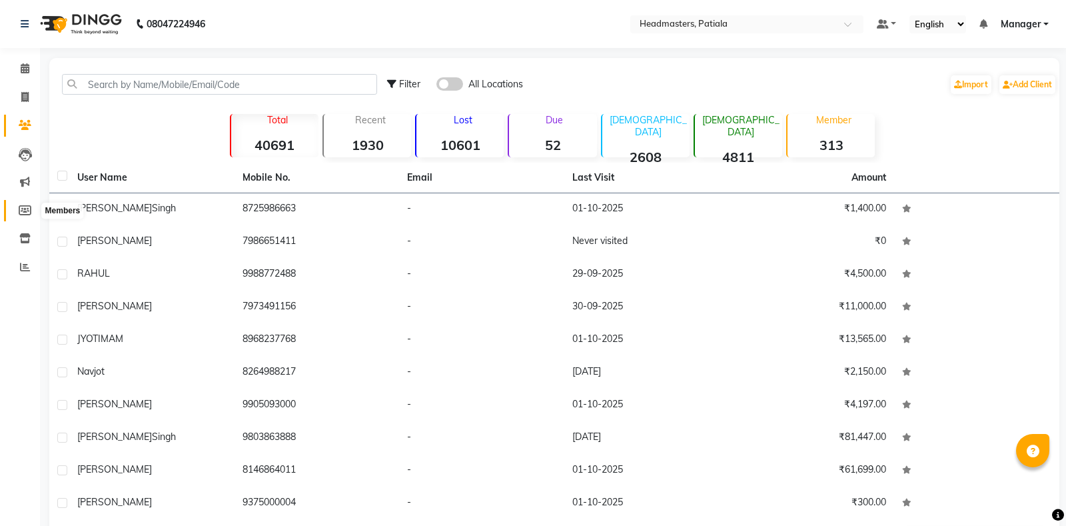
click at [25, 209] on icon at bounding box center [25, 210] width 13 height 10
select select
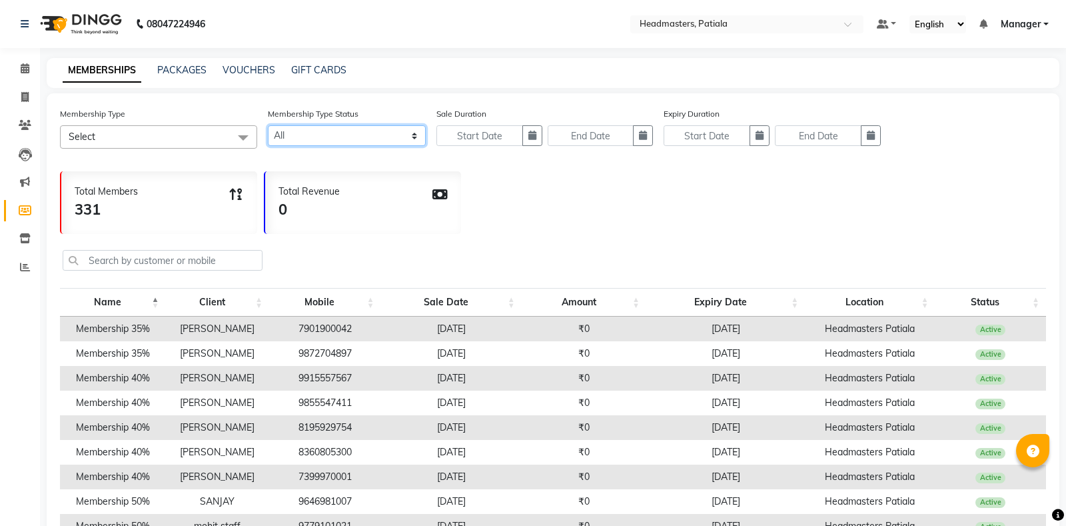
click at [268, 125] on select "Active Expired All" at bounding box center [347, 135] width 158 height 21
click at [328, 139] on select "Active Expired All" at bounding box center [347, 135] width 158 height 21
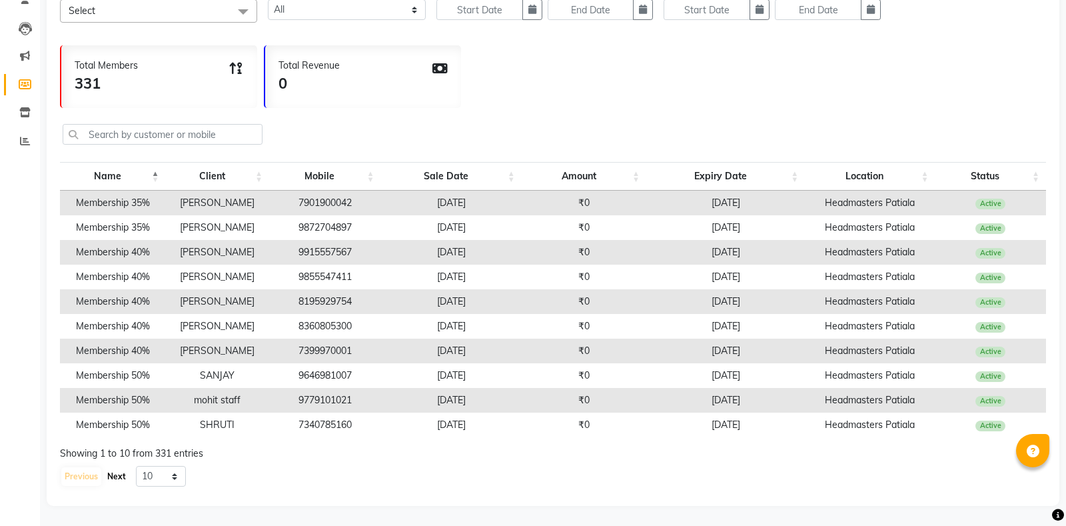
click at [115, 475] on button "Next" at bounding box center [116, 476] width 25 height 19
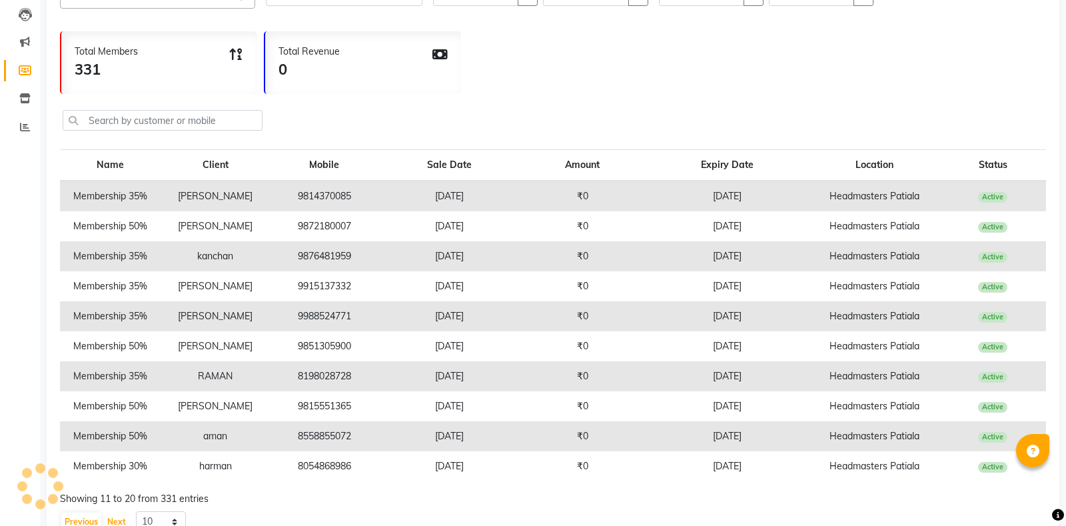
scroll to position [126, 0]
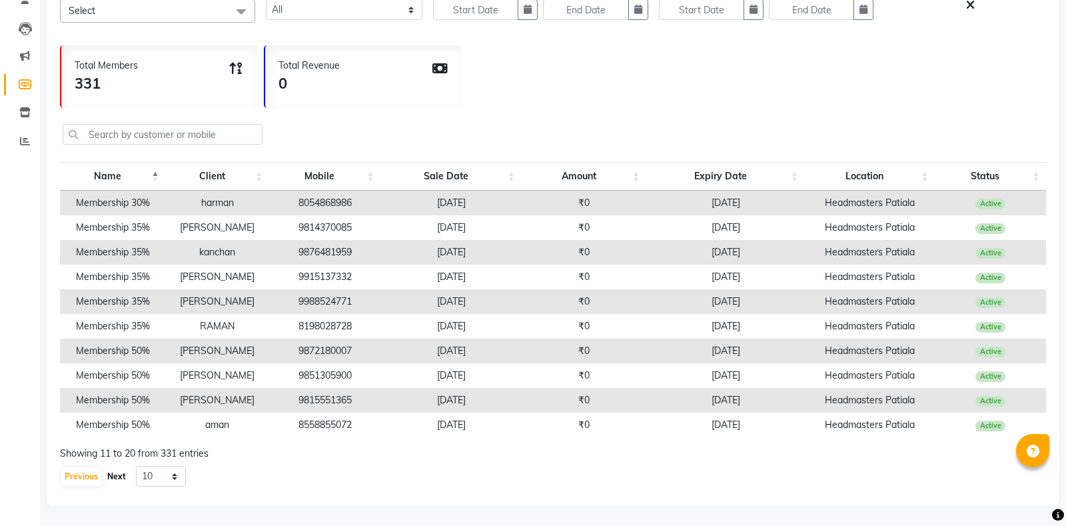
click at [113, 476] on button "Next" at bounding box center [116, 476] width 25 height 19
click at [124, 478] on button "Next" at bounding box center [116, 476] width 25 height 19
click at [113, 472] on button "Next" at bounding box center [116, 476] width 25 height 19
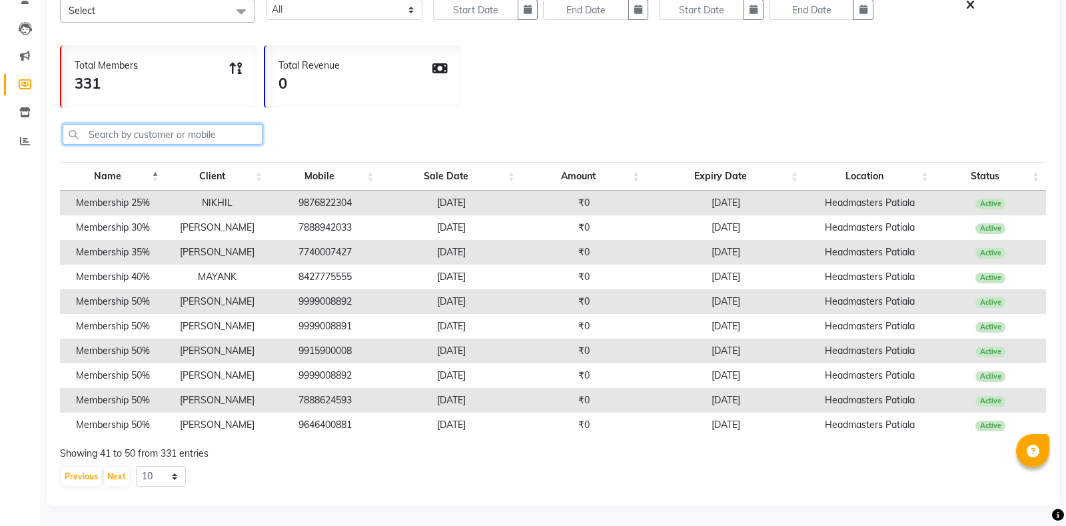
click at [159, 133] on input "text" at bounding box center [163, 134] width 200 height 21
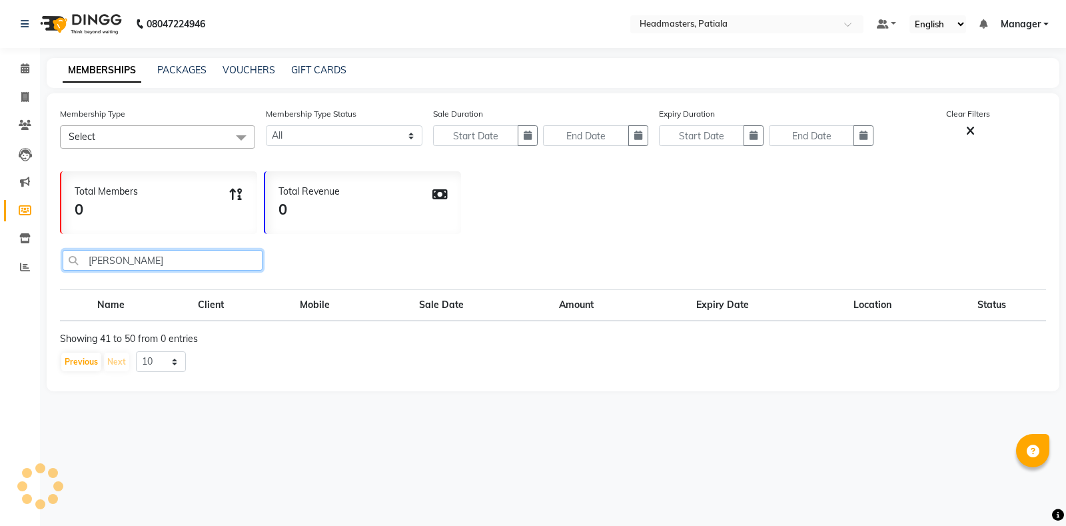
scroll to position [0, 0]
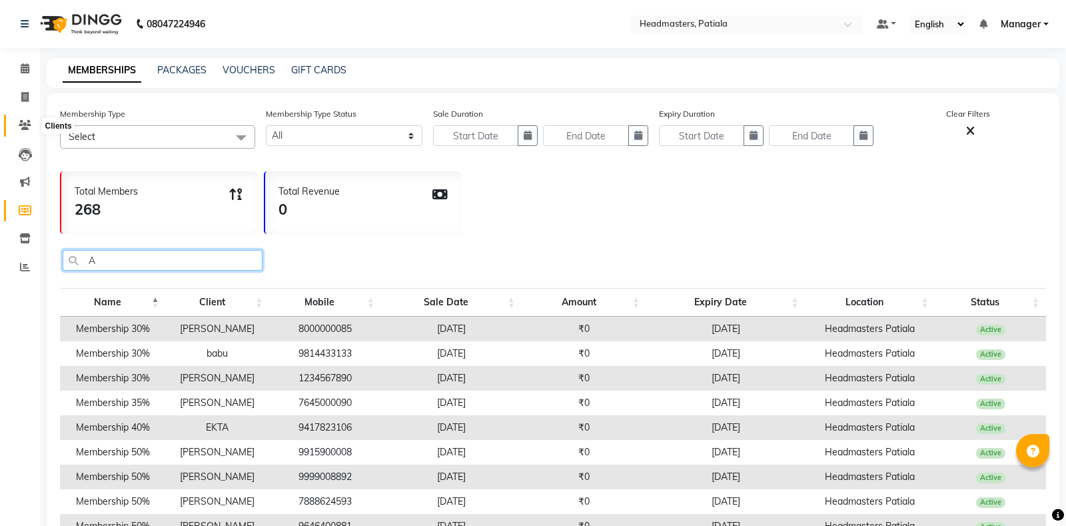
type input "A"
click at [26, 129] on icon at bounding box center [25, 125] width 13 height 10
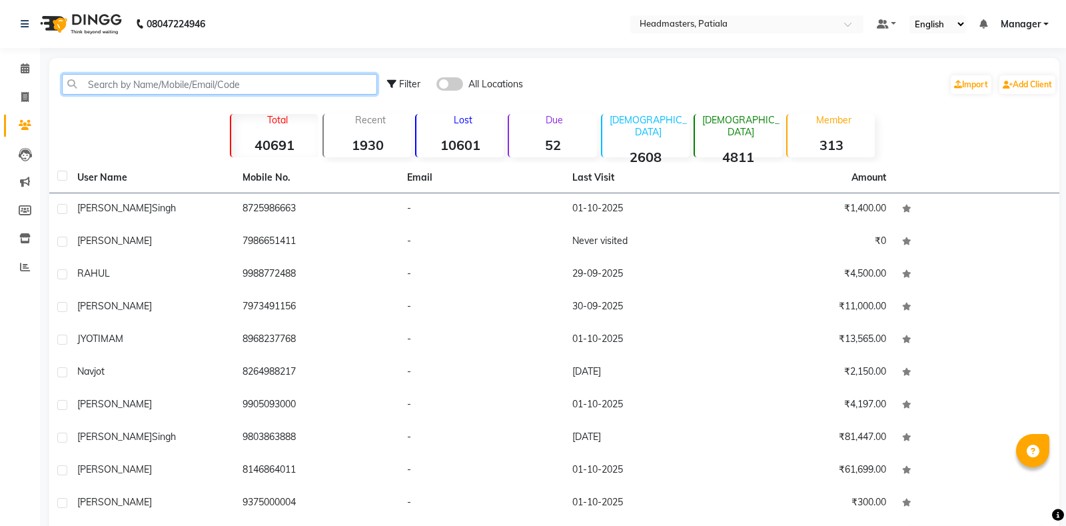
click at [183, 88] on input "text" at bounding box center [219, 84] width 315 height 21
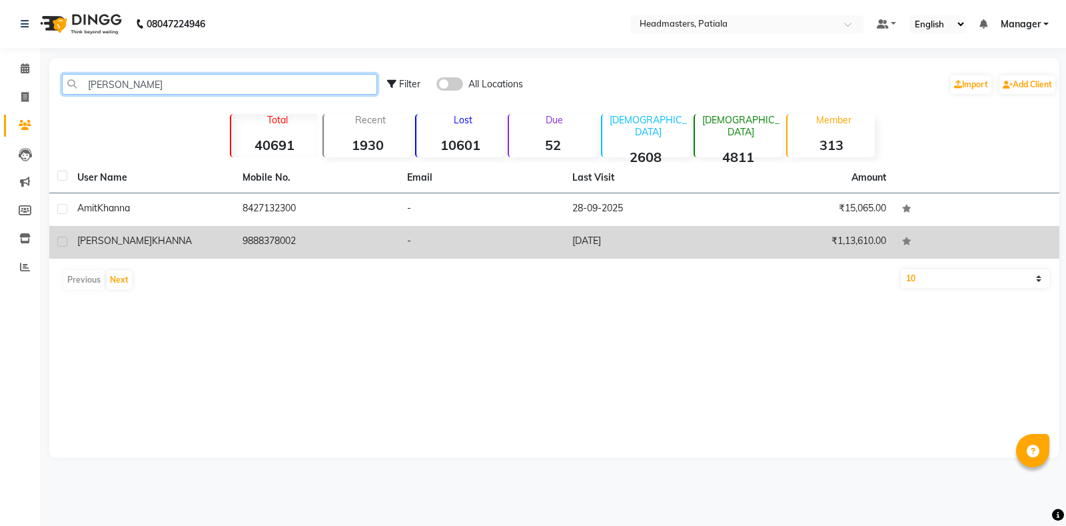
type input "[PERSON_NAME]"
click at [625, 239] on td "[DATE]" at bounding box center [646, 242] width 165 height 33
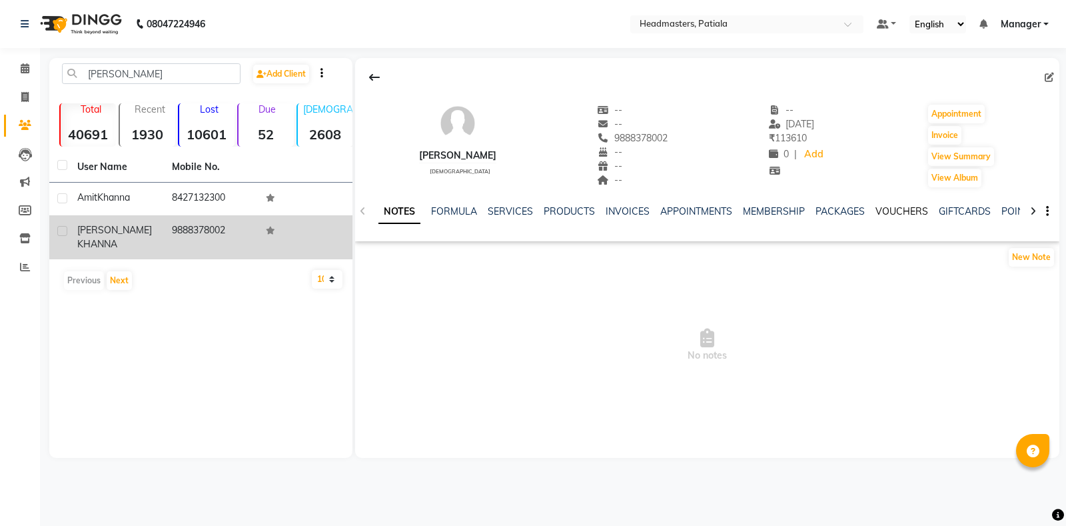
click at [885, 210] on link "VOUCHERS" at bounding box center [902, 211] width 53 height 12
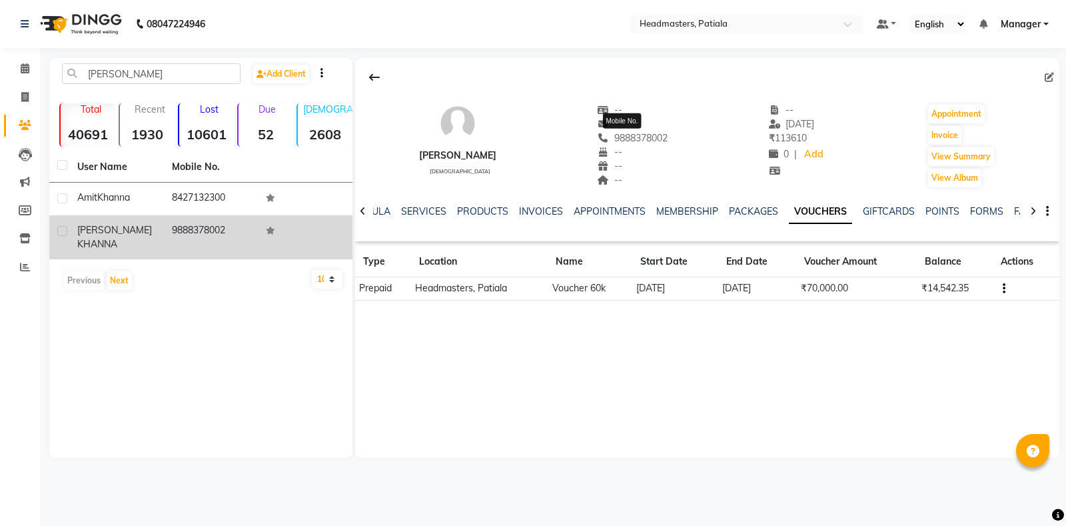
click at [643, 139] on span "9888378002" at bounding box center [633, 138] width 71 height 12
copy span "9888378002"
click at [979, 156] on button "View Summary" at bounding box center [961, 156] width 66 height 19
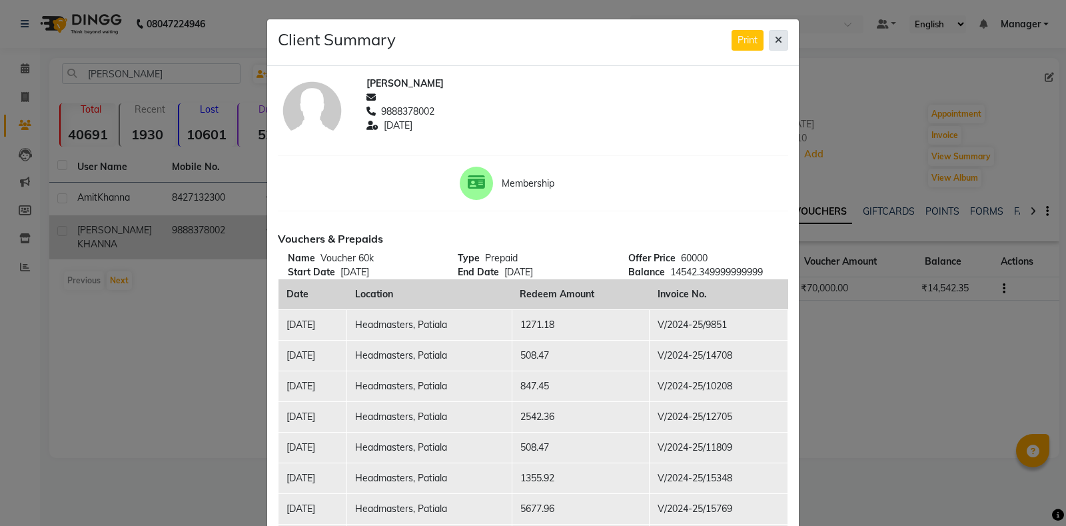
click at [782, 37] on icon at bounding box center [778, 39] width 7 height 9
